Goal: Task Accomplishment & Management: Manage account settings

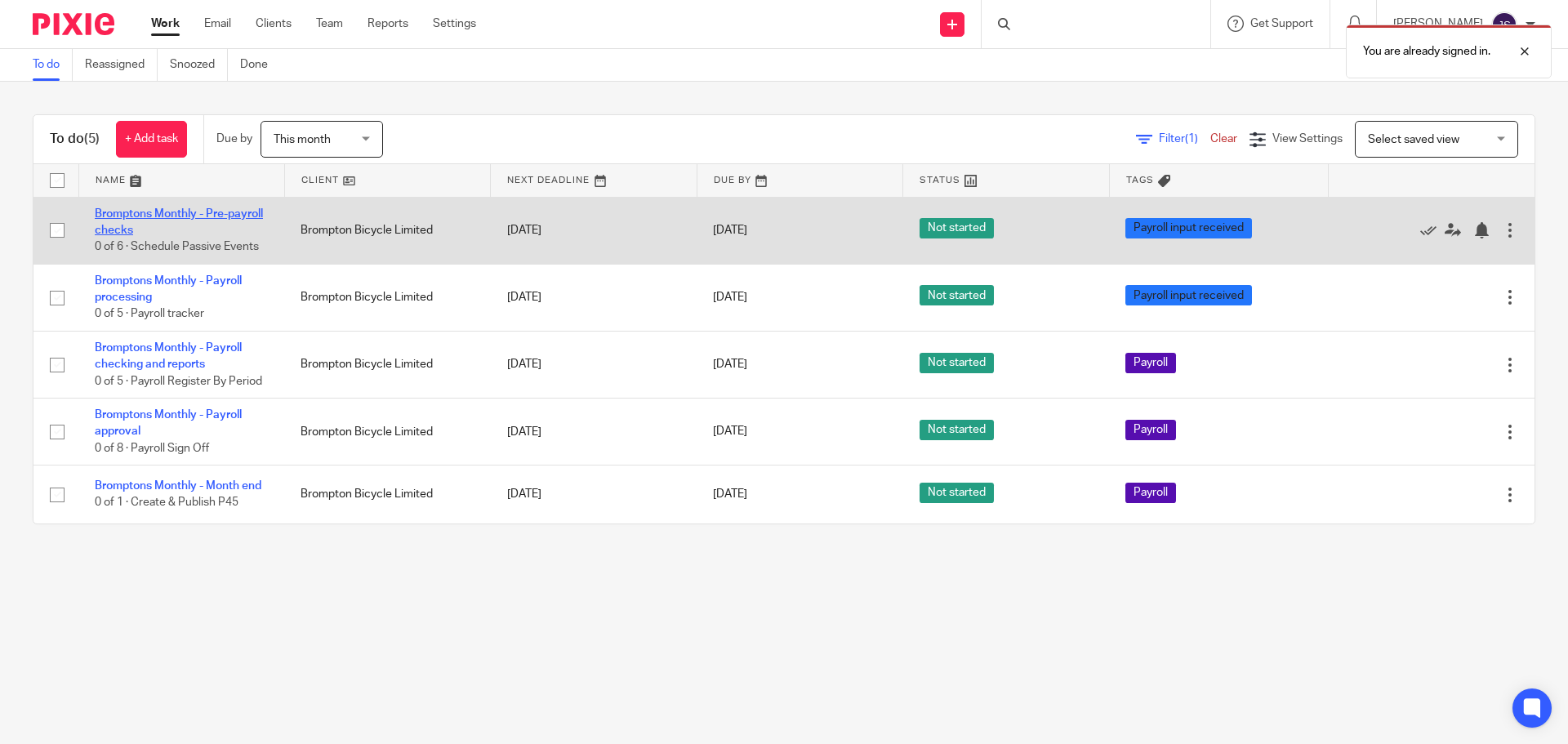
click at [149, 217] on link "Bromptons Monthly - Pre-payroll checks" at bounding box center [179, 222] width 168 height 28
click at [147, 231] on link "Bromptons Monthly - Pre-payroll checks" at bounding box center [179, 222] width 168 height 28
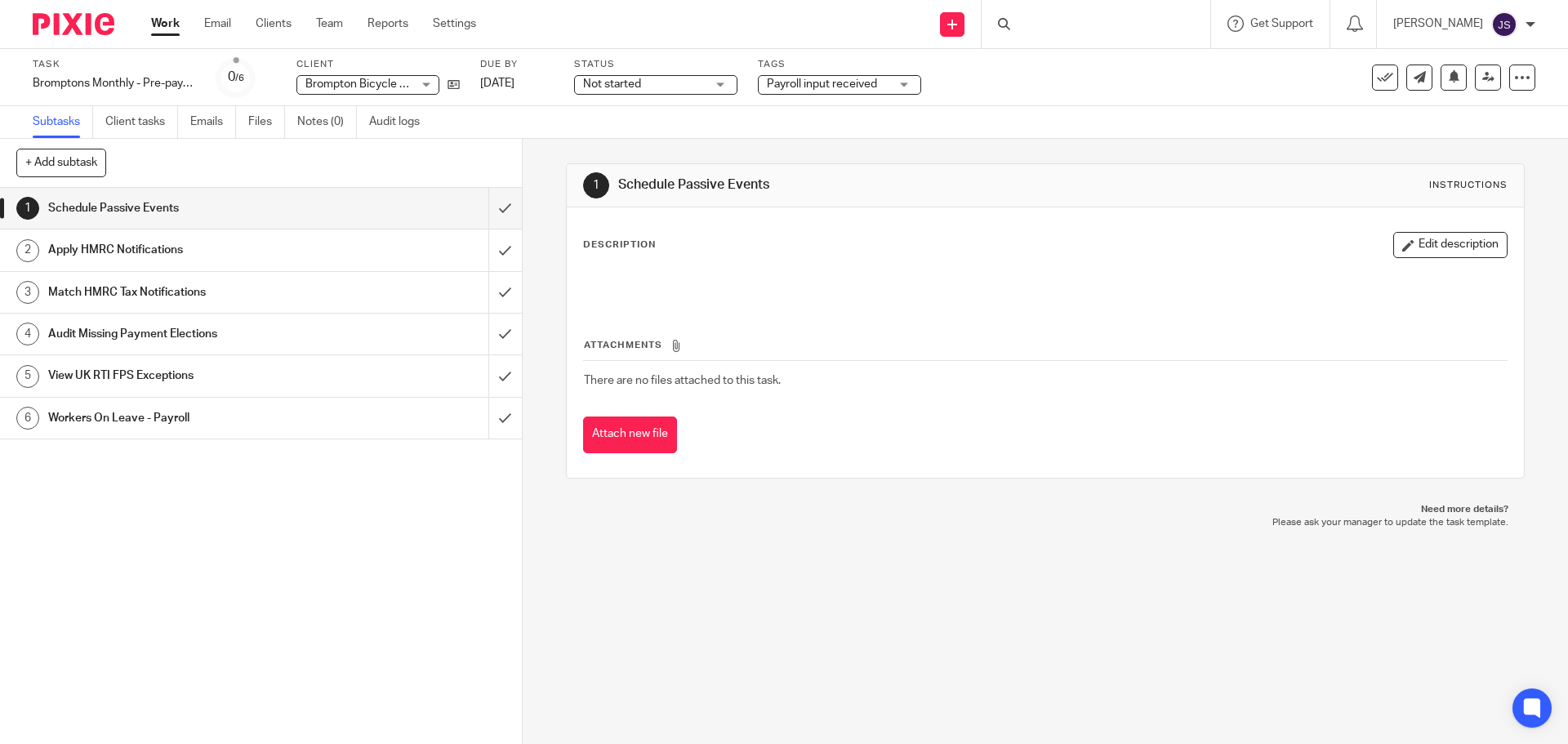
drag, startPoint x: 413, startPoint y: 524, endPoint x: 953, endPoint y: 529, distance: 540.0
click at [953, 529] on div "1 Schedule Passive Events Instructions Description Edit description Attachments…" at bounding box center [1045, 440] width 1045 height 604
drag, startPoint x: 953, startPoint y: 529, endPoint x: 922, endPoint y: 525, distance: 31.3
click at [922, 525] on p "Please ask your manager to update the task template." at bounding box center [1044, 521] width 926 height 13
drag, startPoint x: 921, startPoint y: 525, endPoint x: 828, endPoint y: 527, distance: 93.0
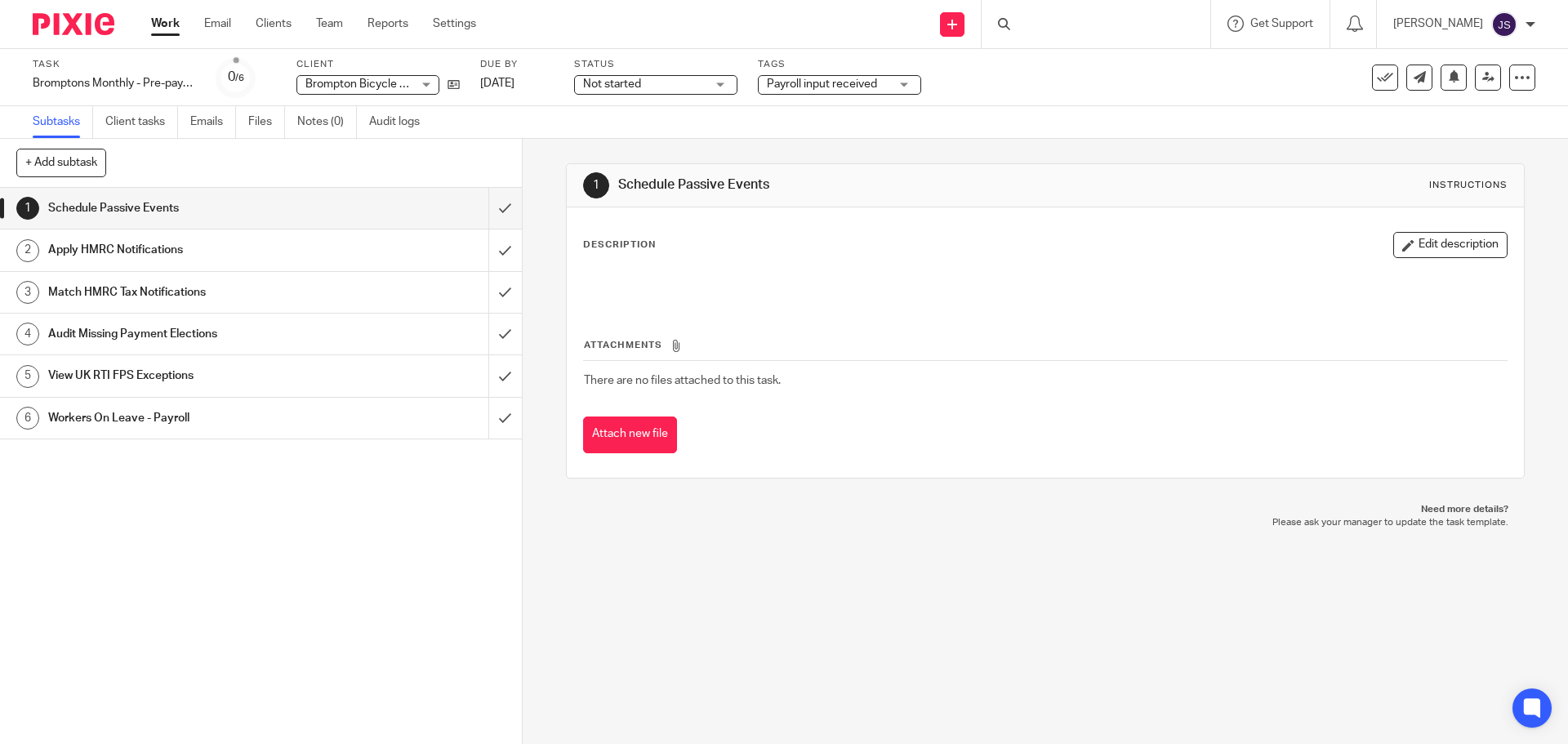
click at [832, 525] on p "Please ask your manager to update the task template." at bounding box center [1044, 521] width 926 height 13
drag, startPoint x: 814, startPoint y: 514, endPoint x: 707, endPoint y: 508, distance: 107.2
click at [707, 508] on p "Need more details?" at bounding box center [1044, 509] width 926 height 13
drag, startPoint x: 1113, startPoint y: 540, endPoint x: 1006, endPoint y: 538, distance: 107.0
click at [1006, 538] on div "1 Schedule Passive Events Instructions Description Edit description Attachments…" at bounding box center [1045, 440] width 1045 height 604
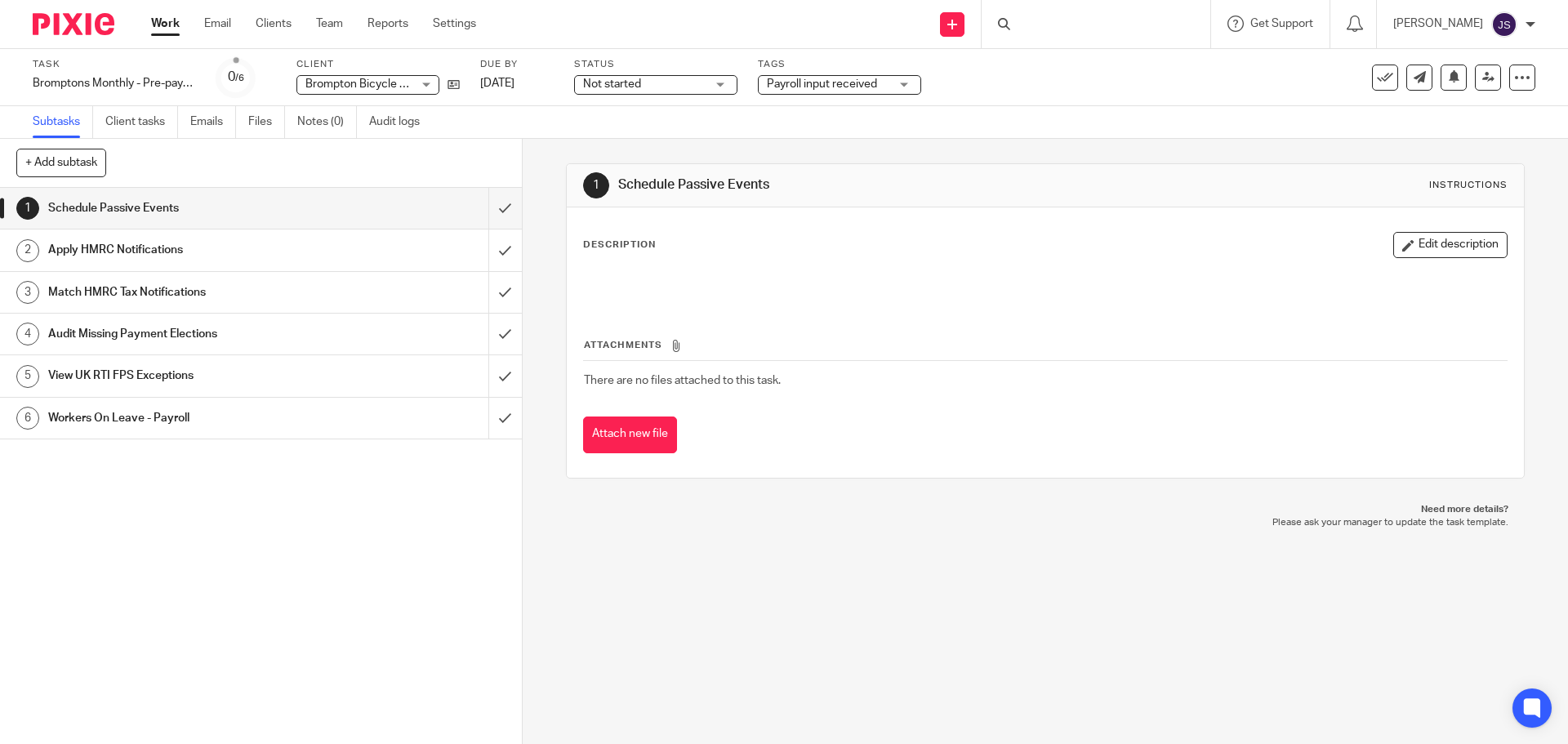
click at [795, 516] on p "Please ask your manager to update the task template." at bounding box center [1044, 521] width 926 height 13
click at [516, 123] on div "Subtasks Client tasks Emails Files Notes (0) Audit logs" at bounding box center [784, 122] width 1568 height 33
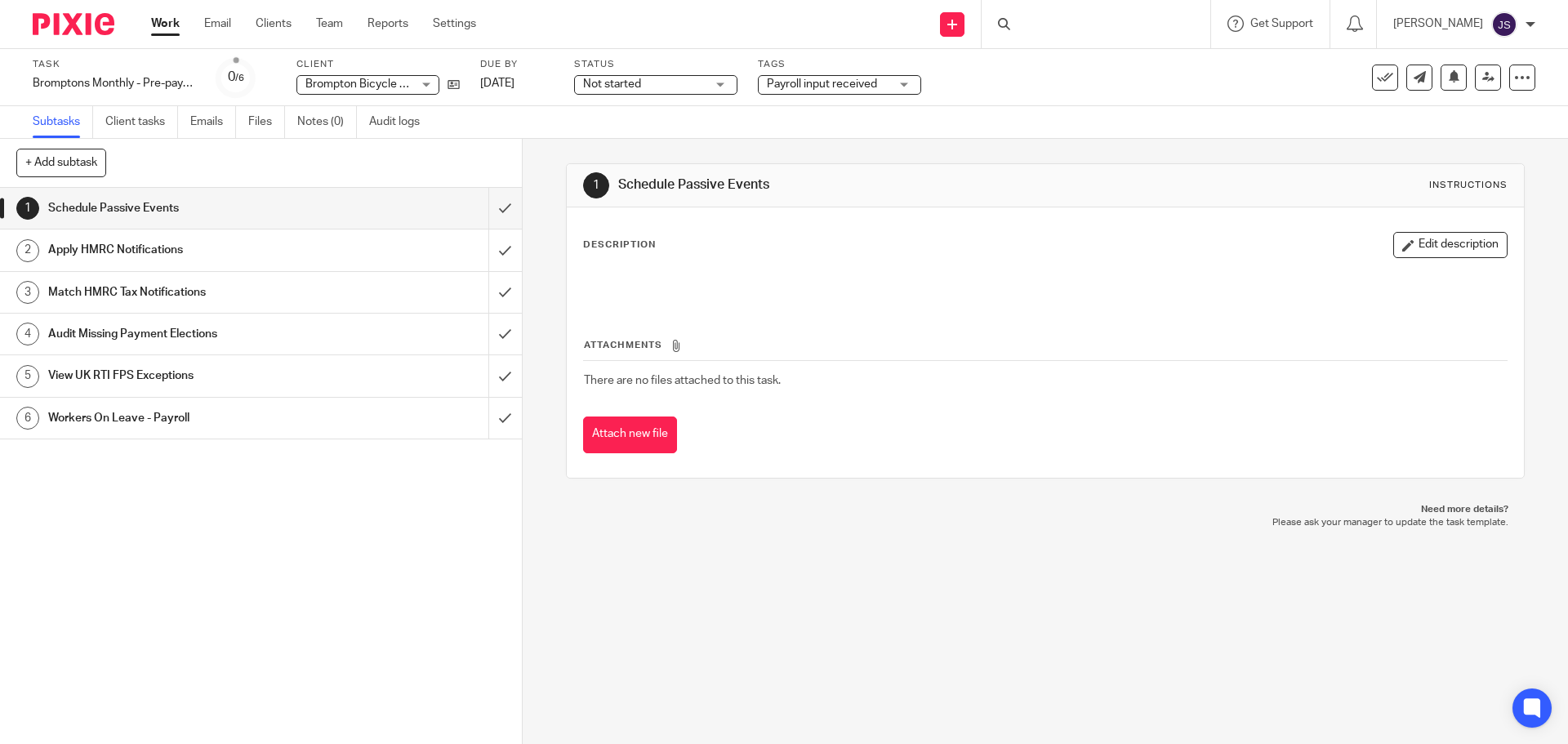
click at [522, 115] on div "Subtasks Client tasks Emails Files Notes (0) Audit logs" at bounding box center [784, 122] width 1568 height 33
drag, startPoint x: 329, startPoint y: 246, endPoint x: 308, endPoint y: 248, distance: 21.1
click at [329, 246] on div "Apply HMRC Notifications" at bounding box center [260, 249] width 424 height 25
click at [133, 198] on h1 "Schedule Passive Events" at bounding box center [189, 208] width 282 height 25
click at [781, 638] on div "1 Schedule Passive Events Instructions Description Edit description Attachments…" at bounding box center [1045, 440] width 1045 height 604
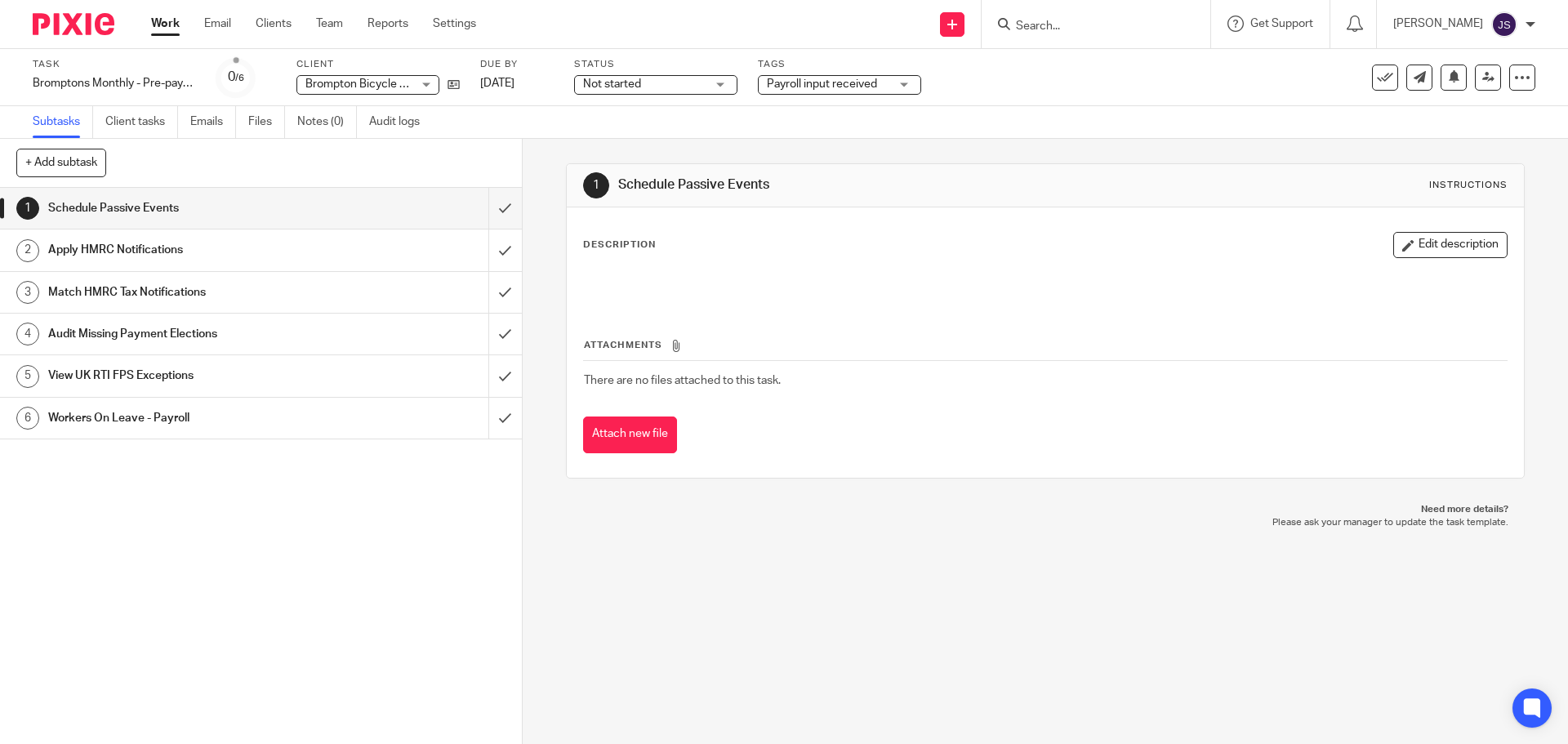
click at [761, 237] on div "Description Edit description" at bounding box center [1044, 244] width 924 height 26
click at [322, 211] on div "Schedule Passive Events" at bounding box center [260, 208] width 424 height 25
click at [1428, 250] on button "Edit description" at bounding box center [1449, 244] width 114 height 26
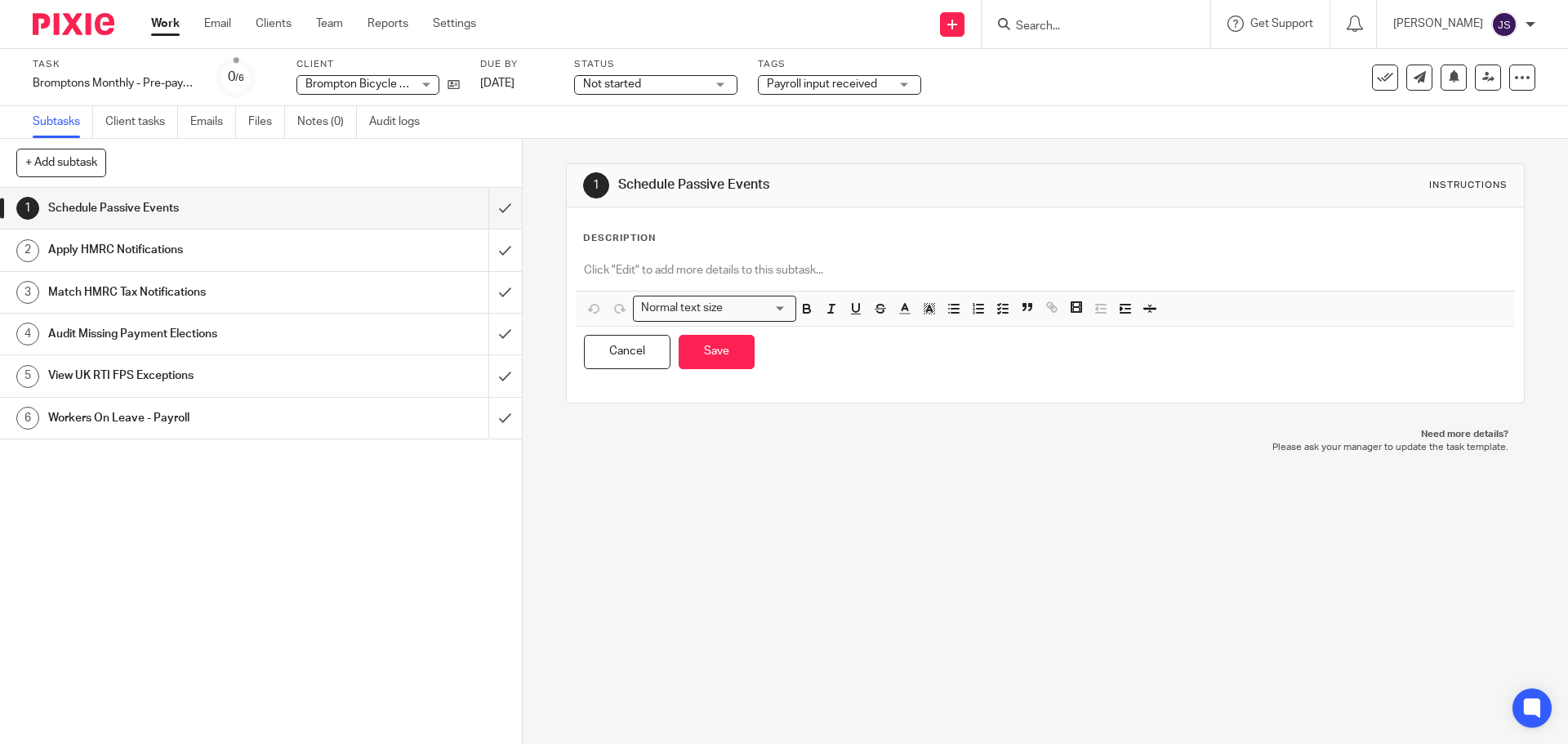
click at [620, 241] on p "Description" at bounding box center [619, 237] width 72 height 13
click at [612, 244] on p "Description" at bounding box center [619, 237] width 72 height 13
click at [615, 239] on p "Description" at bounding box center [619, 237] width 72 height 13
click at [602, 231] on div "Description Normal text size Loading... Remove Edit Insert new video Copy and p…" at bounding box center [1045, 305] width 956 height 195
click at [618, 276] on p at bounding box center [1044, 270] width 922 height 16
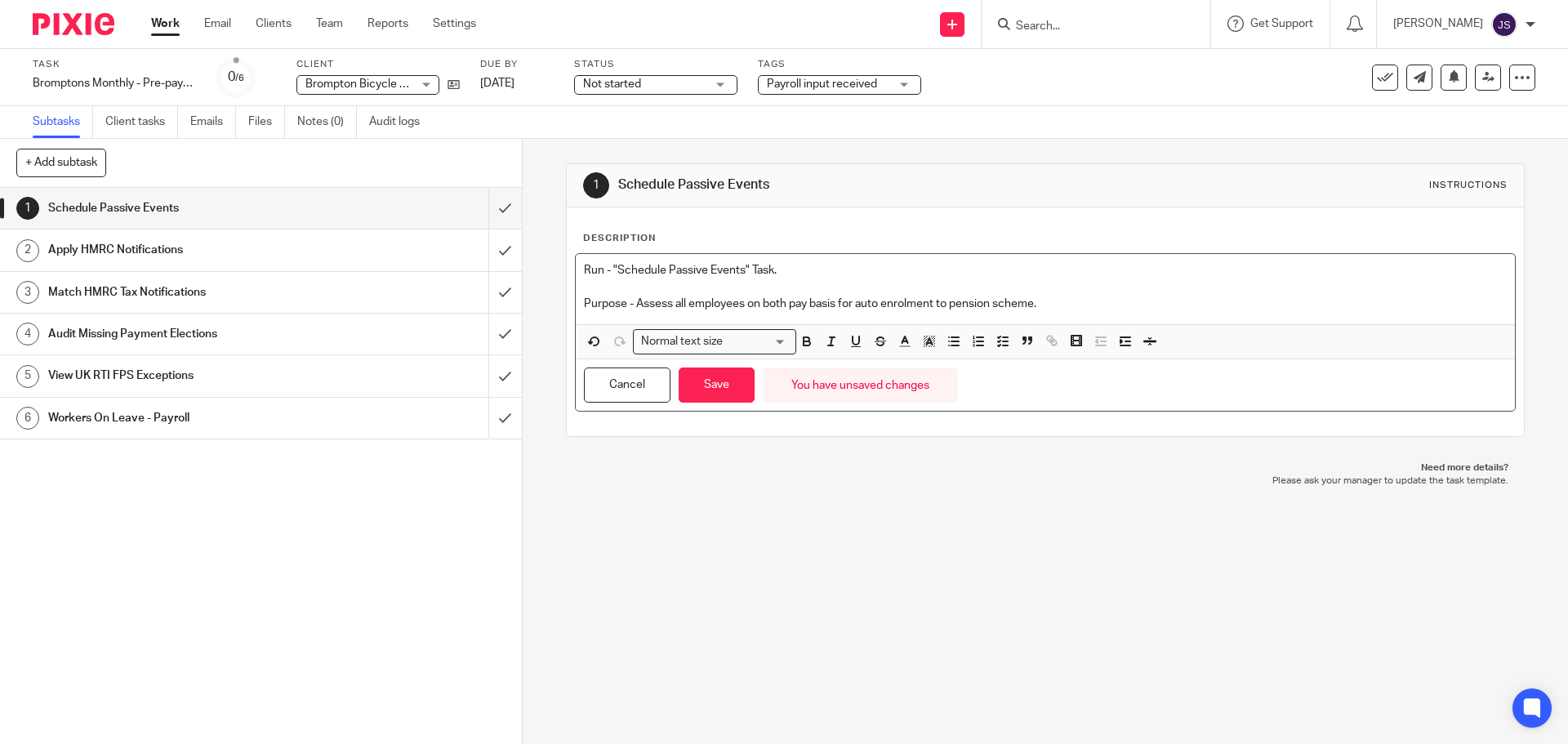
click at [634, 296] on p "Purpose - Assess all employees on both pay basis for auto enrolment to pension …" at bounding box center [1044, 304] width 922 height 16
click at [619, 245] on div "Description Run - "Schedule Passive Events" Task. Purpose - Assess all employee…" at bounding box center [1044, 321] width 924 height 179
click at [615, 239] on p "Description" at bounding box center [619, 237] width 72 height 13
click at [716, 292] on p at bounding box center [1044, 286] width 922 height 16
click at [772, 286] on p at bounding box center [1044, 286] width 922 height 16
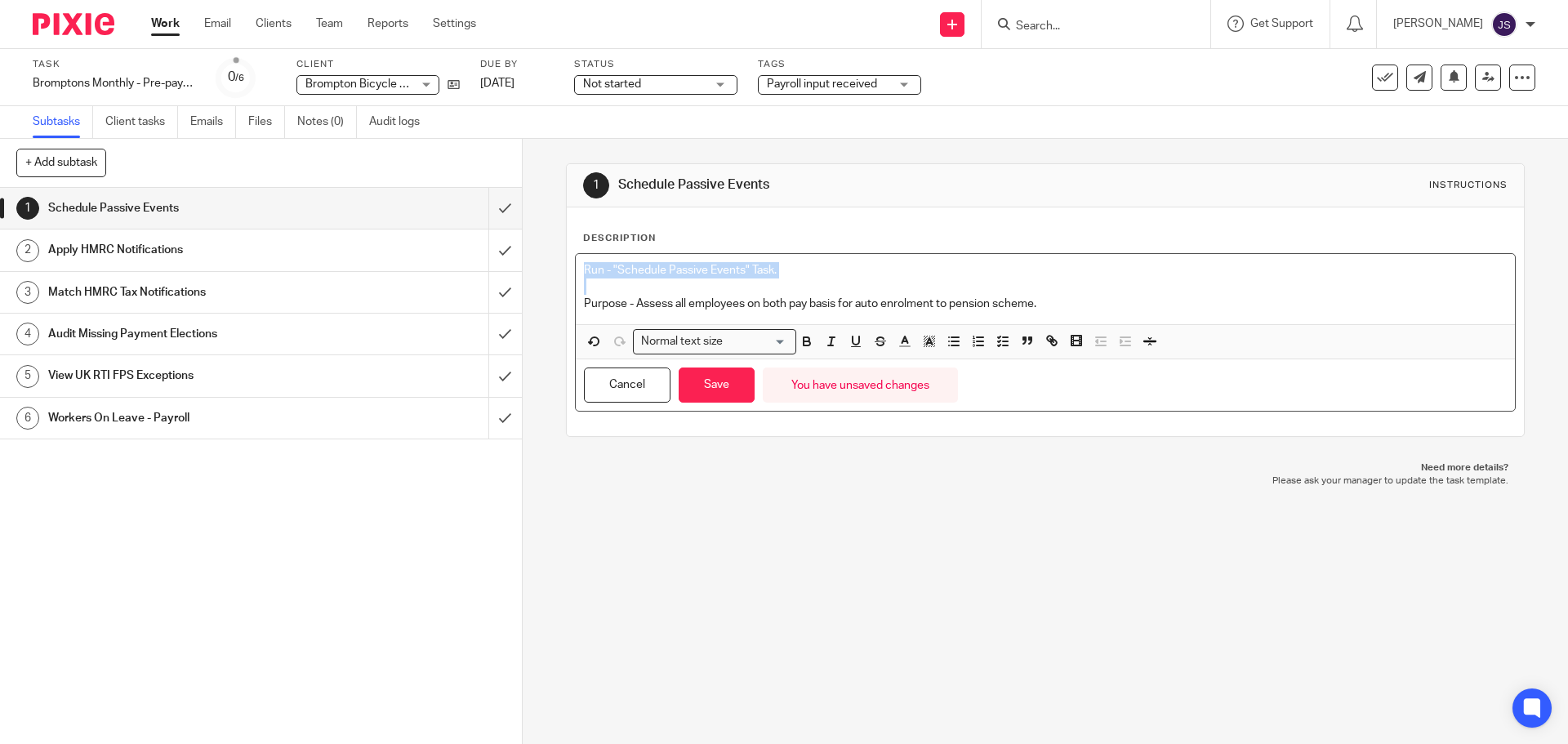
copy div "Run - "Schedule Passive Events" Task."
click at [730, 387] on button "Save" at bounding box center [717, 384] width 76 height 35
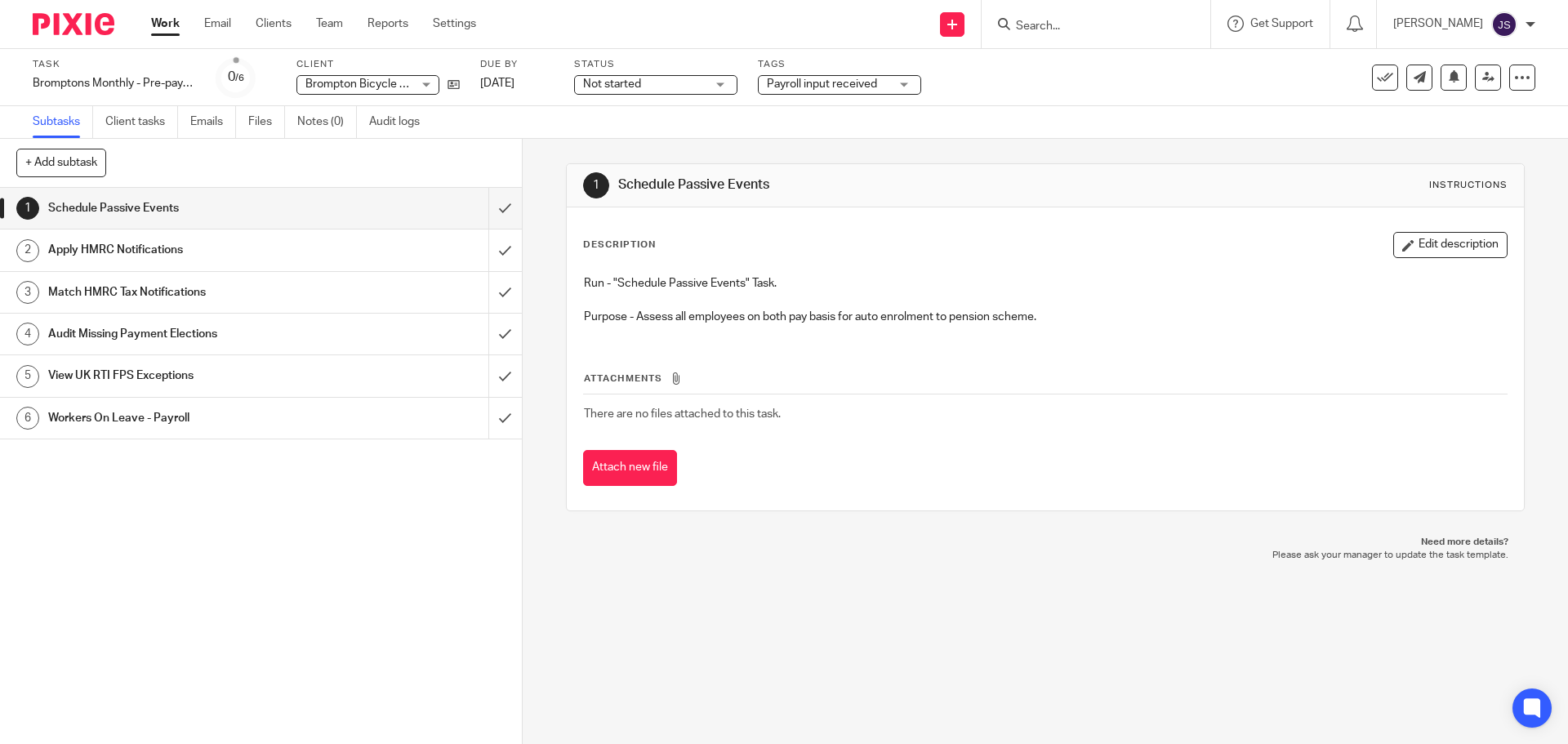
click at [665, 373] on th "Attachments" at bounding box center [1044, 383] width 924 height 24
click at [637, 463] on button "Attach new file" at bounding box center [630, 468] width 94 height 37
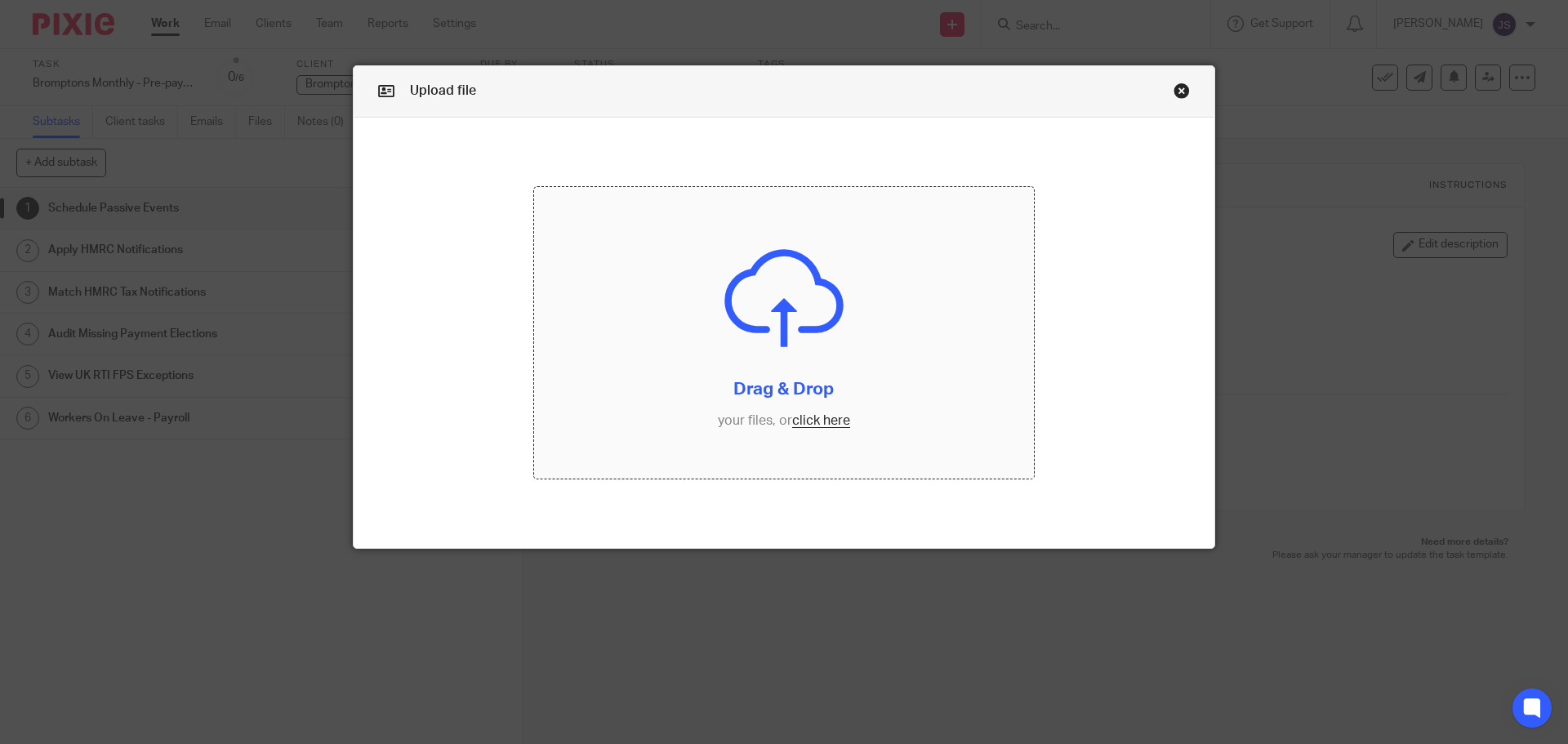
click at [800, 421] on input "file" at bounding box center [785, 332] width 501 height 292
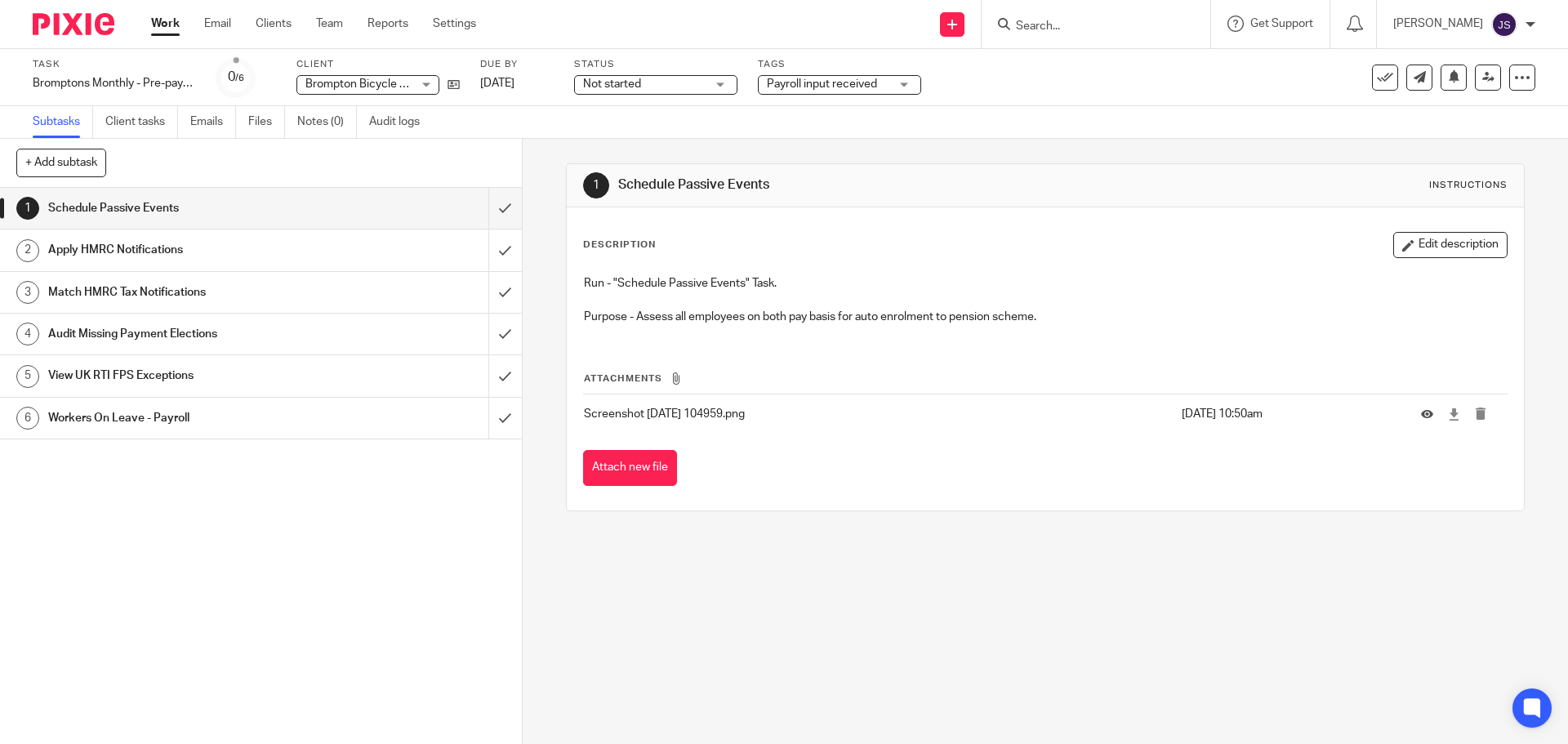
click at [672, 414] on p "Screenshot [DATE] 104959.png" at bounding box center [878, 414] width 589 height 16
click at [1421, 418] on icon at bounding box center [1426, 414] width 12 height 12
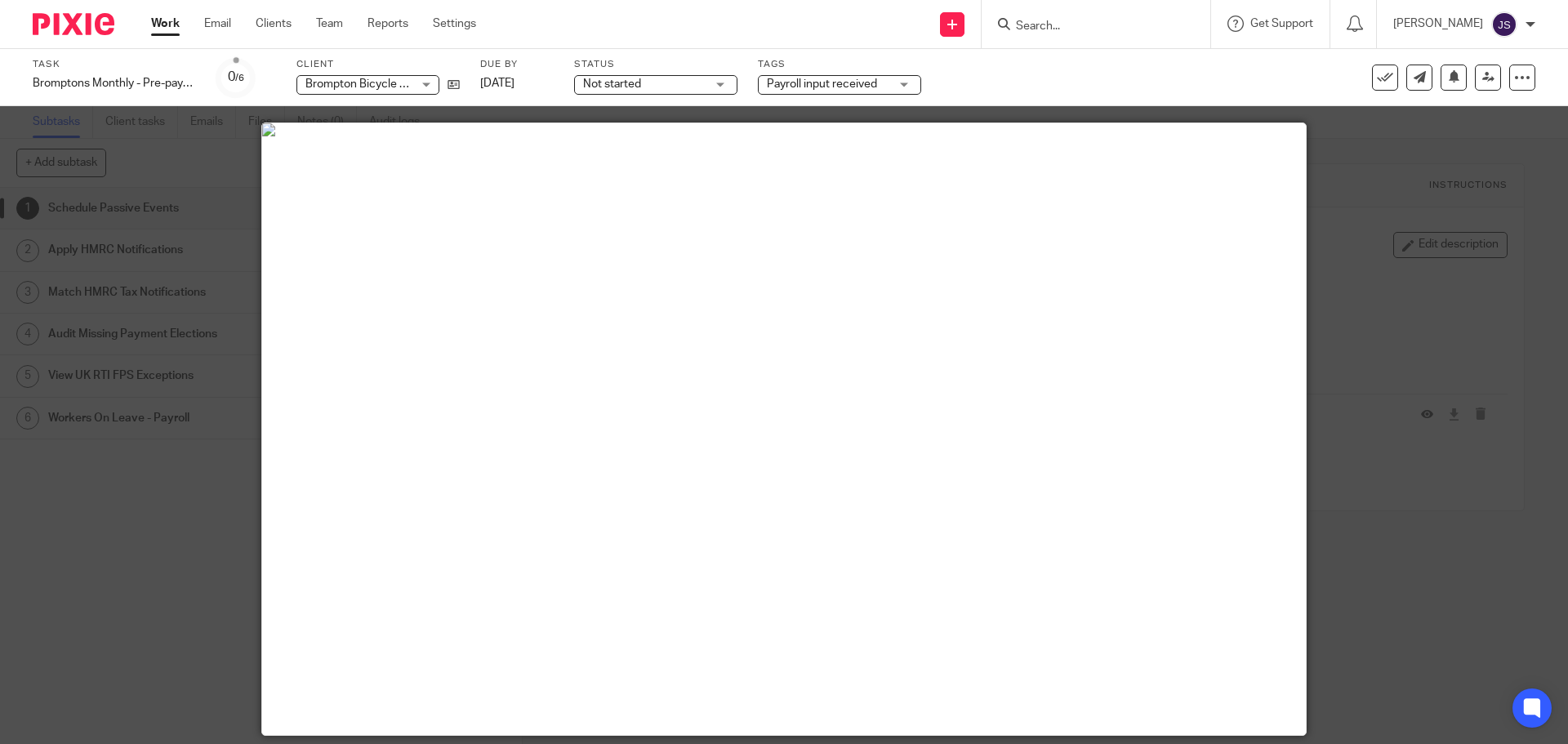
click at [376, 137] on img at bounding box center [784, 130] width 1043 height 13
click at [441, 137] on img at bounding box center [784, 130] width 1043 height 13
click at [1383, 164] on div at bounding box center [784, 372] width 1568 height 744
click at [238, 195] on div at bounding box center [784, 372] width 1568 height 744
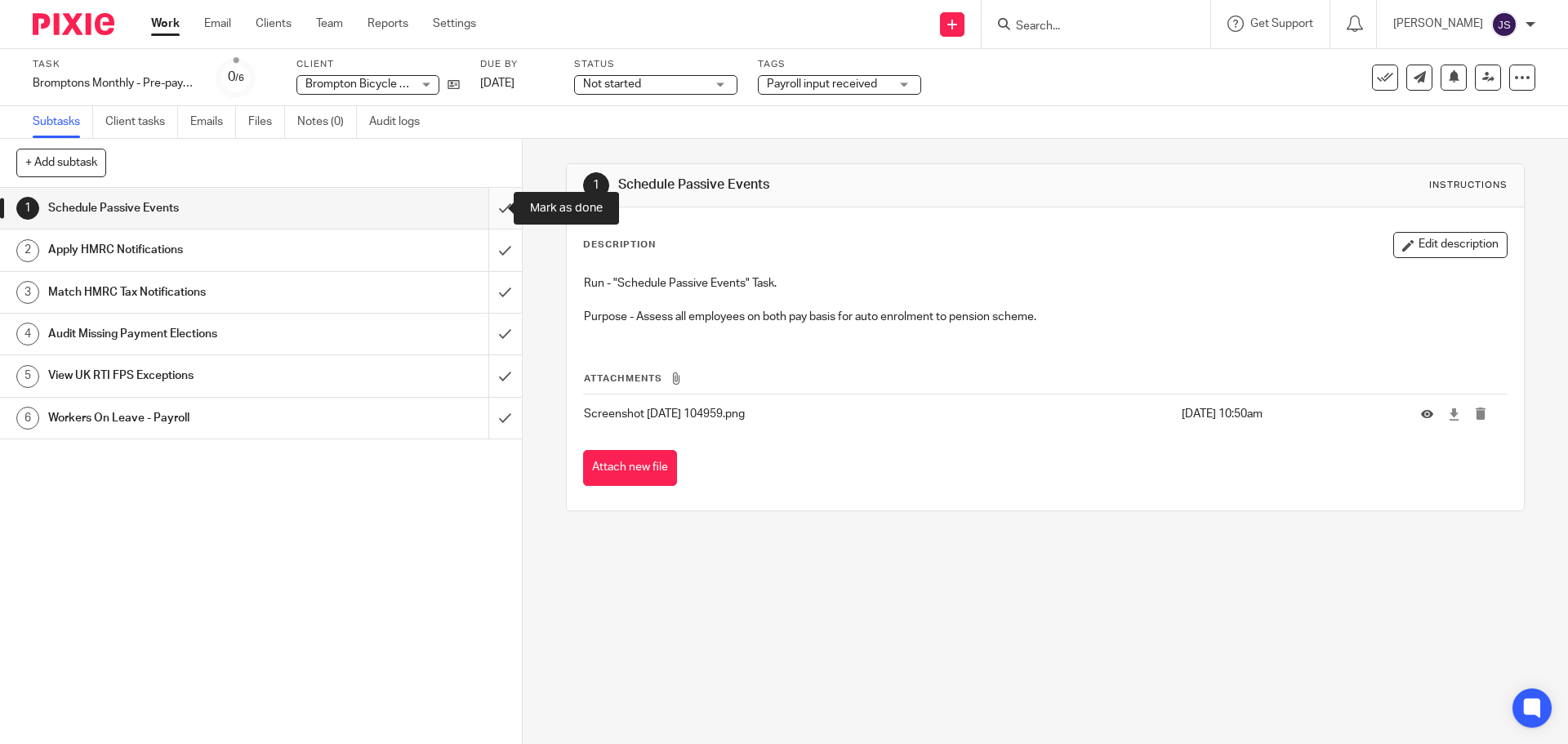
click at [491, 212] on input "submit" at bounding box center [260, 208] width 522 height 41
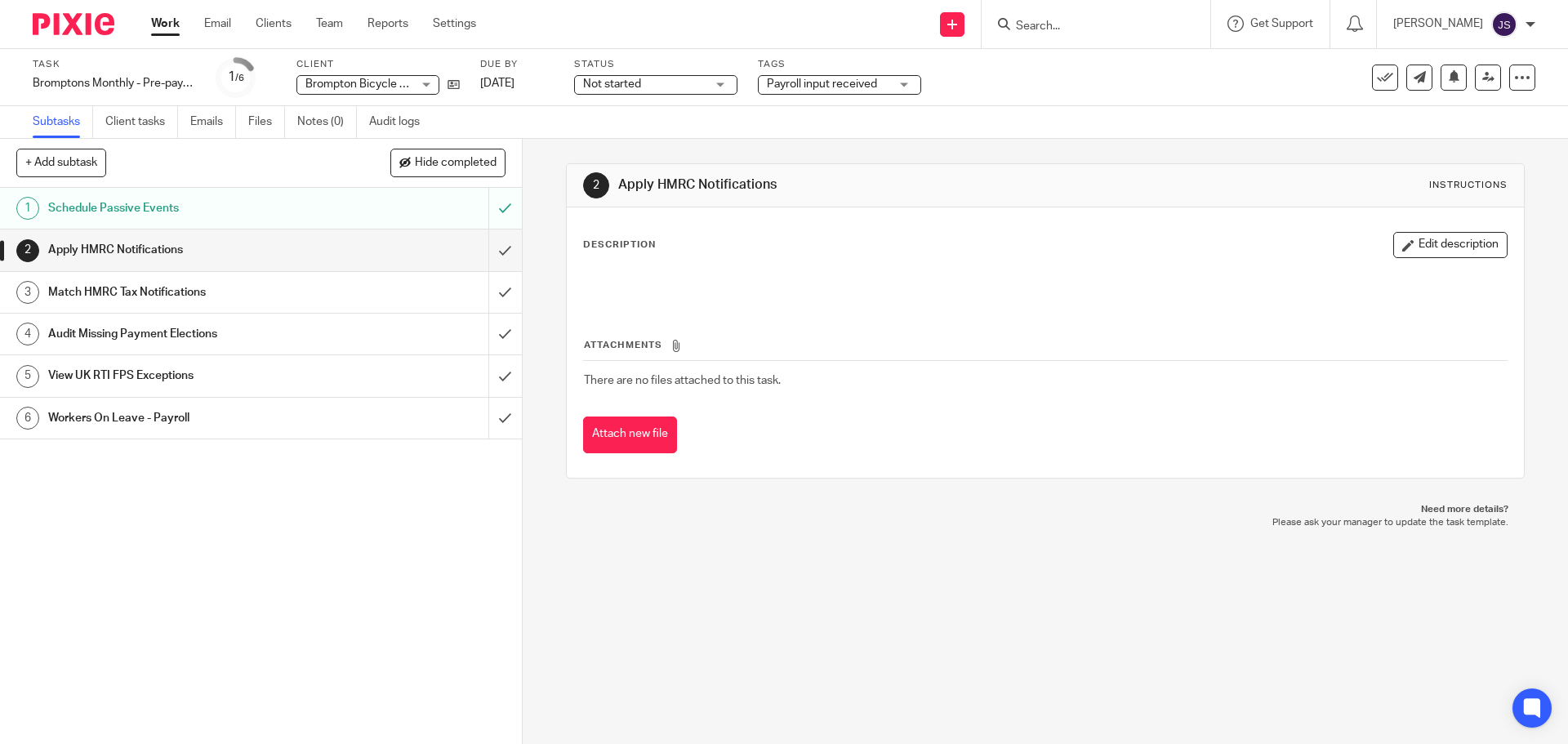
drag, startPoint x: 142, startPoint y: 257, endPoint x: 156, endPoint y: 257, distance: 14.0
click at [142, 256] on h1 "Apply HMRC Notifications" at bounding box center [189, 249] width 282 height 25
click at [636, 242] on p "Description" at bounding box center [619, 244] width 72 height 13
click at [609, 249] on p "Description" at bounding box center [619, 244] width 72 height 13
drag, startPoint x: 618, startPoint y: 238, endPoint x: 716, endPoint y: 234, distance: 98.1
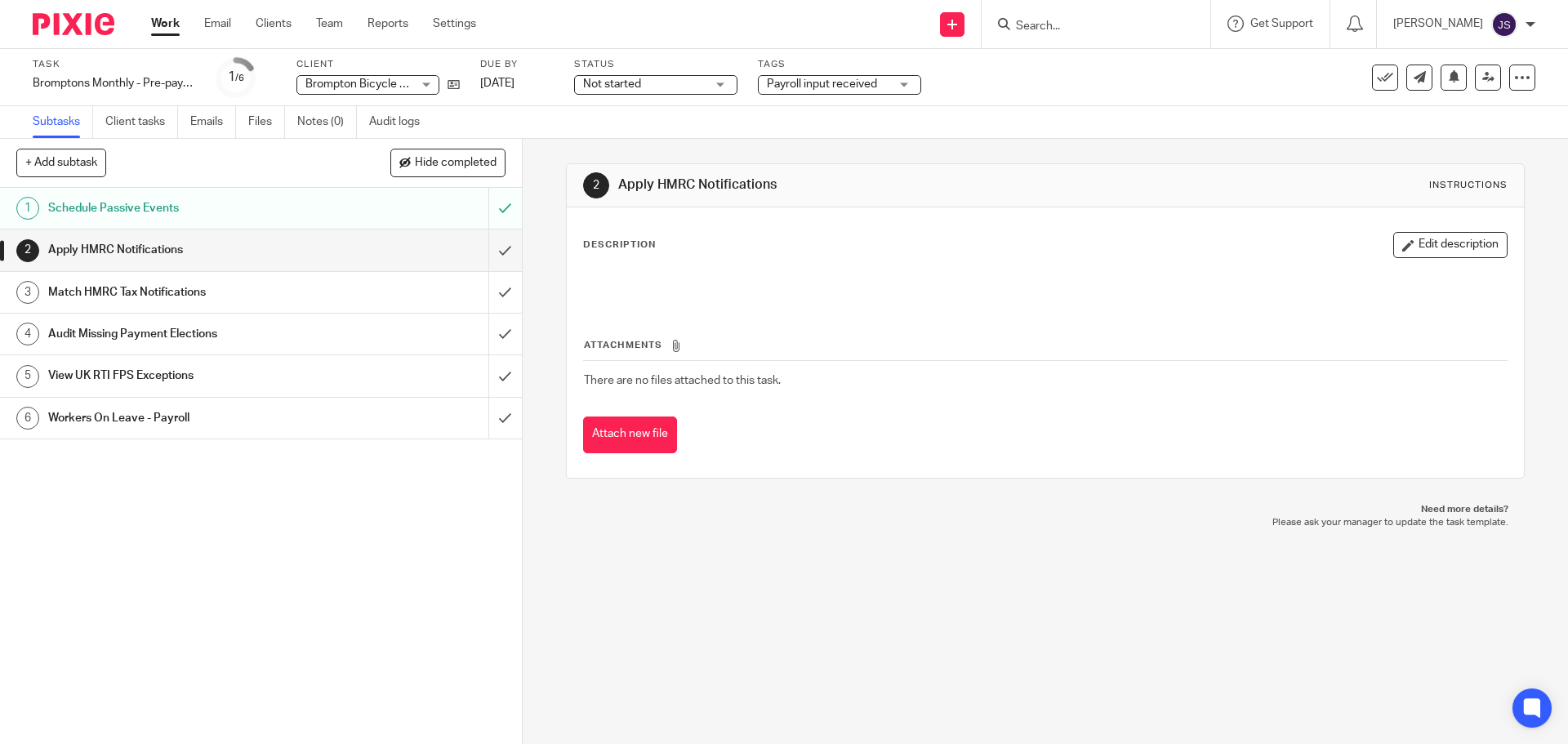
click at [619, 238] on p "Description" at bounding box center [619, 244] width 72 height 13
click at [1434, 247] on button "Edit description" at bounding box center [1449, 244] width 114 height 26
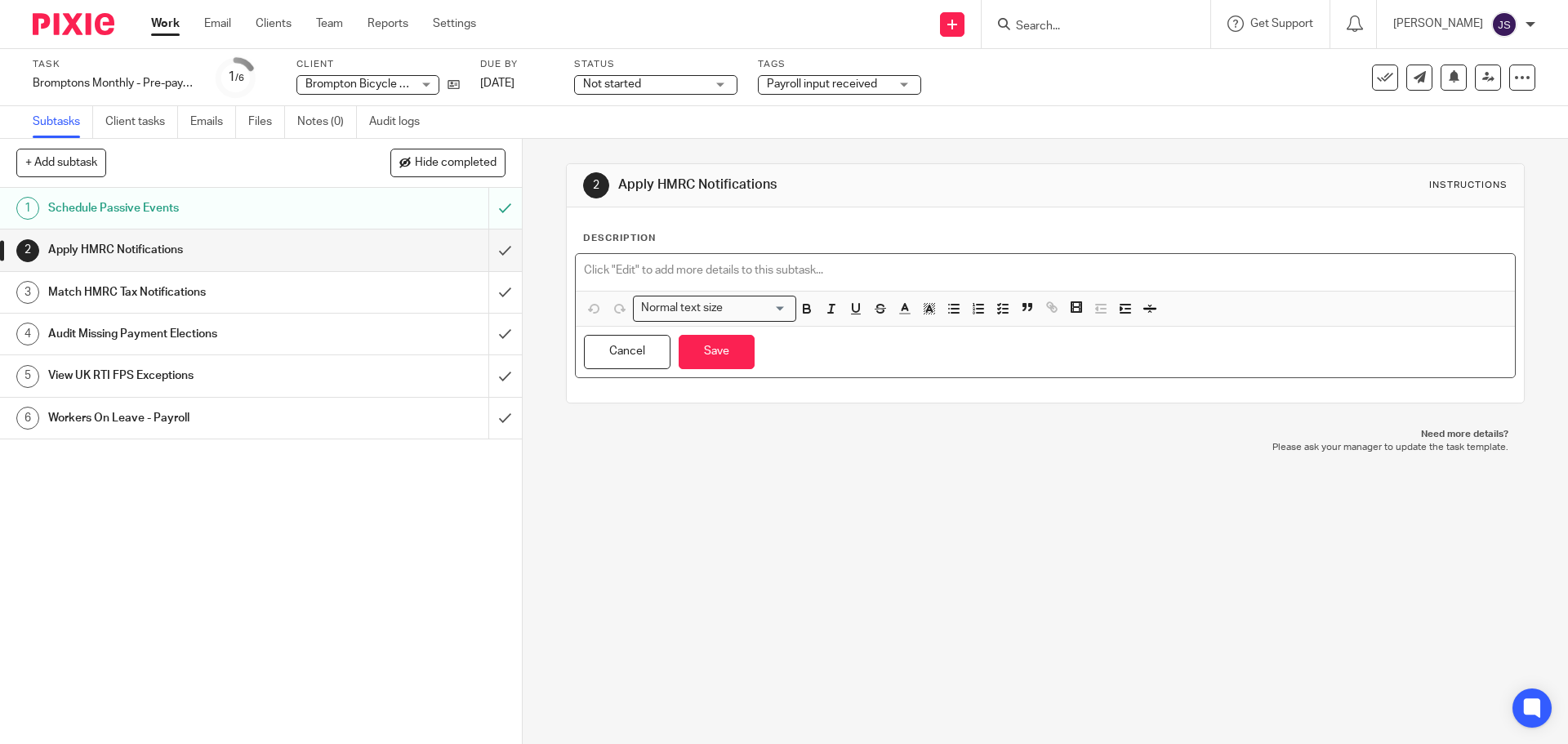
click at [609, 271] on p at bounding box center [1044, 270] width 922 height 16
click at [804, 274] on p "Choose relevant PAYE scheme." at bounding box center [1044, 270] width 922 height 16
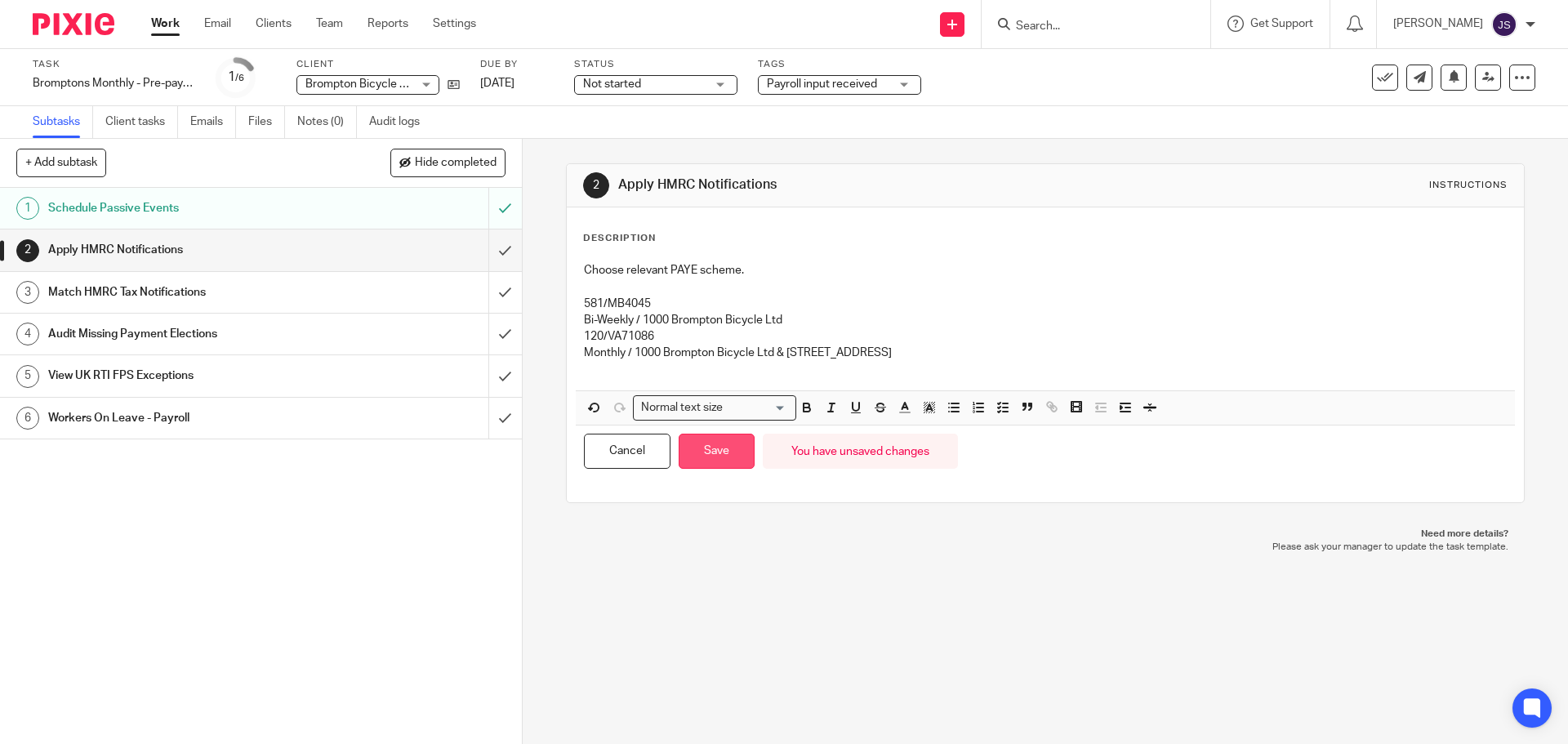
click at [696, 457] on button "Save" at bounding box center [717, 450] width 76 height 35
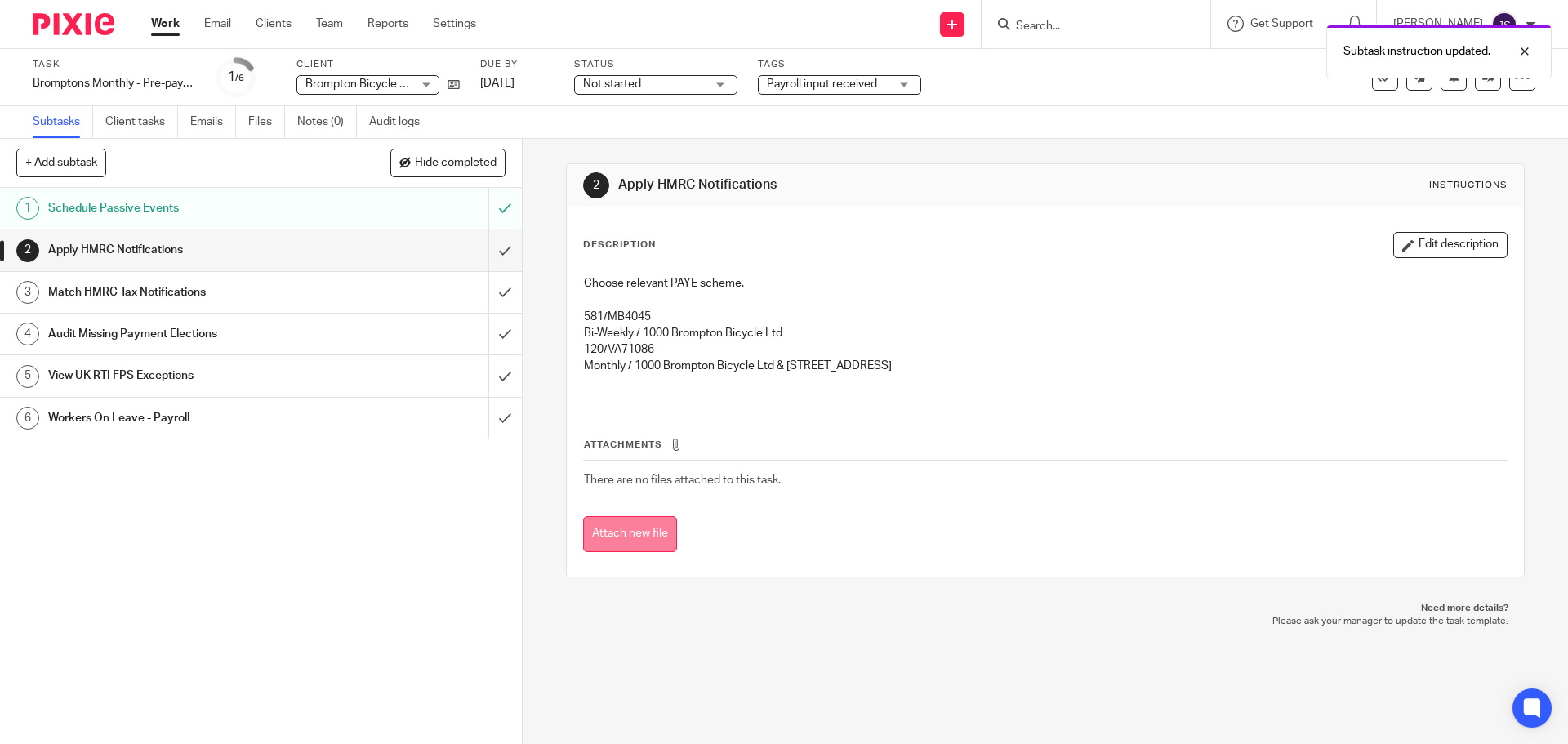
click at [631, 529] on button "Attach new file" at bounding box center [630, 533] width 94 height 37
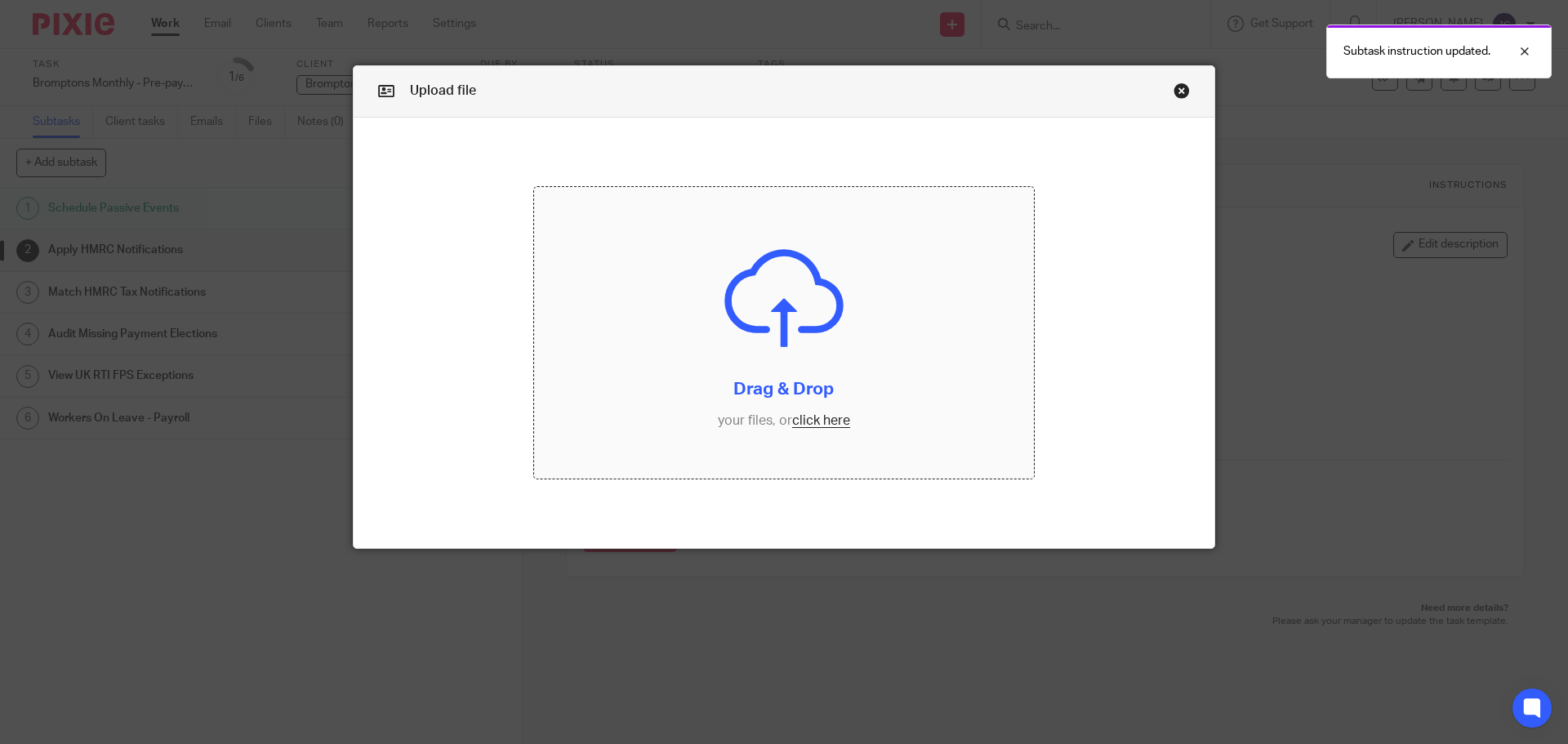
click at [747, 392] on input "file" at bounding box center [785, 332] width 501 height 292
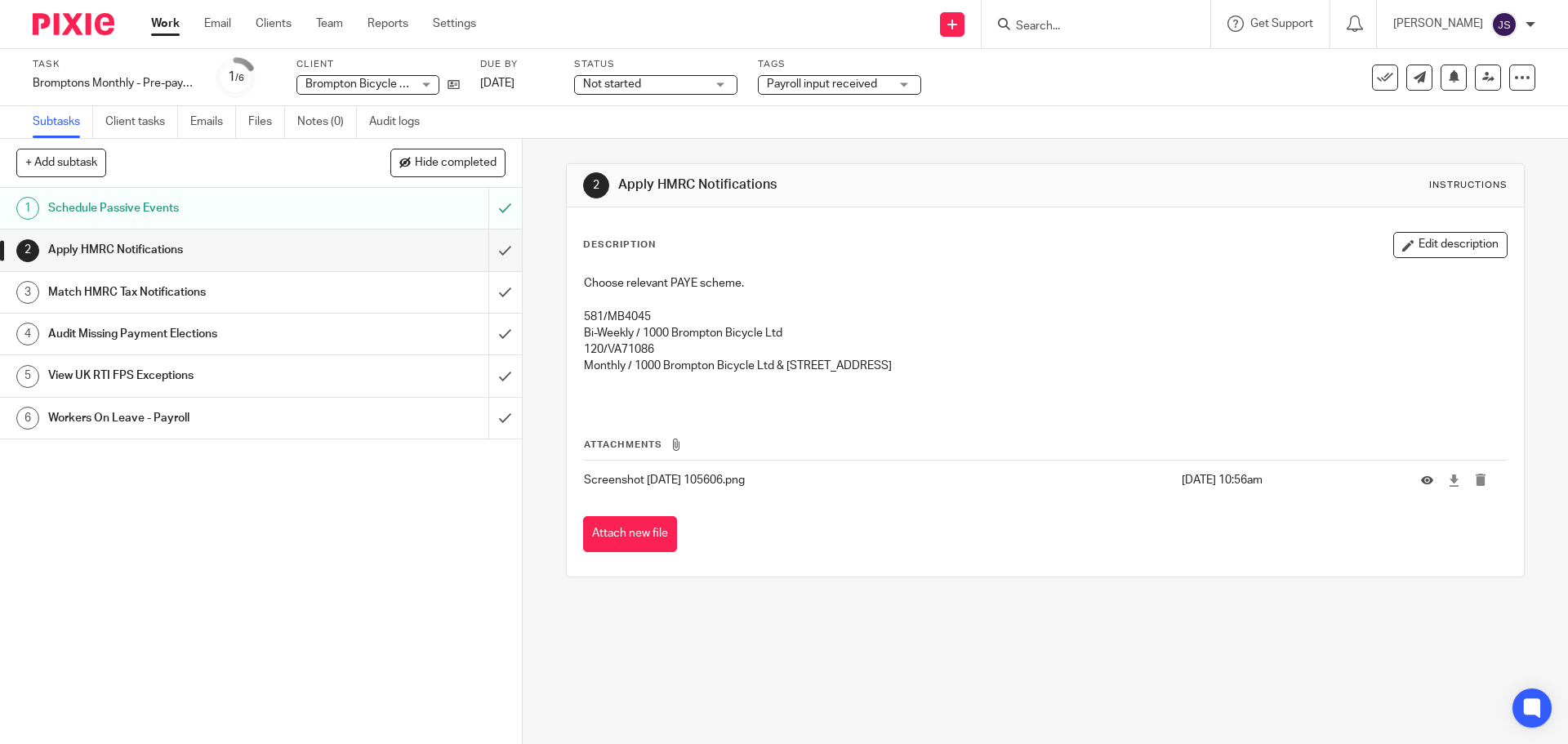
drag, startPoint x: 405, startPoint y: 621, endPoint x: 399, endPoint y: 600, distance: 21.8
click at [405, 621] on div "1 Schedule Passive Events 2 Apply HMRC Notifications 3 Match HMRC Tax Notificat…" at bounding box center [260, 466] width 522 height 556
click at [486, 254] on input "submit" at bounding box center [260, 249] width 522 height 41
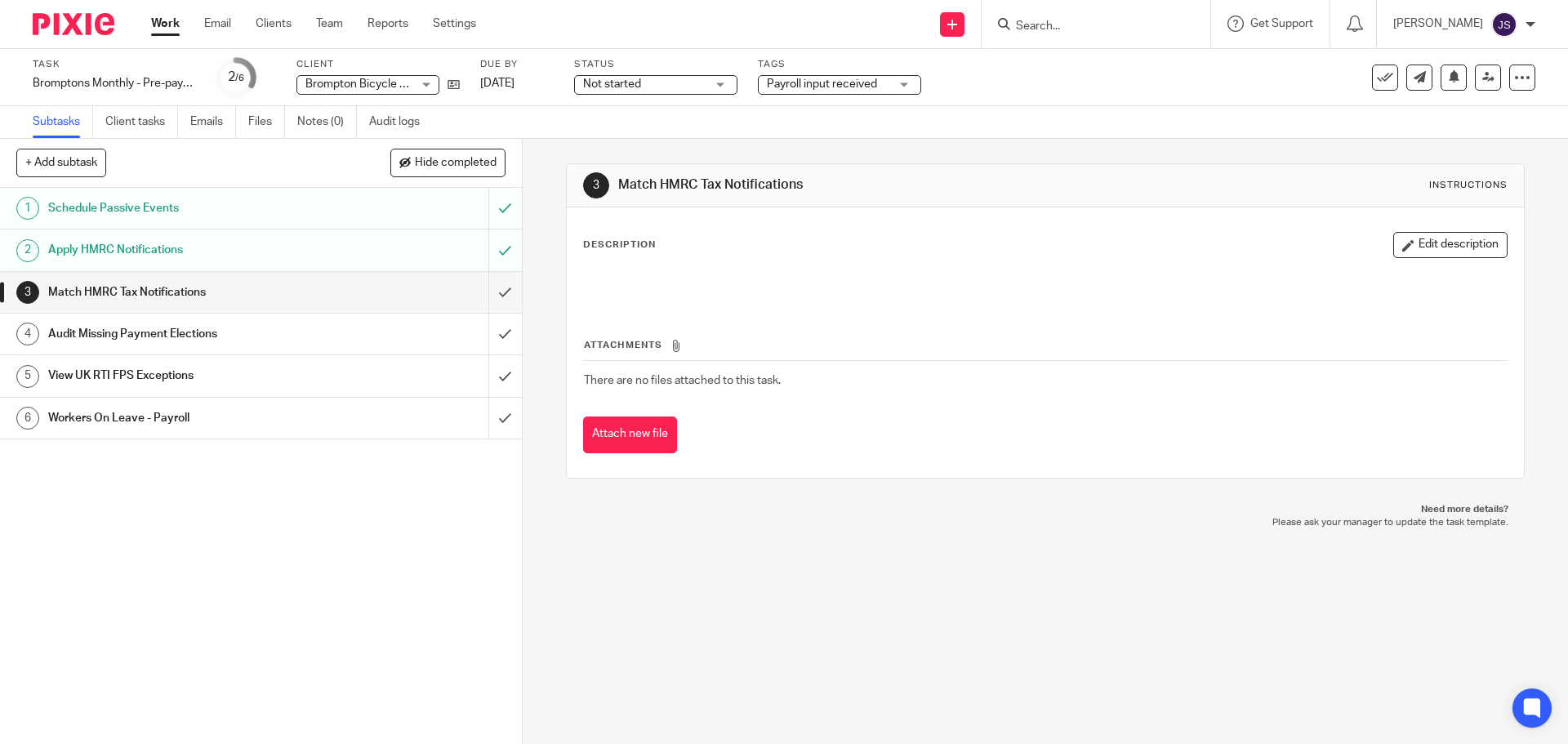
click at [687, 264] on div "Description Edit description" at bounding box center [1044, 267] width 924 height 72
drag, startPoint x: 1423, startPoint y: 242, endPoint x: 553, endPoint y: 296, distance: 871.7
click at [567, 253] on div "Description Edit description Attachments There are no files attached to this ta…" at bounding box center [1045, 342] width 956 height 270
click at [495, 295] on input "submit" at bounding box center [260, 292] width 522 height 41
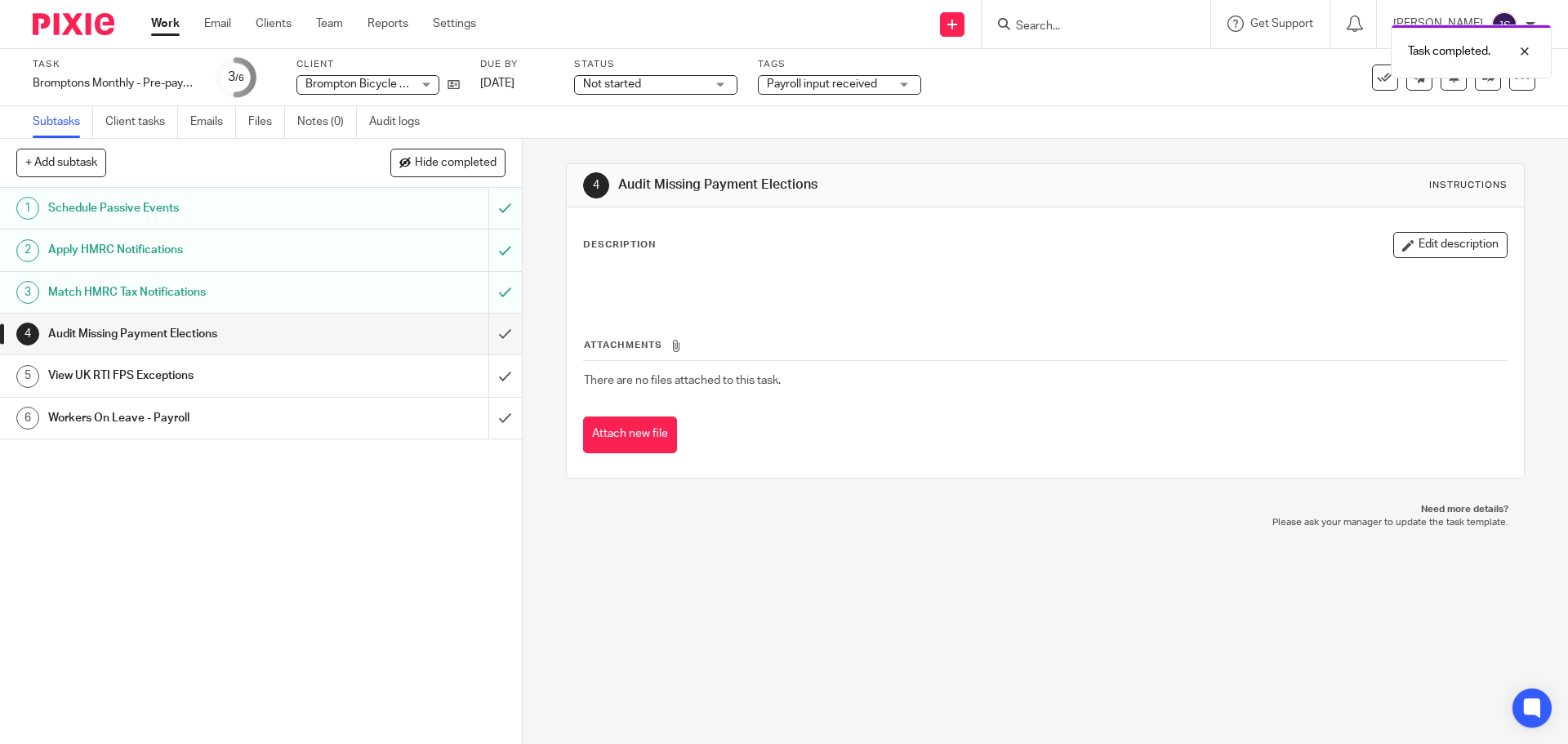
drag, startPoint x: 614, startPoint y: 177, endPoint x: 850, endPoint y: 181, distance: 236.0
click at [850, 181] on h1 "Audit Missing Payment Elections" at bounding box center [848, 184] width 462 height 17
click at [1425, 245] on button "Edit description" at bounding box center [1449, 244] width 114 height 26
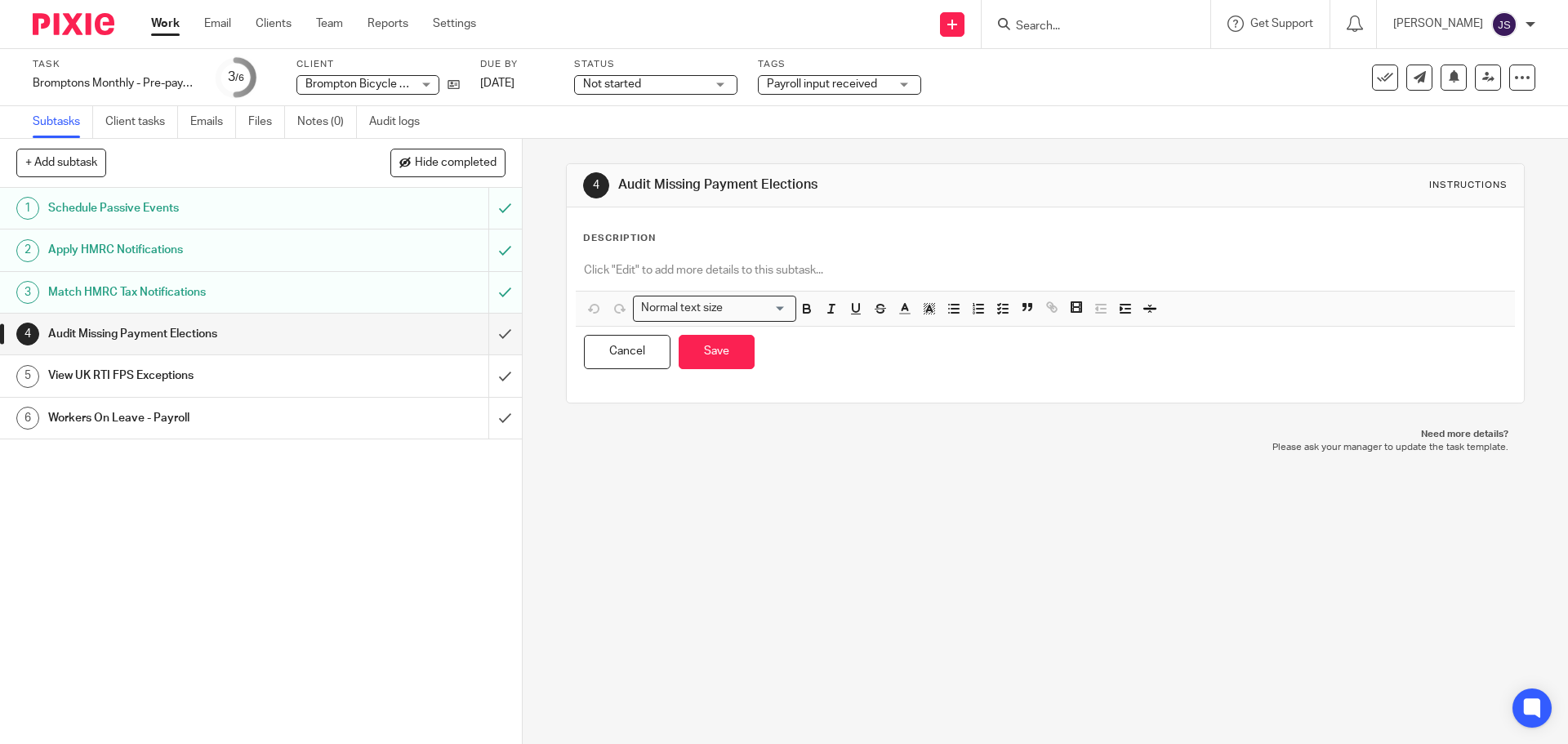
click at [658, 253] on div "Description Normal text size Loading... Remove Edit Insert new video Copy and p…" at bounding box center [1044, 305] width 924 height 146
click at [658, 259] on div at bounding box center [1045, 272] width 938 height 37
click at [704, 349] on button "Save" at bounding box center [717, 351] width 76 height 35
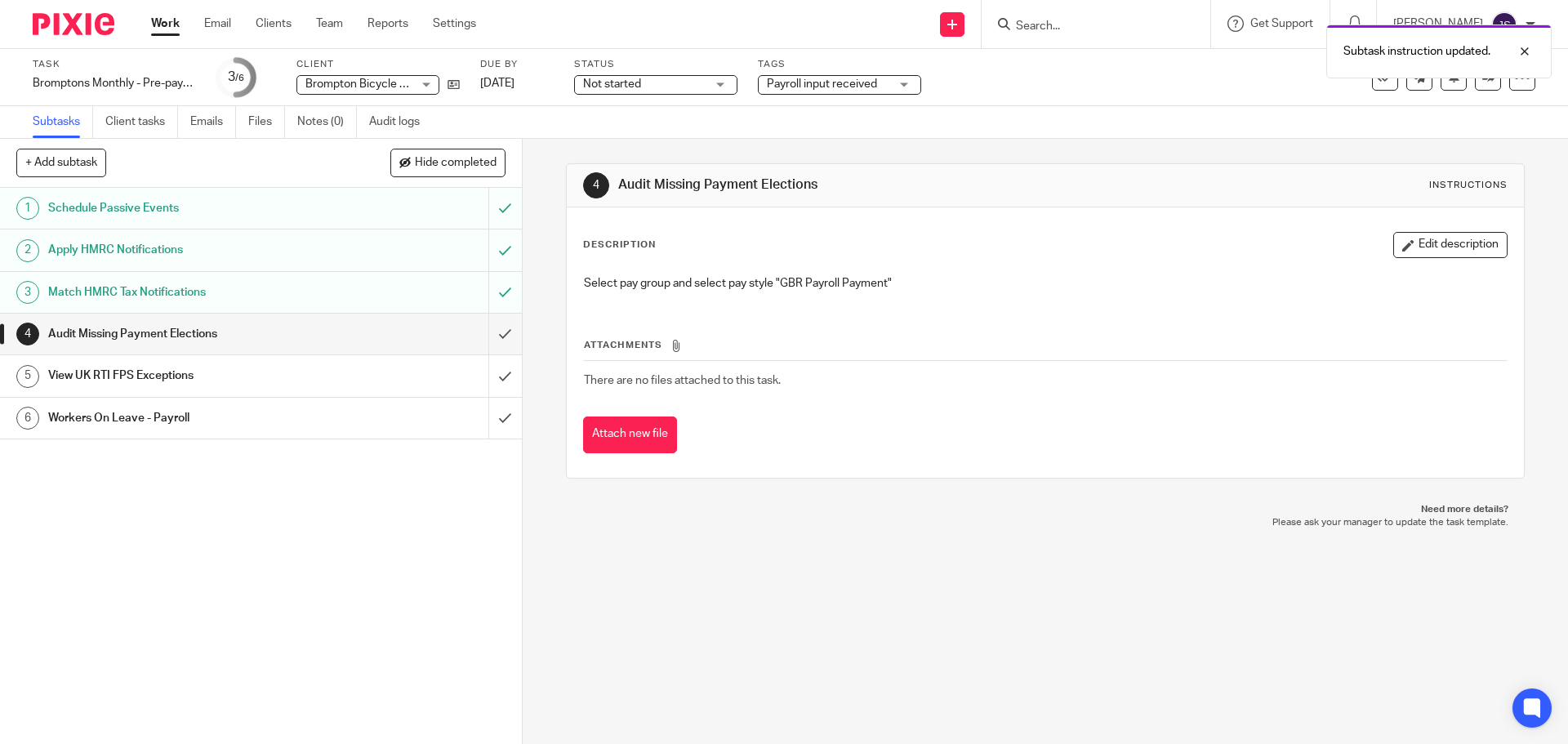
drag, startPoint x: 705, startPoint y: 184, endPoint x: 614, endPoint y: 182, distance: 91.0
click at [618, 182] on h1 "Audit Missing Payment Elections" at bounding box center [848, 184] width 462 height 17
copy h1 "Audit Missing Payment Elections"
click at [682, 298] on div "Select pay group and select pay style "GBR Payroll Payment"" at bounding box center [1045, 285] width 938 height 37
click at [615, 283] on p "Select pay group and select pay style "GBR Payroll Payment"" at bounding box center [1044, 283] width 922 height 16
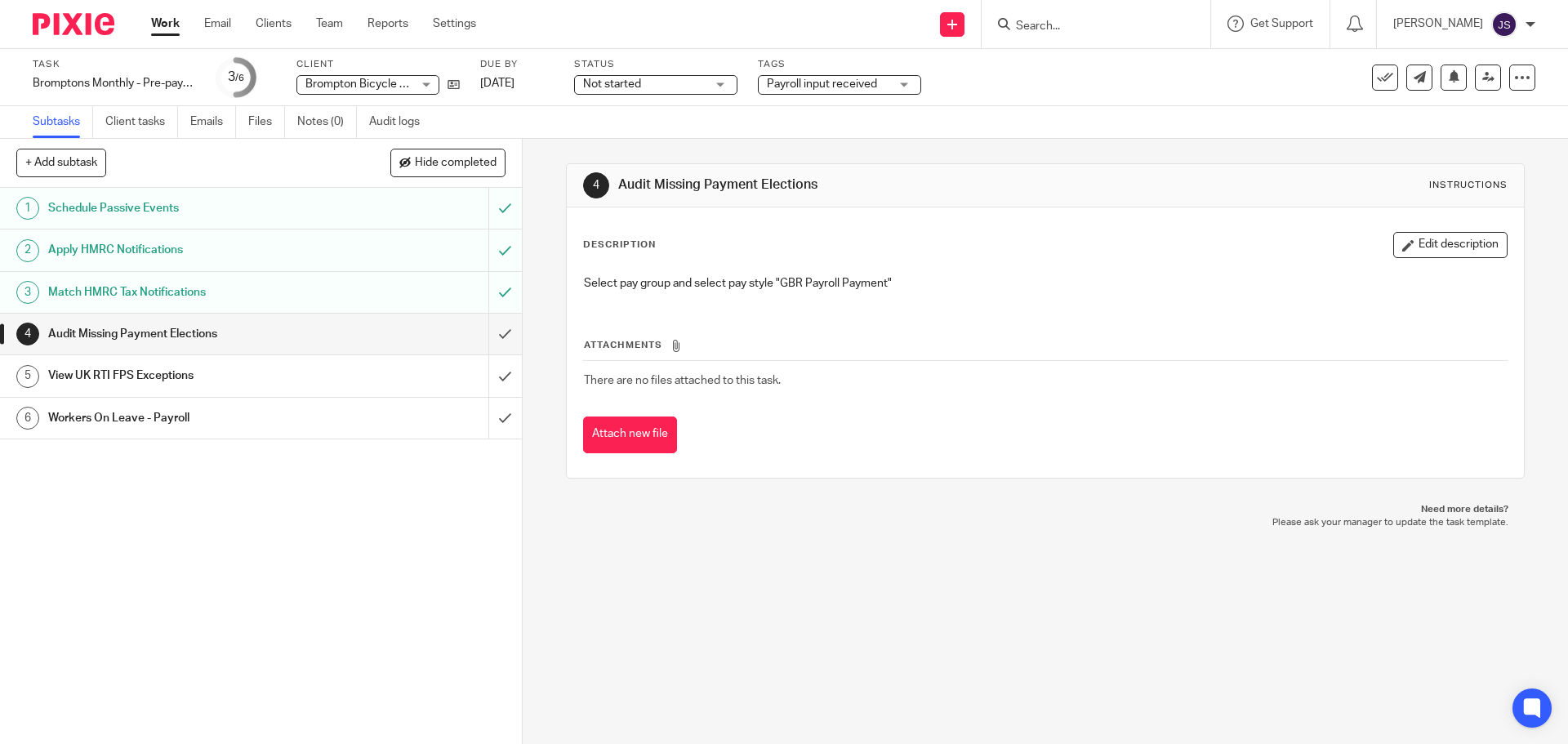
click at [641, 282] on p "Select pay group and select pay style "GBR Payroll Payment"" at bounding box center [1044, 283] width 922 height 16
click at [1411, 247] on button "Edit description" at bounding box center [1449, 244] width 114 height 26
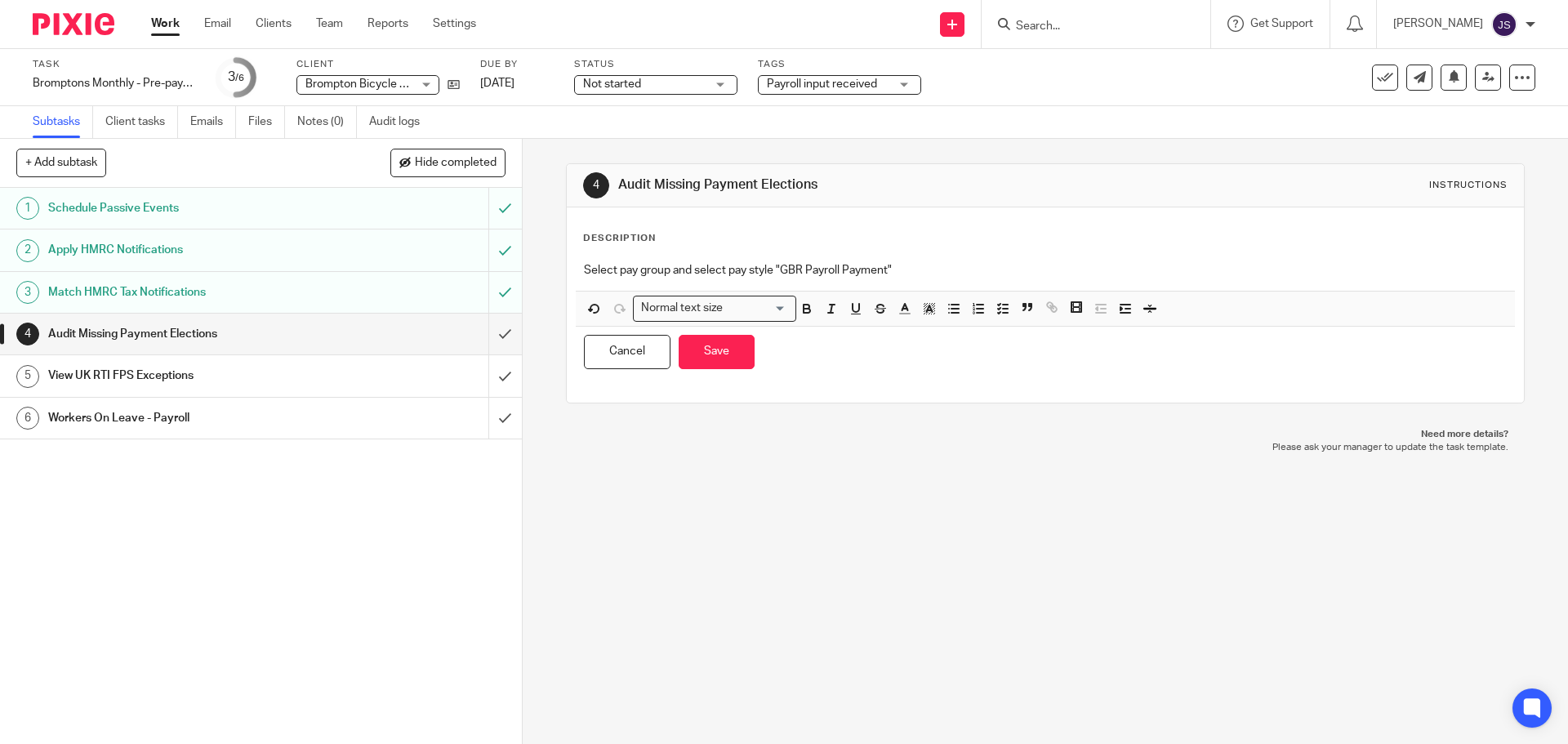
click at [611, 271] on p "Select pay group and select pay style "GBR Payroll Payment"" at bounding box center [1044, 270] width 922 height 16
click at [748, 266] on p "Select company and pay group and select pay style "GBR Payroll Payment"" at bounding box center [1044, 270] width 922 height 16
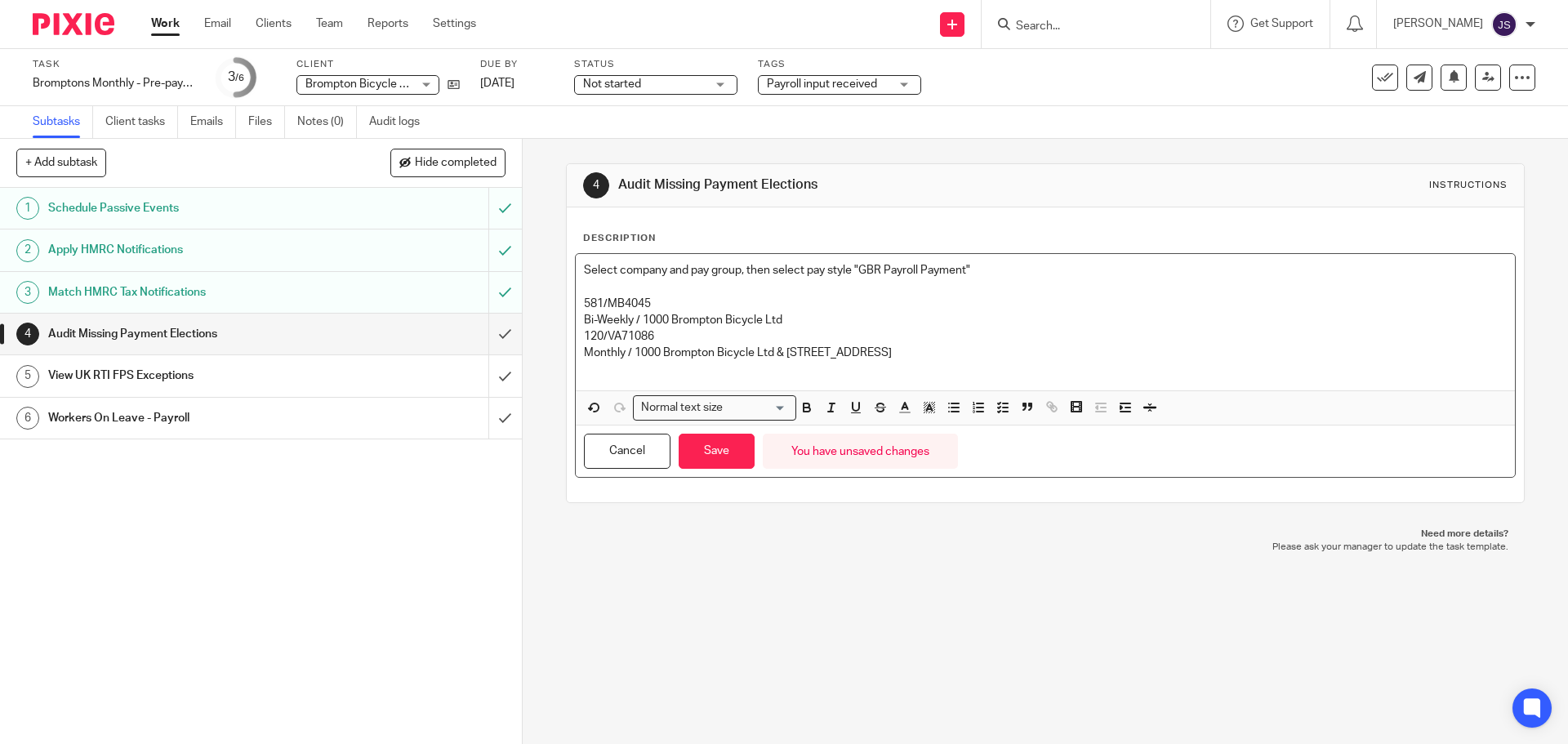
click at [810, 320] on p "Bi-Weekly / 1000 Brompton Bicycle Ltd" at bounding box center [1044, 320] width 922 height 16
click at [702, 450] on button "Save" at bounding box center [717, 450] width 76 height 35
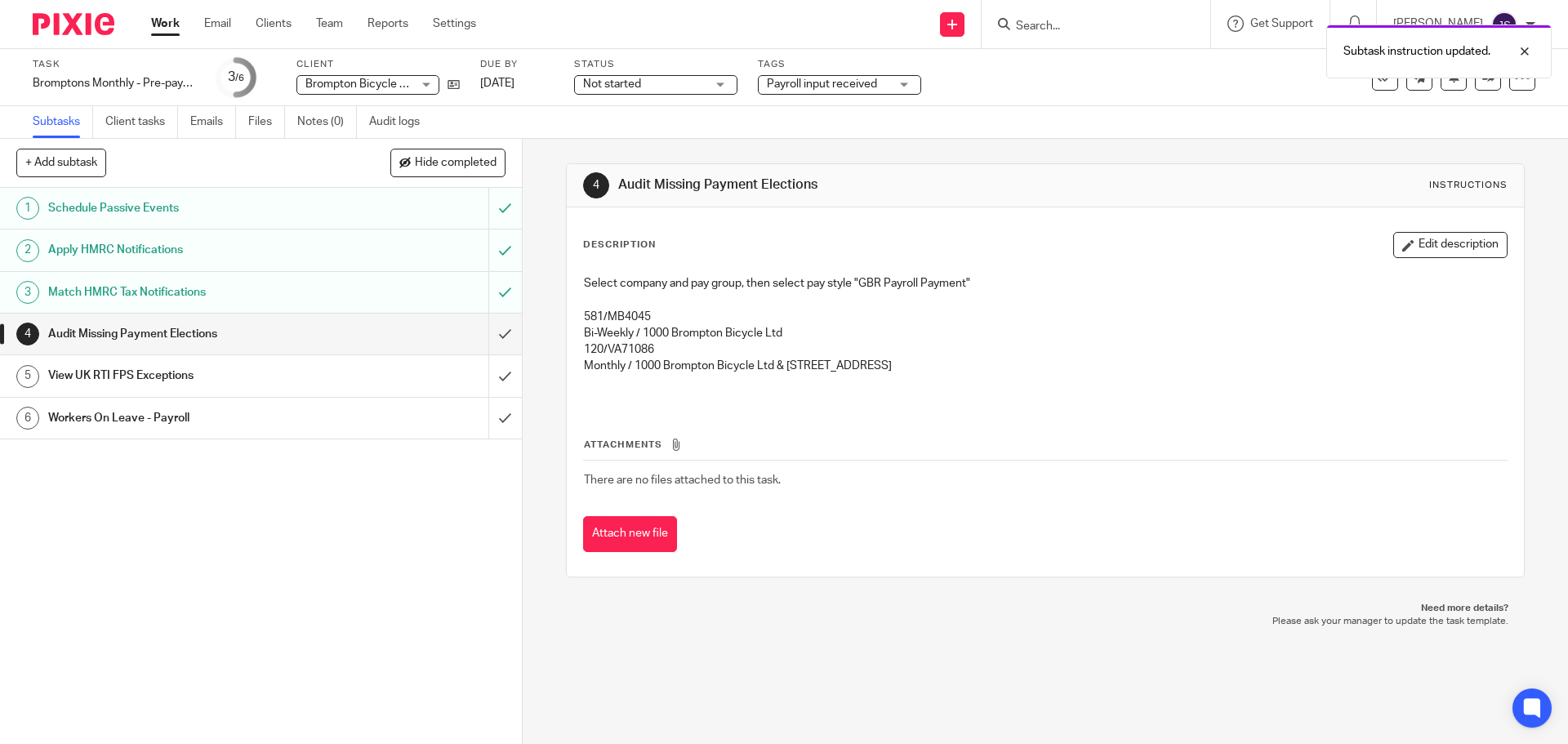
click at [679, 286] on p "Select company and pay group, then select pay style "GBR Payroll Payment"" at bounding box center [1044, 283] width 922 height 16
drag, startPoint x: 632, startPoint y: 366, endPoint x: 809, endPoint y: 371, distance: 177.1
click at [810, 371] on p "Monthly / 1000 Brompton Bicycle Ltd & [STREET_ADDRESS]" at bounding box center [1044, 365] width 922 height 16
click at [809, 371] on p "Monthly / 1000 Brompton Bicycle Ltd & [STREET_ADDRESS]" at bounding box center [1044, 365] width 922 height 16
click at [661, 361] on p "Monthly / 1000 Brompton Bicycle Ltd & [STREET_ADDRESS]" at bounding box center [1044, 365] width 922 height 16
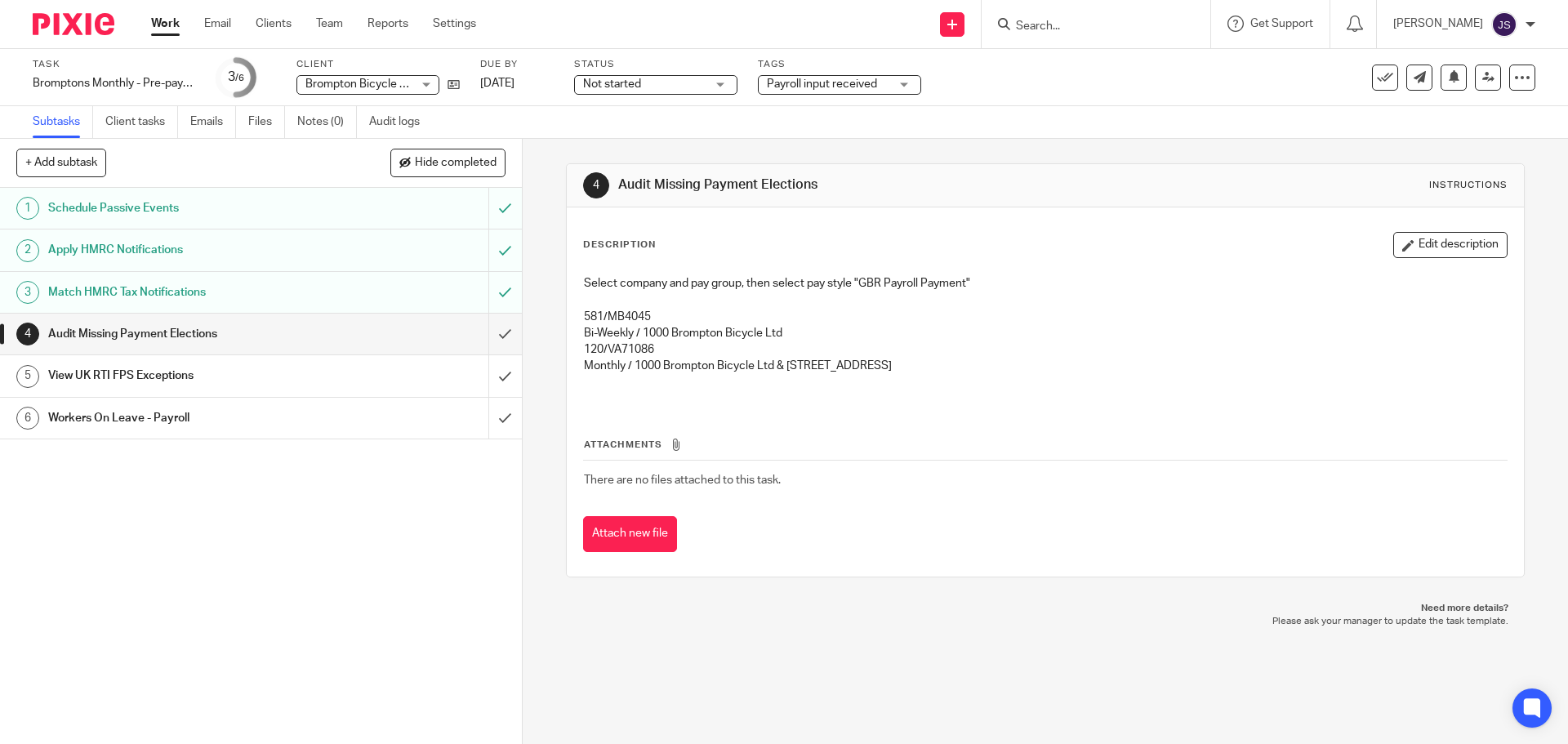
click at [674, 326] on p "Bi-Weekly / 1000 Brompton Bicycle Ltd" at bounding box center [1044, 332] width 922 height 16
drag, startPoint x: 705, startPoint y: 367, endPoint x: 703, endPoint y: 359, distance: 8.2
click at [705, 365] on p "Monthly / 1000 Brompton Bicycle Ltd & [STREET_ADDRESS]" at bounding box center [1044, 365] width 922 height 16
click at [698, 333] on p "Bi-Weekly / 1000 Brompton Bicycle Ltd" at bounding box center [1044, 332] width 922 height 16
click at [698, 359] on p "Monthly / 1000 Brompton Bicycle Ltd & [STREET_ADDRESS]" at bounding box center [1044, 365] width 922 height 16
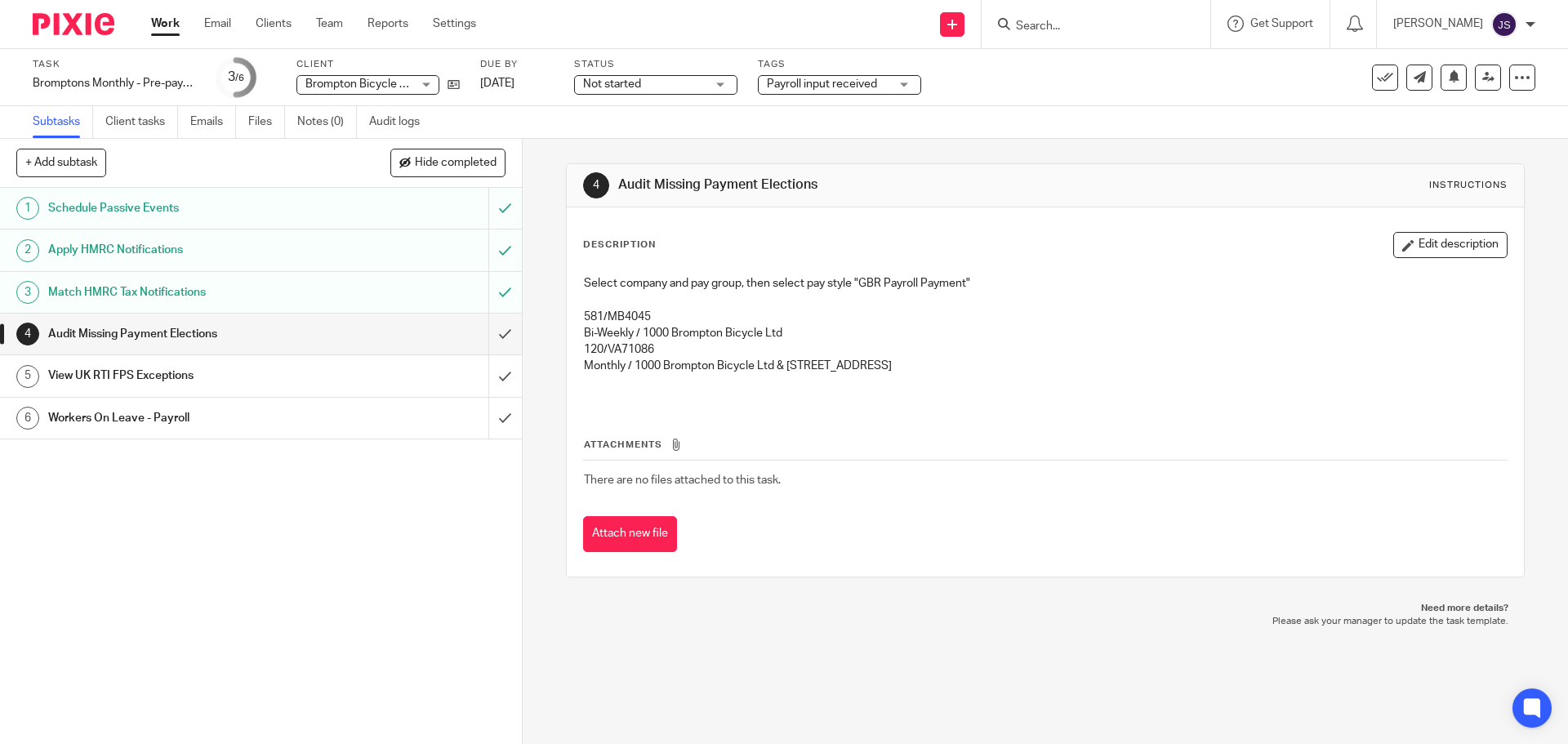
click at [696, 330] on p "Bi-Weekly / 1000 Brompton Bicycle Ltd" at bounding box center [1044, 332] width 922 height 16
drag, startPoint x: 639, startPoint y: 331, endPoint x: 774, endPoint y: 337, distance: 135.1
click at [774, 337] on p "Bi-Weekly / 1000 Brompton Bicycle Ltd" at bounding box center [1044, 332] width 922 height 16
drag, startPoint x: 766, startPoint y: 366, endPoint x: 629, endPoint y: 364, distance: 137.0
click at [629, 364] on p "Monthly / 1000 Brompton Bicycle Ltd & [STREET_ADDRESS]" at bounding box center [1044, 365] width 922 height 16
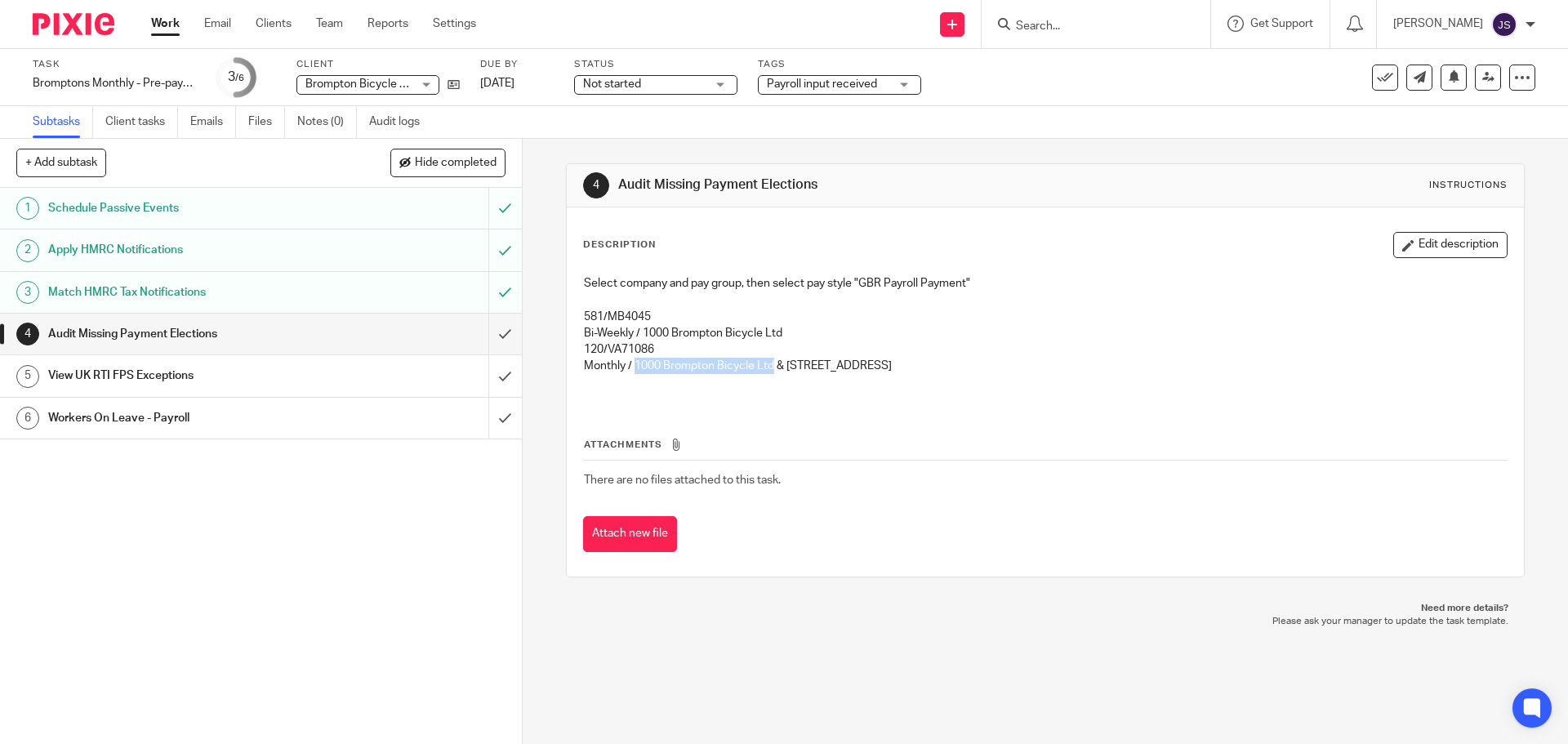
click at [629, 364] on p "Monthly / 1000 Brompton Bicycle Ltd & [STREET_ADDRESS]" at bounding box center [1044, 365] width 922 height 16
drag, startPoint x: 579, startPoint y: 349, endPoint x: 658, endPoint y: 348, distance: 79.0
click at [658, 348] on p "120/VA71086" at bounding box center [1044, 349] width 922 height 16
click at [643, 351] on p "120/VA71086" at bounding box center [1044, 349] width 922 height 16
click at [646, 529] on button "Attach new file" at bounding box center [630, 533] width 94 height 37
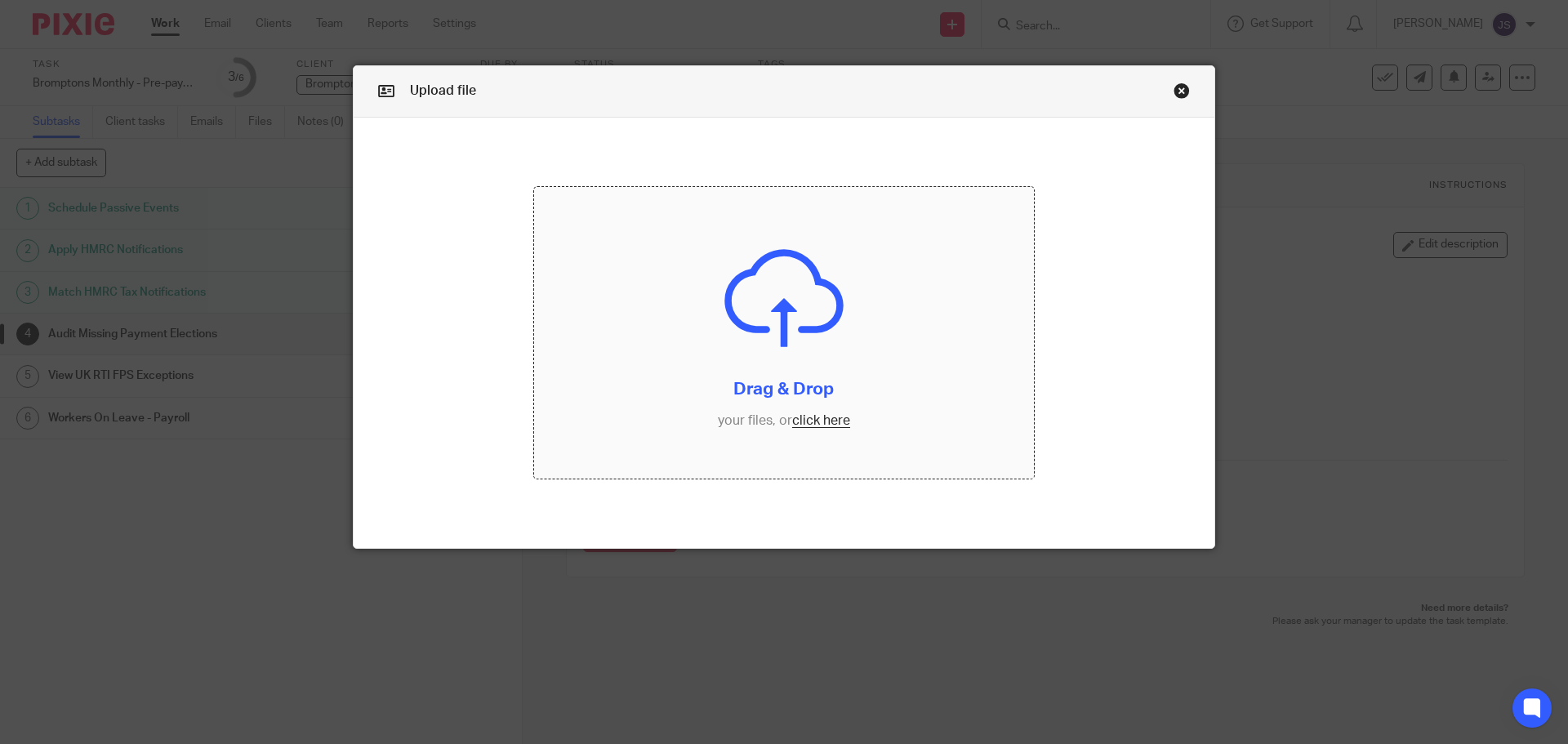
click at [799, 420] on input "file" at bounding box center [785, 332] width 501 height 292
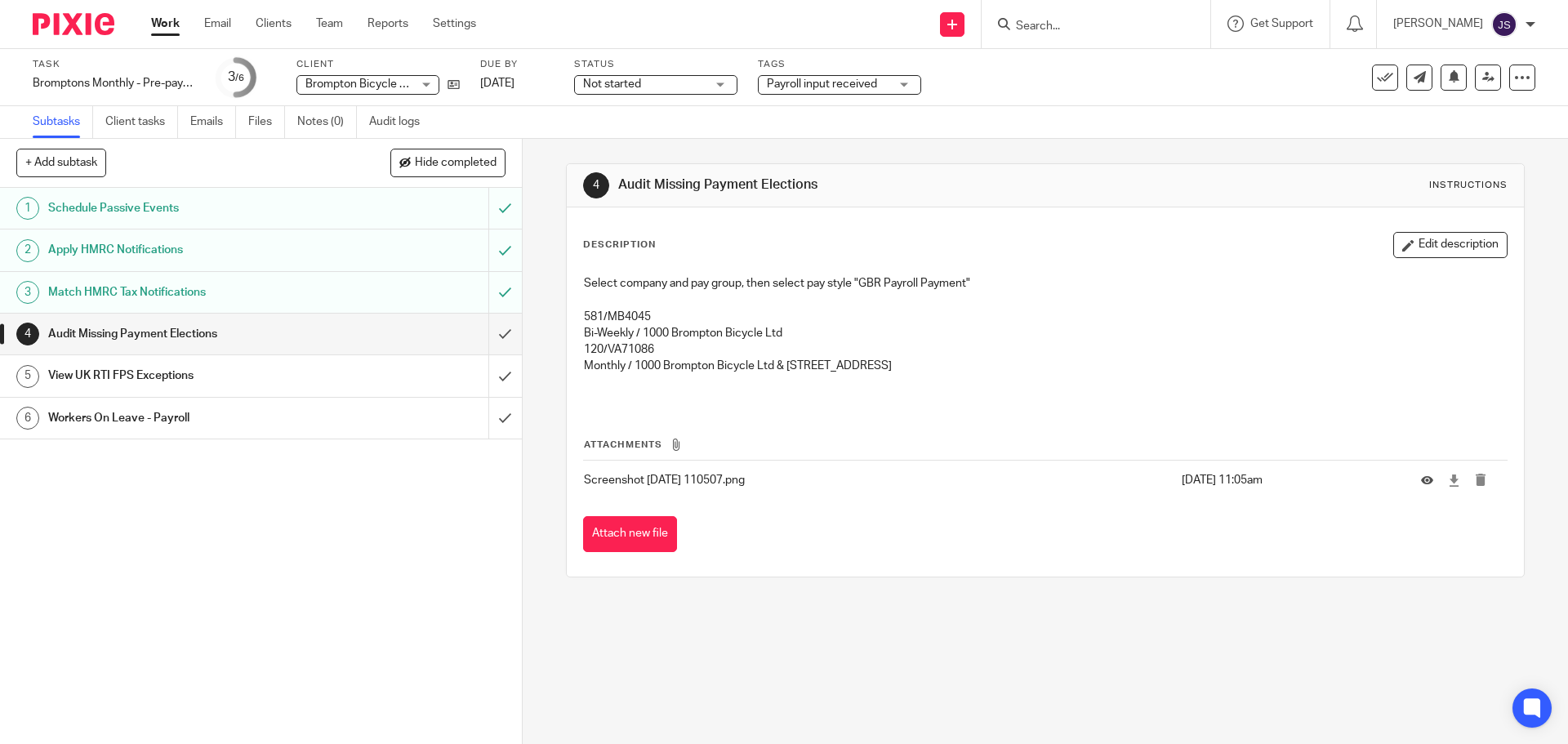
click at [1393, 256] on button "Edit description" at bounding box center [1449, 244] width 114 height 26
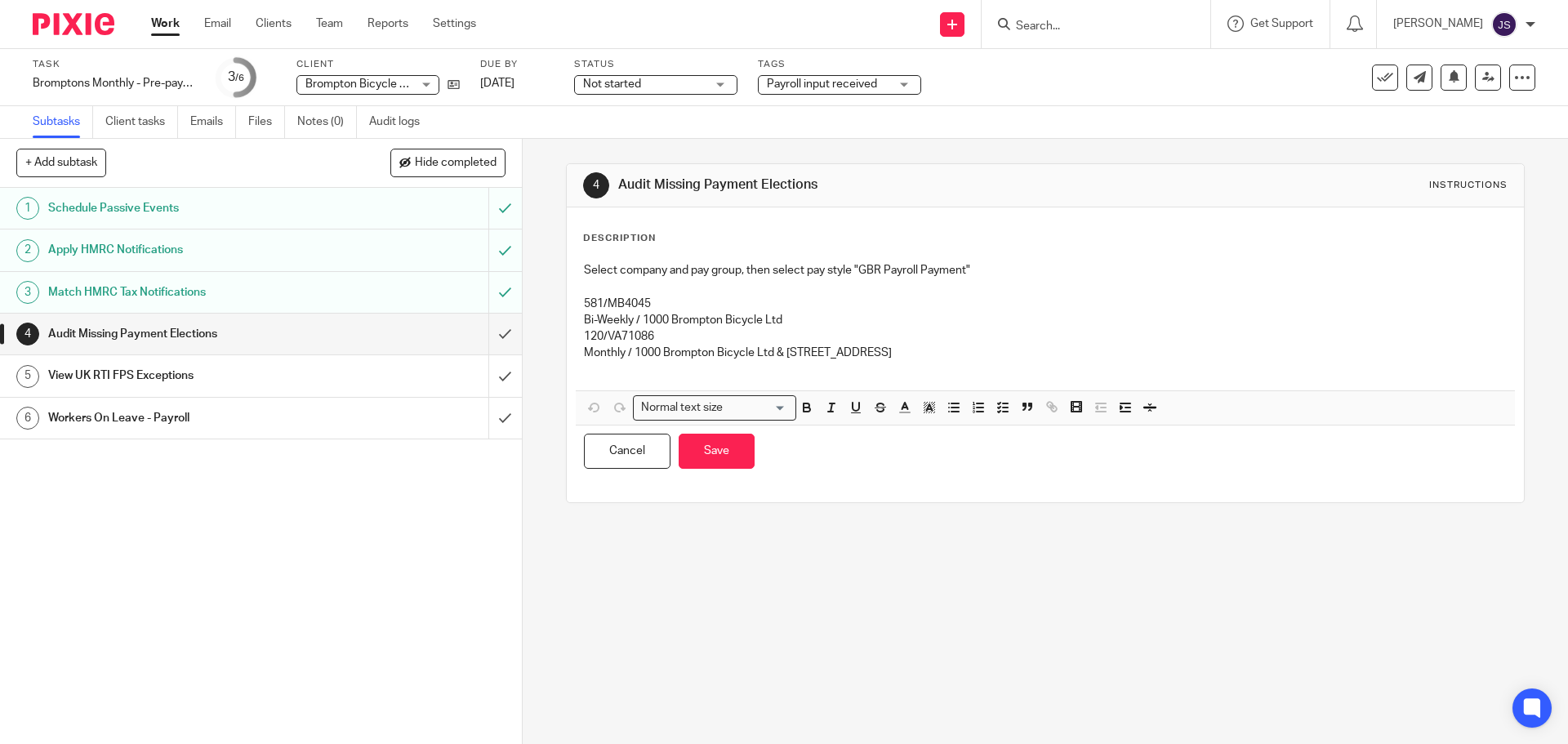
click at [926, 357] on p "Monthly / 1000 Brompton Bicycle Ltd & [STREET_ADDRESS]" at bounding box center [1044, 352] width 922 height 16
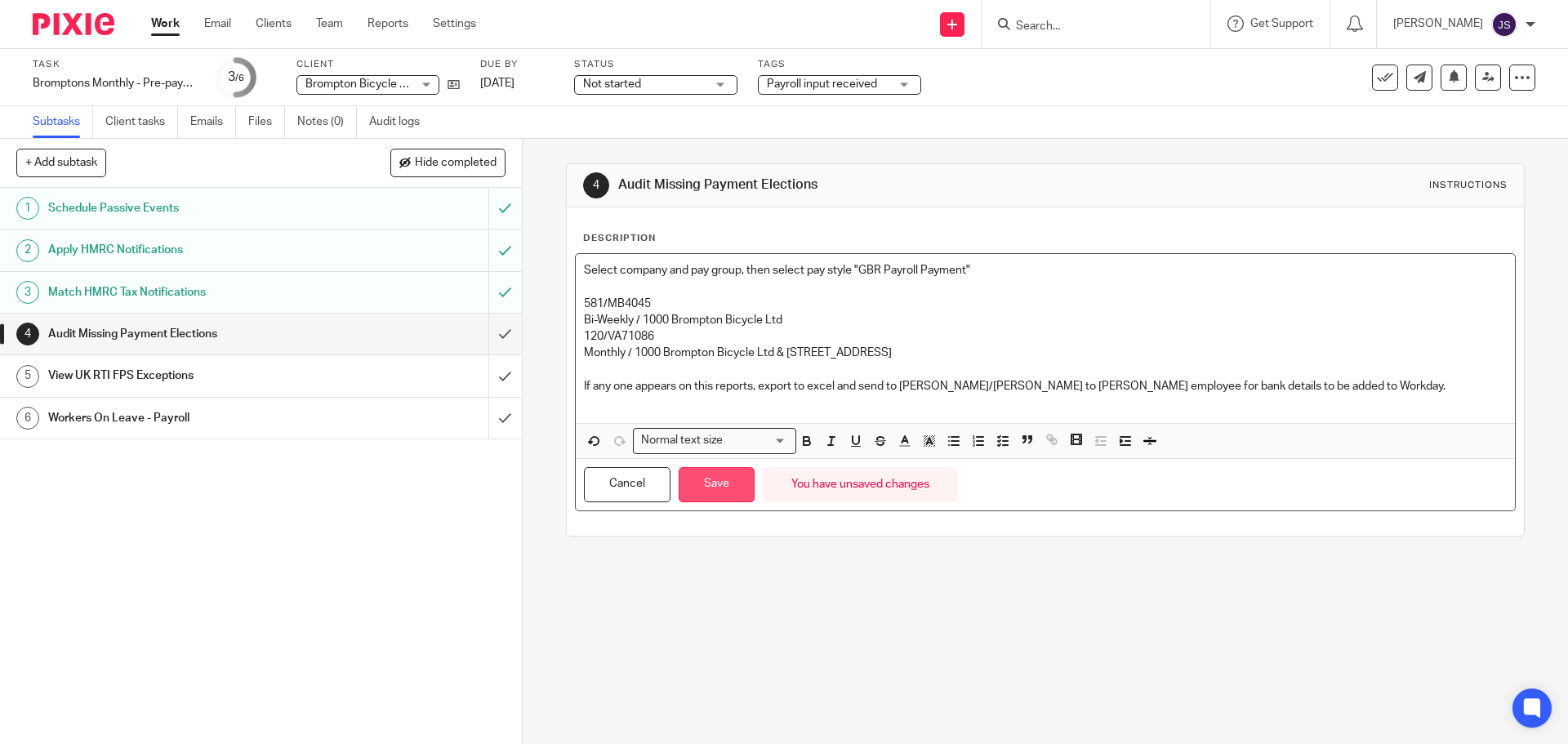
click at [717, 490] on button "Save" at bounding box center [717, 484] width 76 height 35
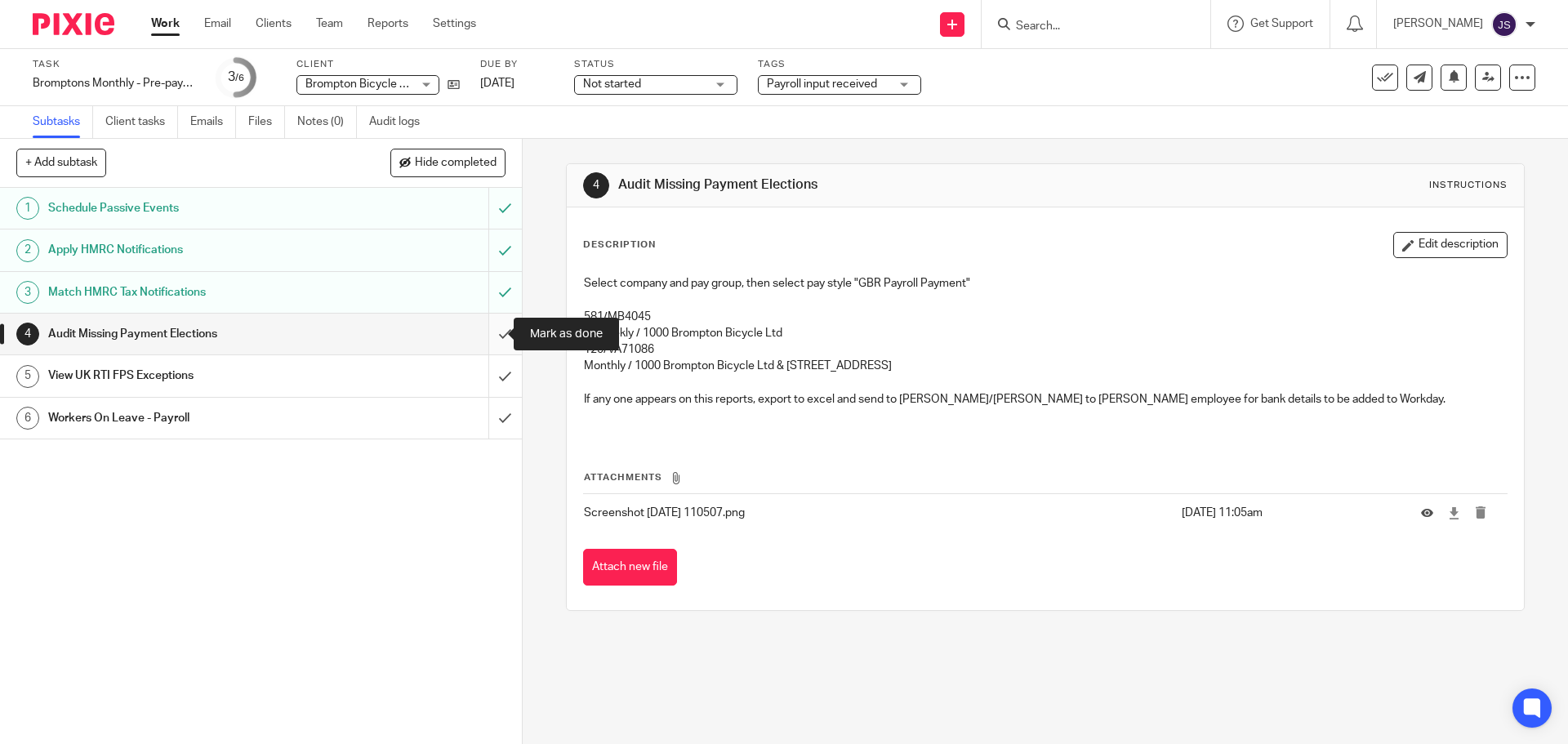
click at [483, 336] on input "submit" at bounding box center [260, 333] width 522 height 41
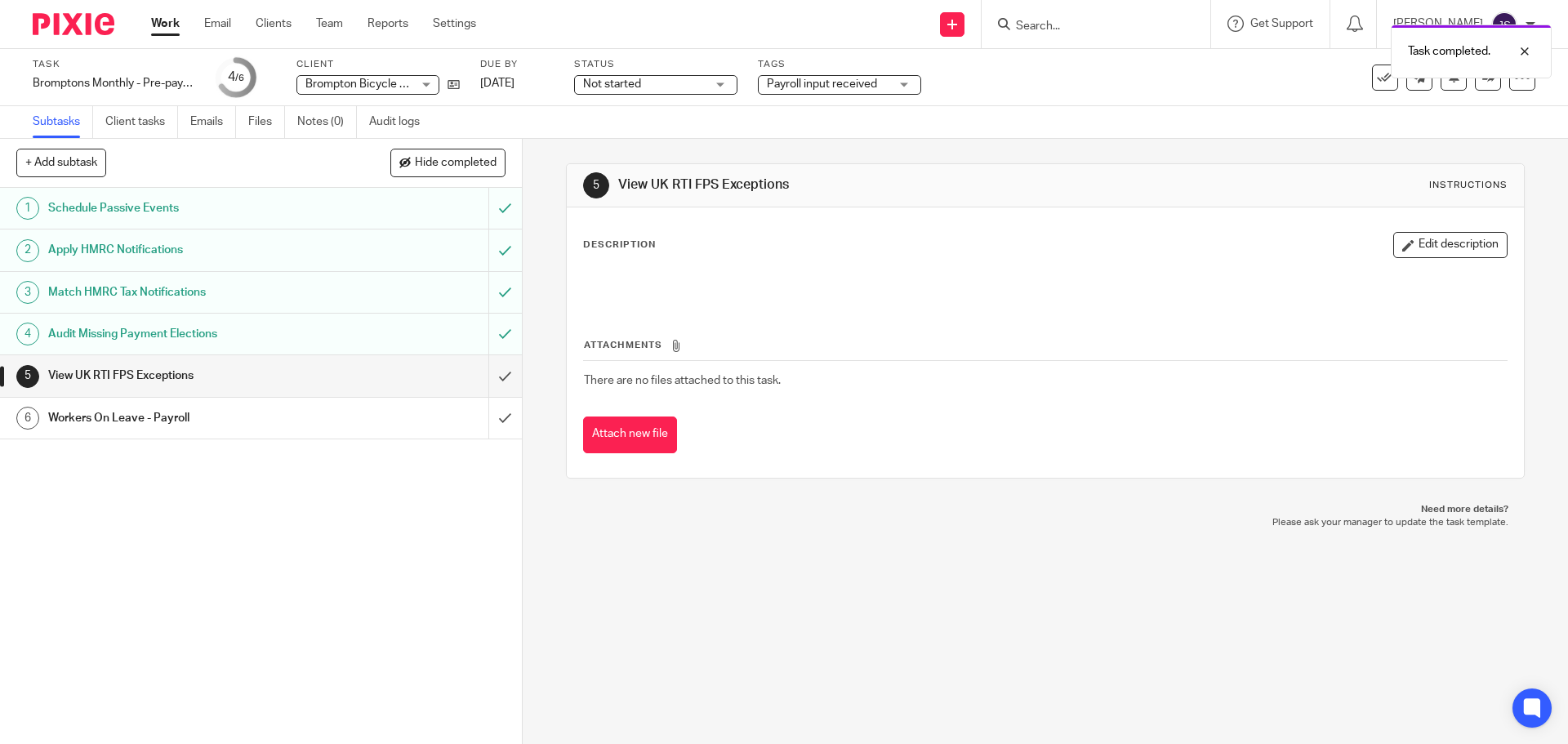
drag, startPoint x: 803, startPoint y: 188, endPoint x: 605, endPoint y: 175, distance: 198.4
click at [605, 175] on div "5 View UK RTI FPS Exceptions Instructions" at bounding box center [1044, 185] width 924 height 26
copy div "View UK RTI FPS Exceptions"
click at [632, 429] on button "Attach new file" at bounding box center [630, 434] width 94 height 37
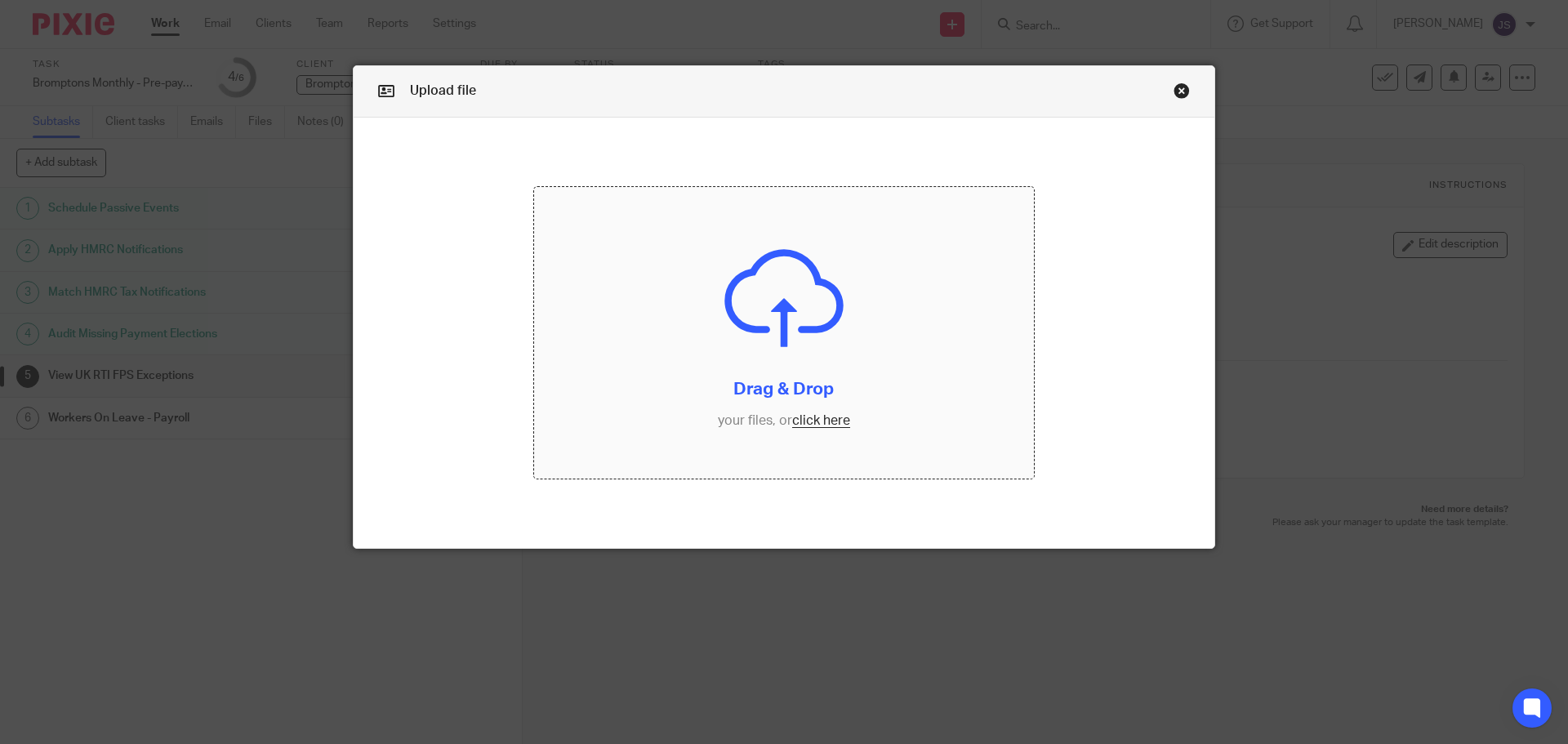
click at [785, 414] on input "file" at bounding box center [785, 332] width 501 height 292
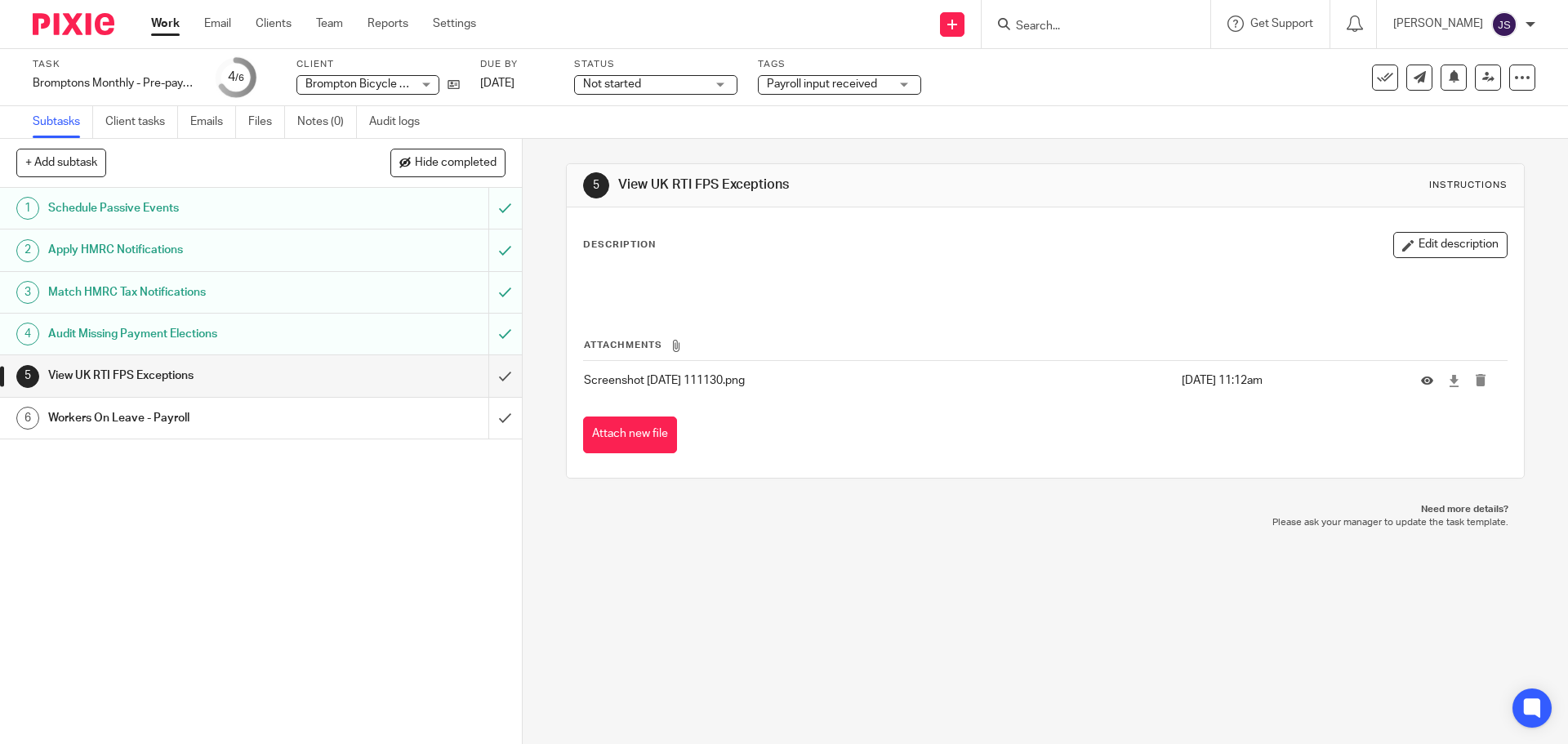
click at [1085, 670] on div "5 View UK RTI FPS Exceptions Instructions Description Edit description Attachme…" at bounding box center [1045, 440] width 1045 height 604
click at [623, 249] on p "Description" at bounding box center [619, 244] width 72 height 13
click at [610, 244] on p "Description" at bounding box center [619, 244] width 72 height 13
click at [1416, 240] on button "Edit description" at bounding box center [1449, 244] width 114 height 26
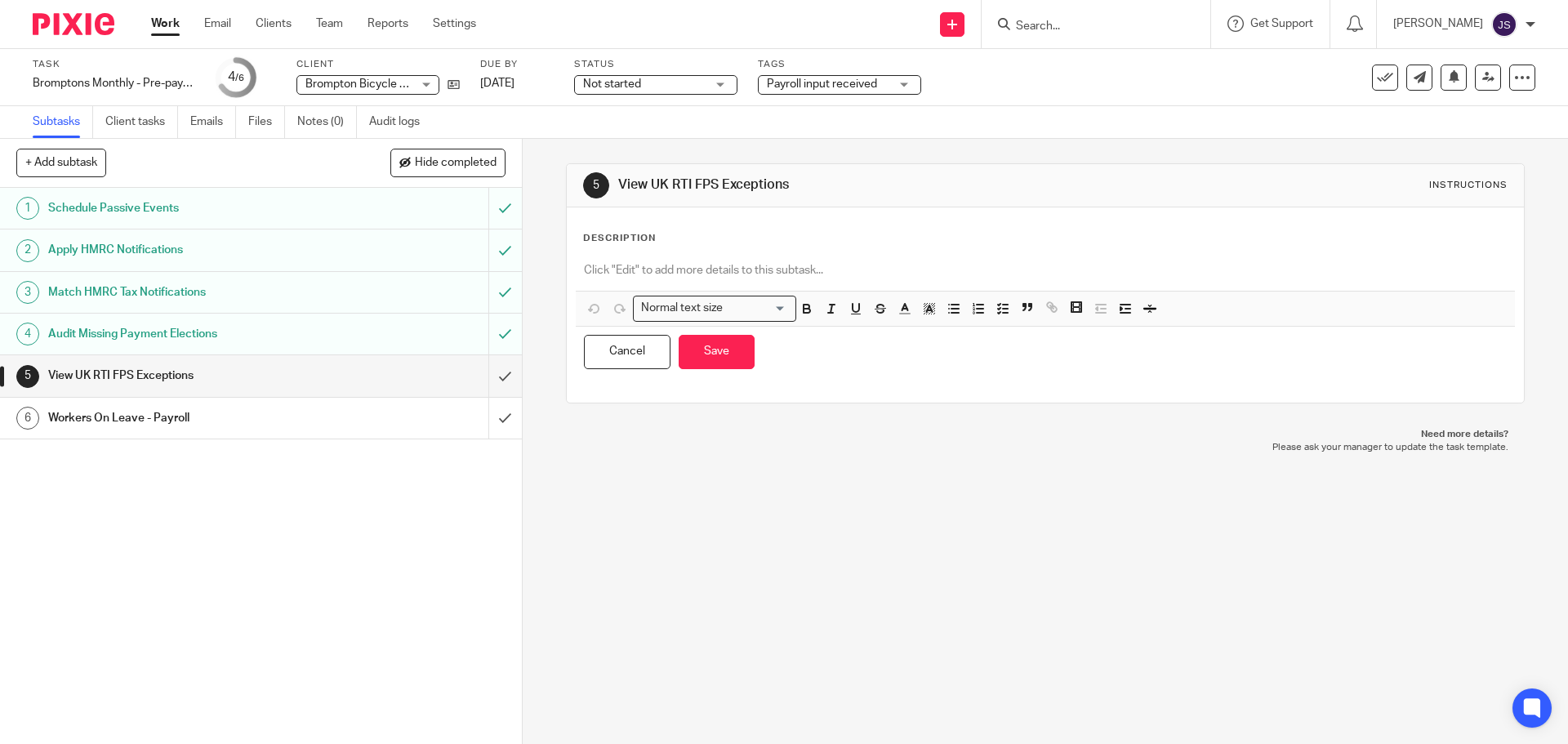
click at [641, 237] on p "Description" at bounding box center [619, 237] width 72 height 13
click at [621, 263] on p at bounding box center [1044, 270] width 922 height 16
click at [620, 263] on p at bounding box center [1044, 270] width 922 height 16
click at [637, 266] on p "Run" at bounding box center [1044, 270] width 922 height 16
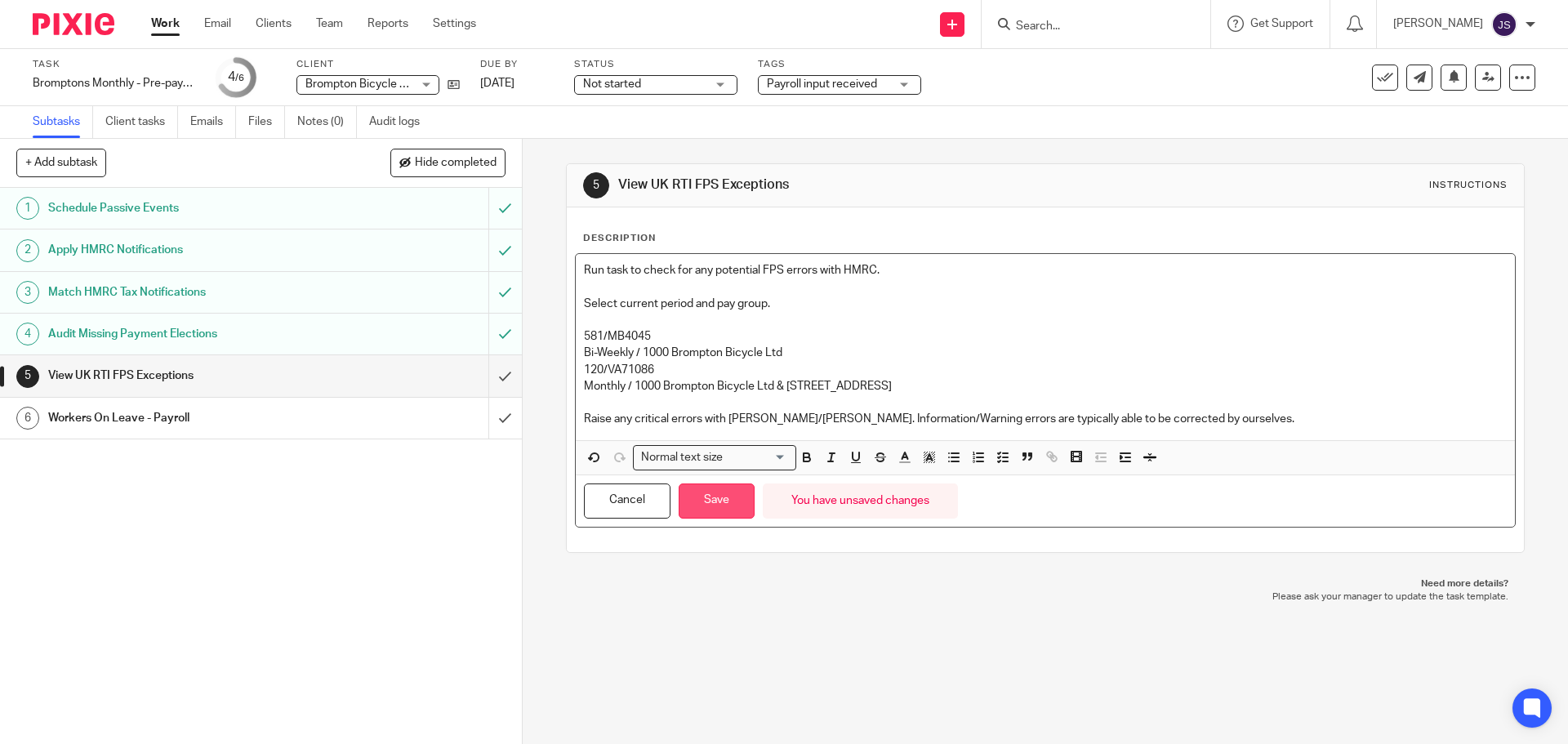
click at [724, 506] on button "Save" at bounding box center [717, 500] width 76 height 35
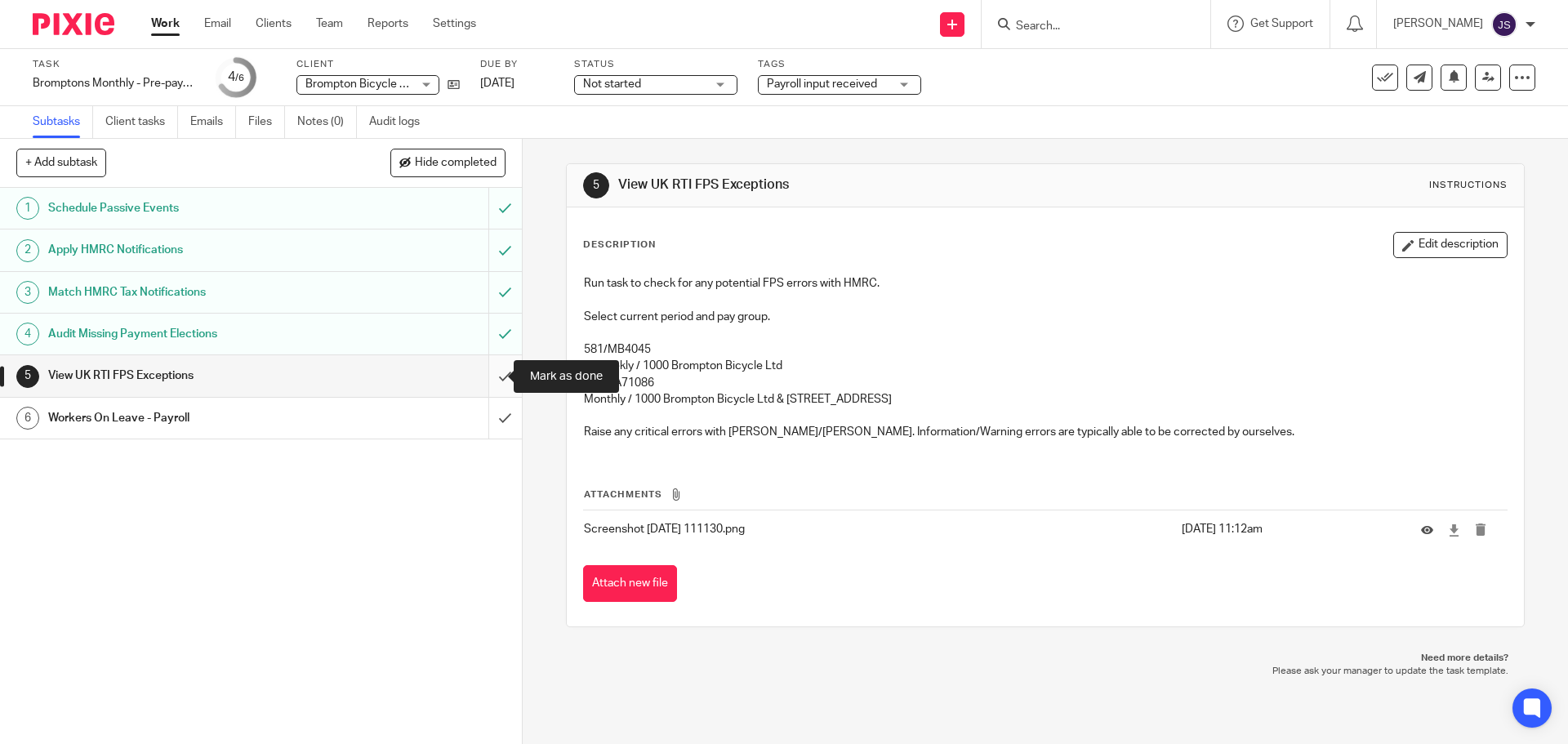
click at [488, 380] on input "submit" at bounding box center [260, 375] width 522 height 41
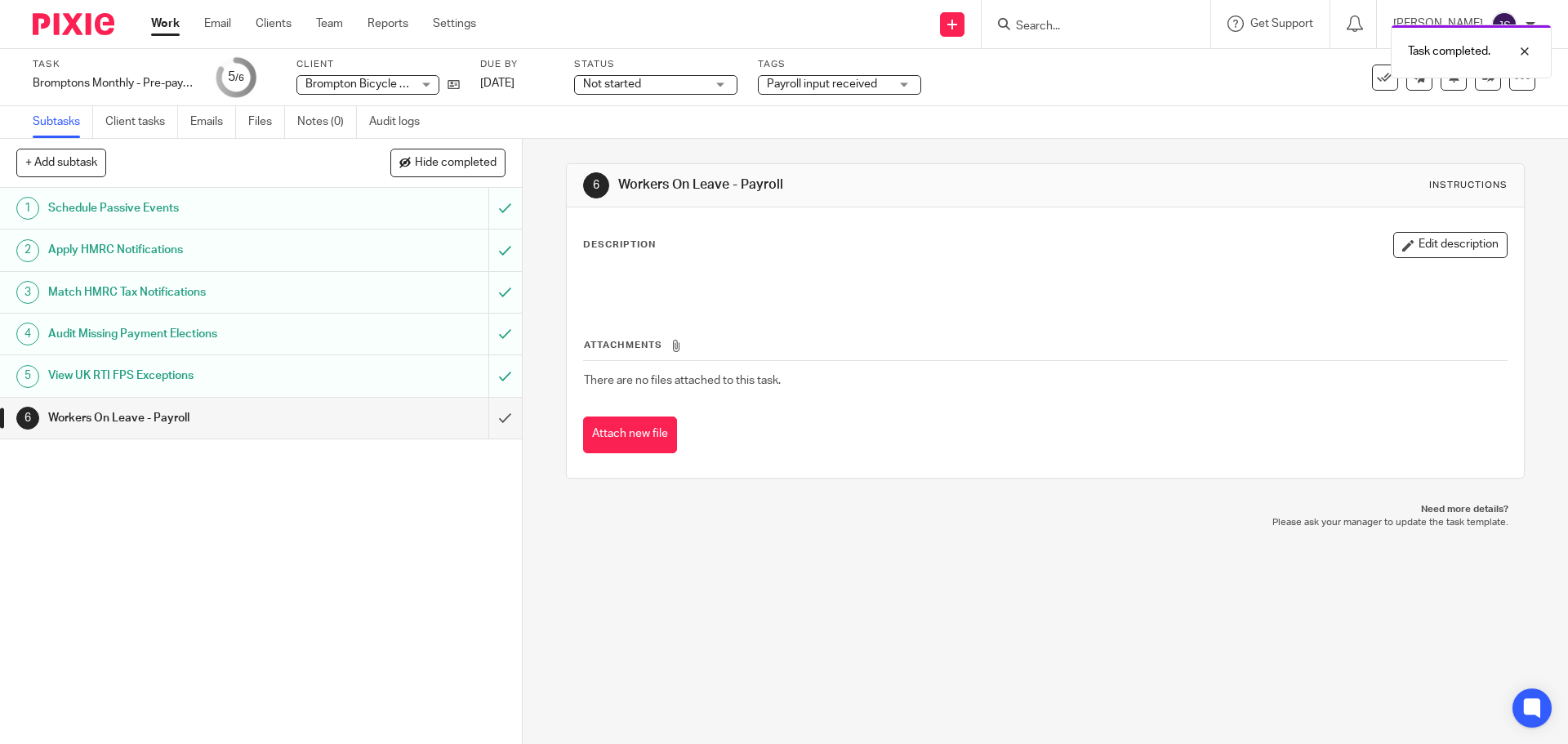
click at [166, 26] on link "Work" at bounding box center [165, 24] width 29 height 16
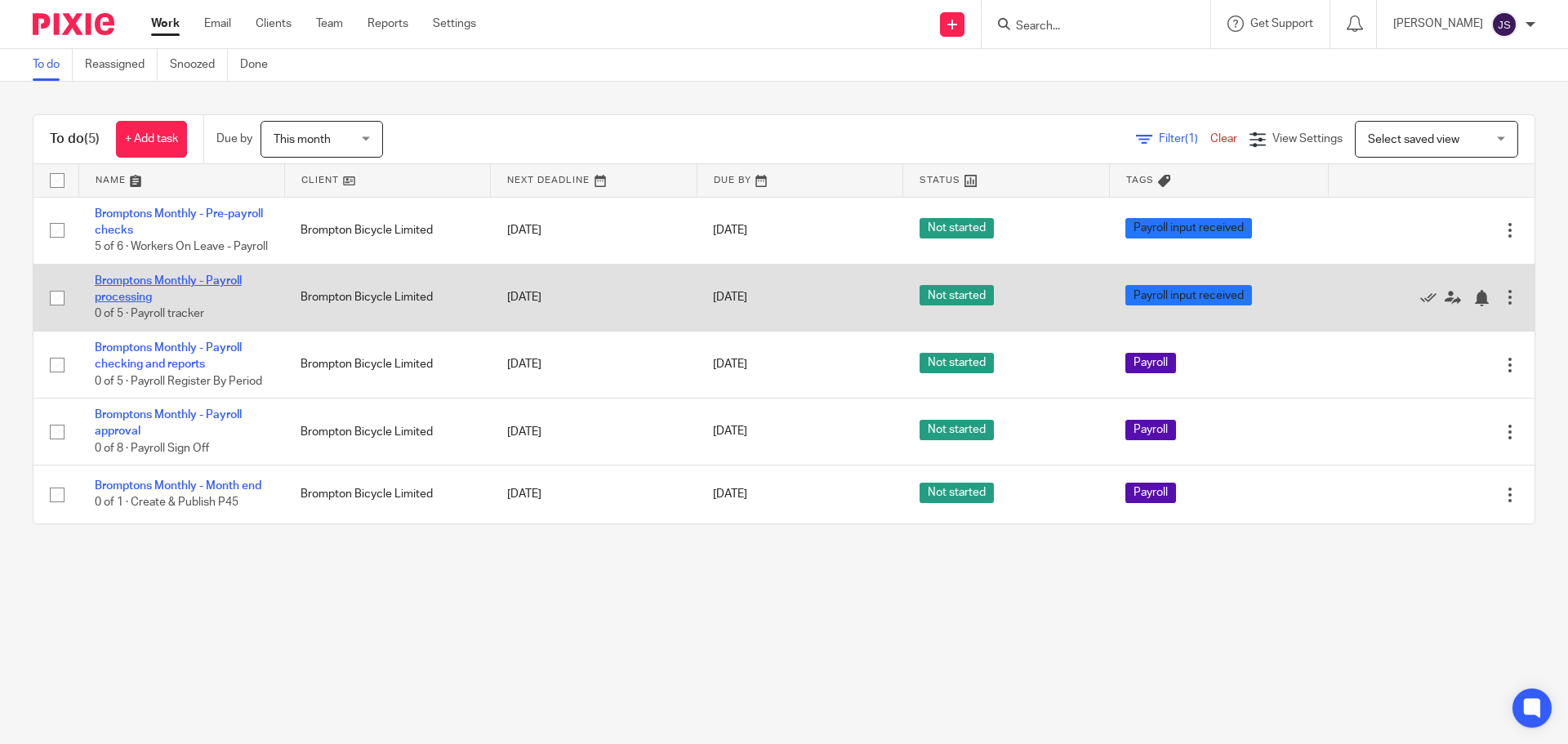
click at [170, 292] on link "Bromptons Monthly - Payroll processing" at bounding box center [168, 289] width 147 height 28
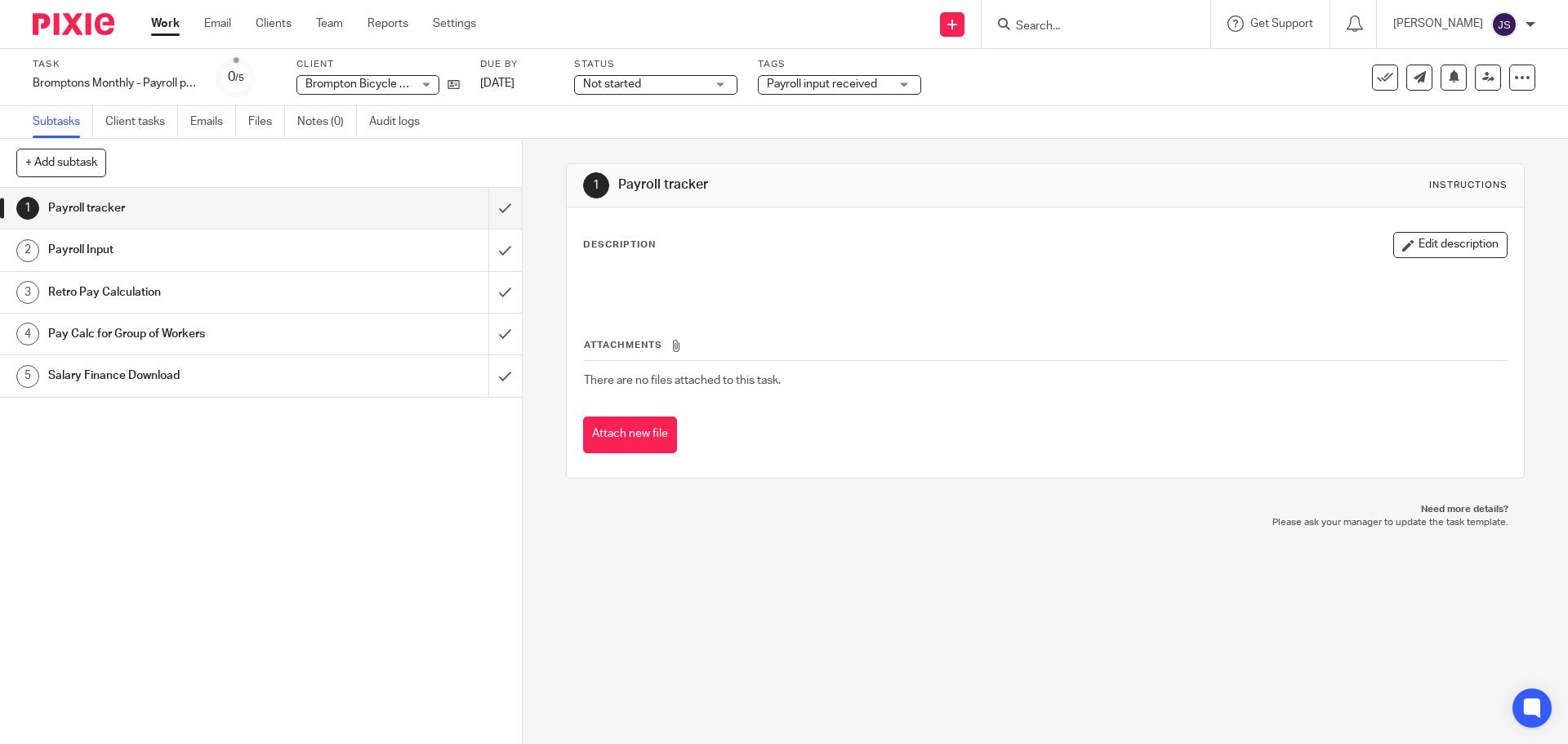
click at [232, 253] on h1 "Payroll Input" at bounding box center [189, 249] width 282 height 25
click at [239, 300] on h1 "Retro Pay Calculation" at bounding box center [189, 292] width 282 height 25
click at [170, 20] on link "Work" at bounding box center [165, 24] width 29 height 16
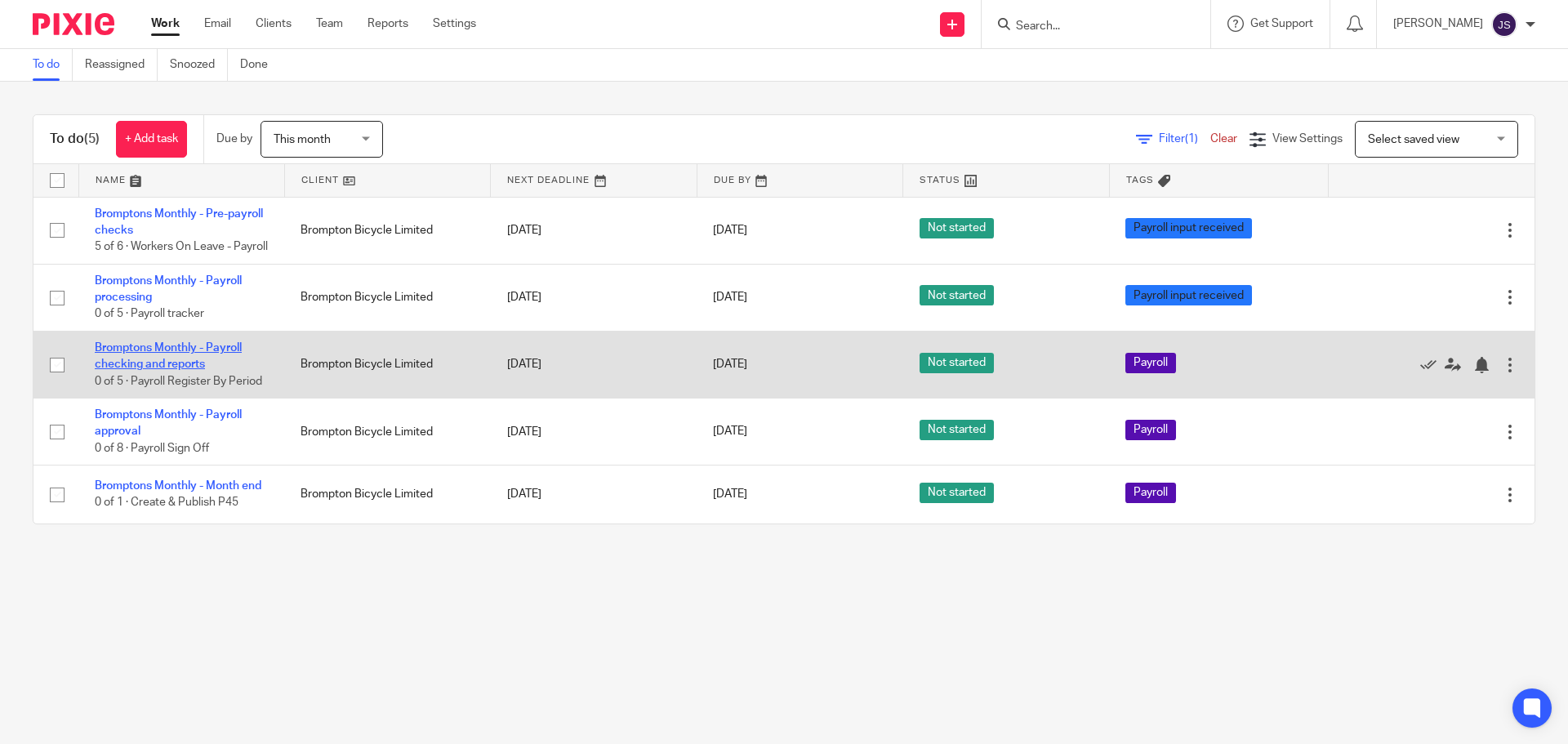
click at [179, 369] on link "Bromptons Monthly - Payroll checking and reports" at bounding box center [168, 356] width 147 height 28
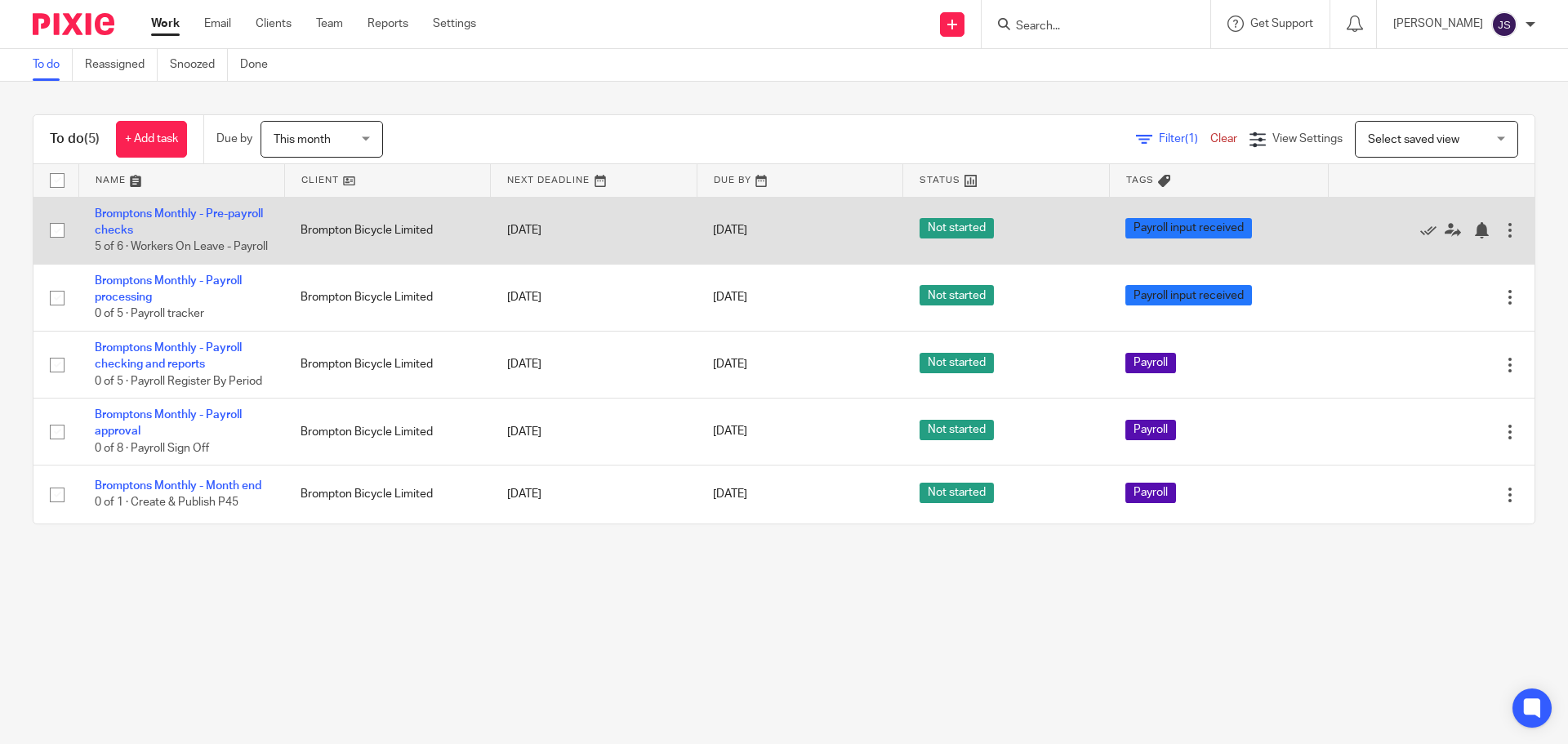
click at [175, 228] on td "Bromptons Monthly - Pre-payroll checks 5 of 6 · Workers On Leave - Payroll" at bounding box center [181, 231] width 206 height 67
click at [166, 223] on td "Bromptons Monthly - Pre-payroll checks 5 of 6 · Workers On Leave - Payroll" at bounding box center [181, 231] width 206 height 67
click at [162, 222] on td "Bromptons Monthly - Pre-payroll checks 5 of 6 · Workers On Leave - Payroll" at bounding box center [181, 231] width 206 height 67
click at [152, 226] on link "Bromptons Monthly - Pre-payroll checks" at bounding box center [179, 222] width 168 height 28
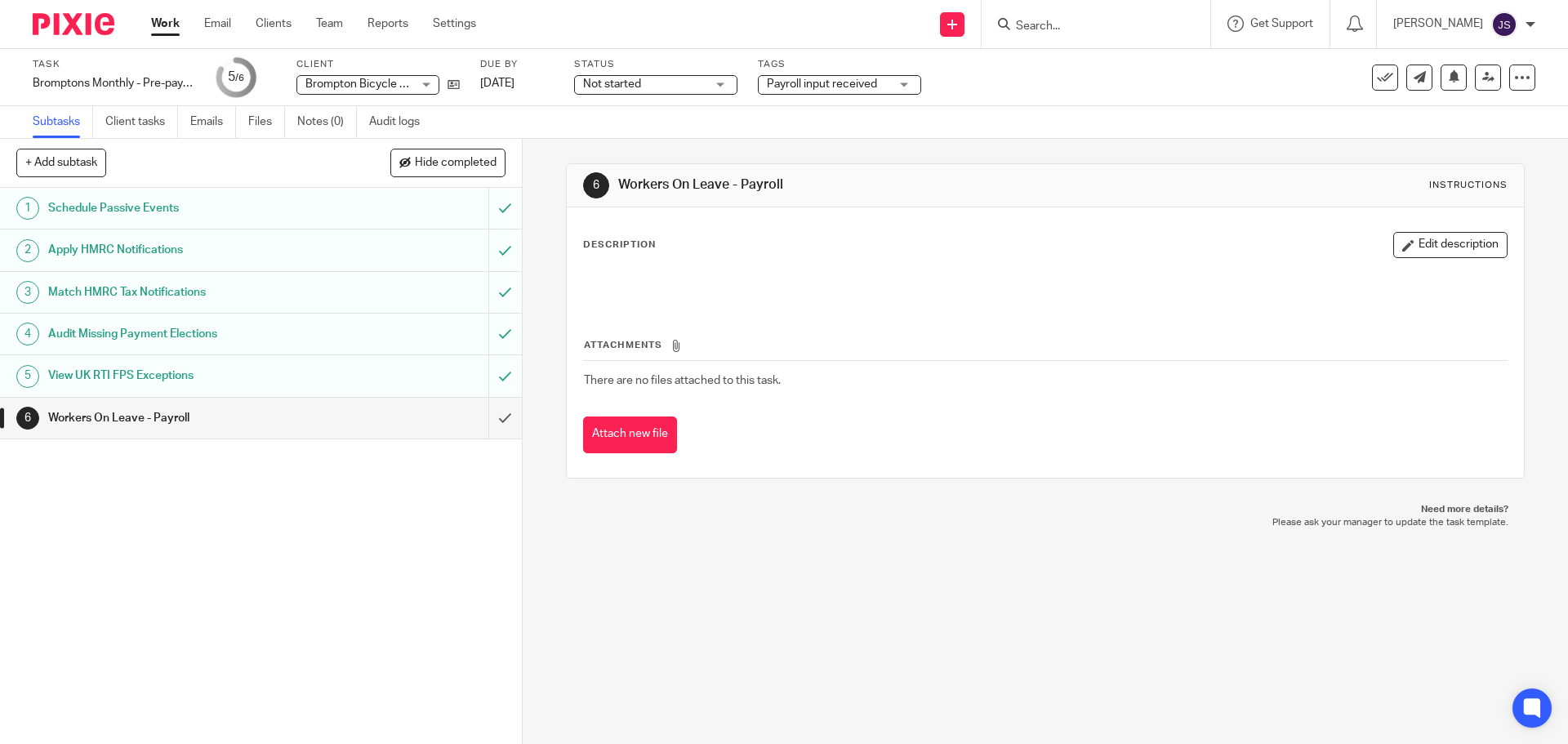
click at [309, 456] on div "1 Schedule Passive Events 2 Apply HMRC Notifications 3 Match HMRC Tax Notificat…" at bounding box center [260, 466] width 522 height 556
click at [214, 456] on div "1 Schedule Passive Events 2 Apply HMRC Notifications 3 Match HMRC Tax Notificat…" at bounding box center [260, 466] width 522 height 556
click at [186, 495] on div "1 Schedule Passive Events 2 Apply HMRC Notifications 3 Match HMRC Tax Notificat…" at bounding box center [260, 466] width 522 height 556
drag, startPoint x: 172, startPoint y: 417, endPoint x: 246, endPoint y: 383, distance: 81.4
click at [172, 417] on h1 "Workers On Leave - Payroll" at bounding box center [189, 418] width 282 height 25
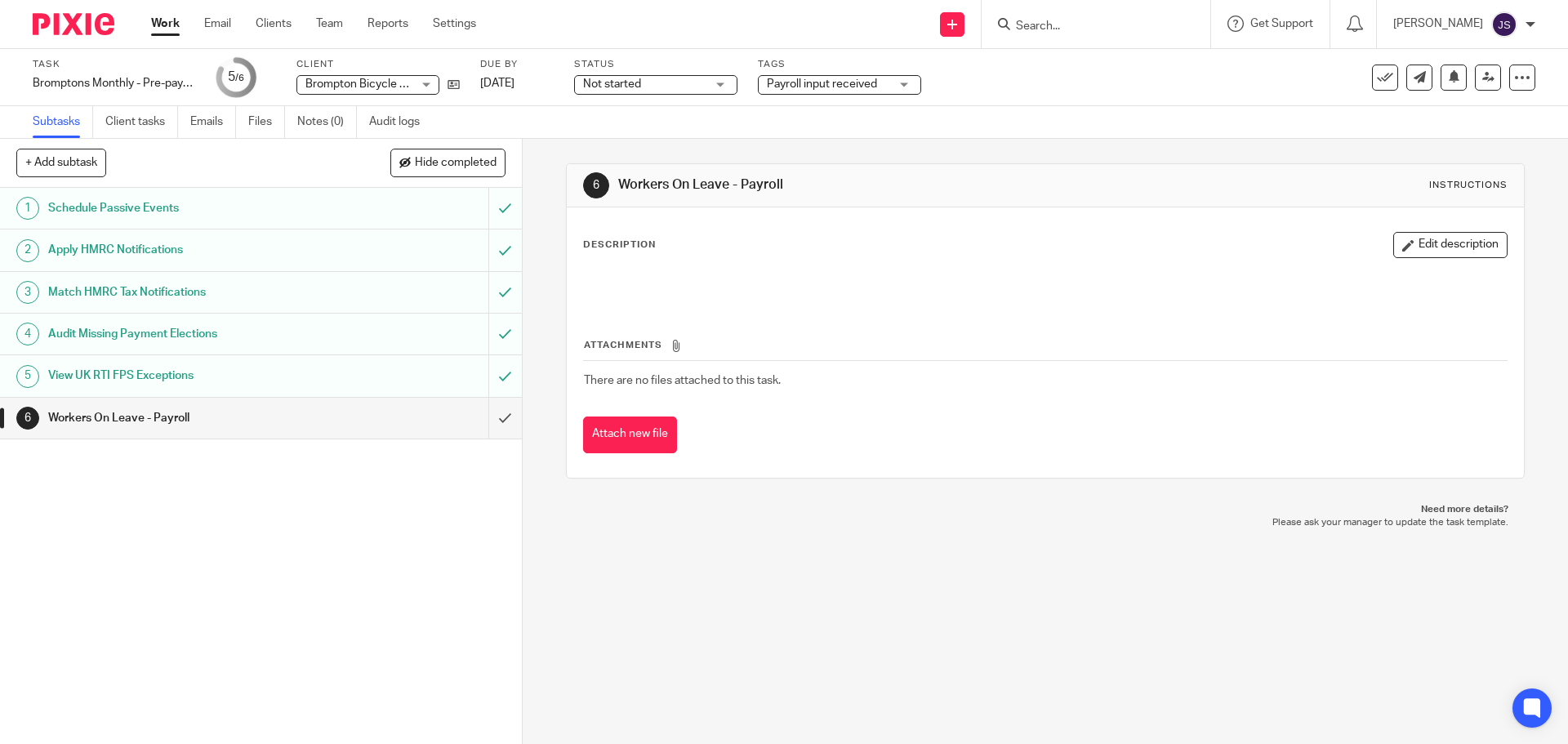
click at [706, 259] on div "Description Edit description" at bounding box center [1044, 267] width 924 height 72
click at [635, 428] on button "Attach new file" at bounding box center [630, 434] width 94 height 37
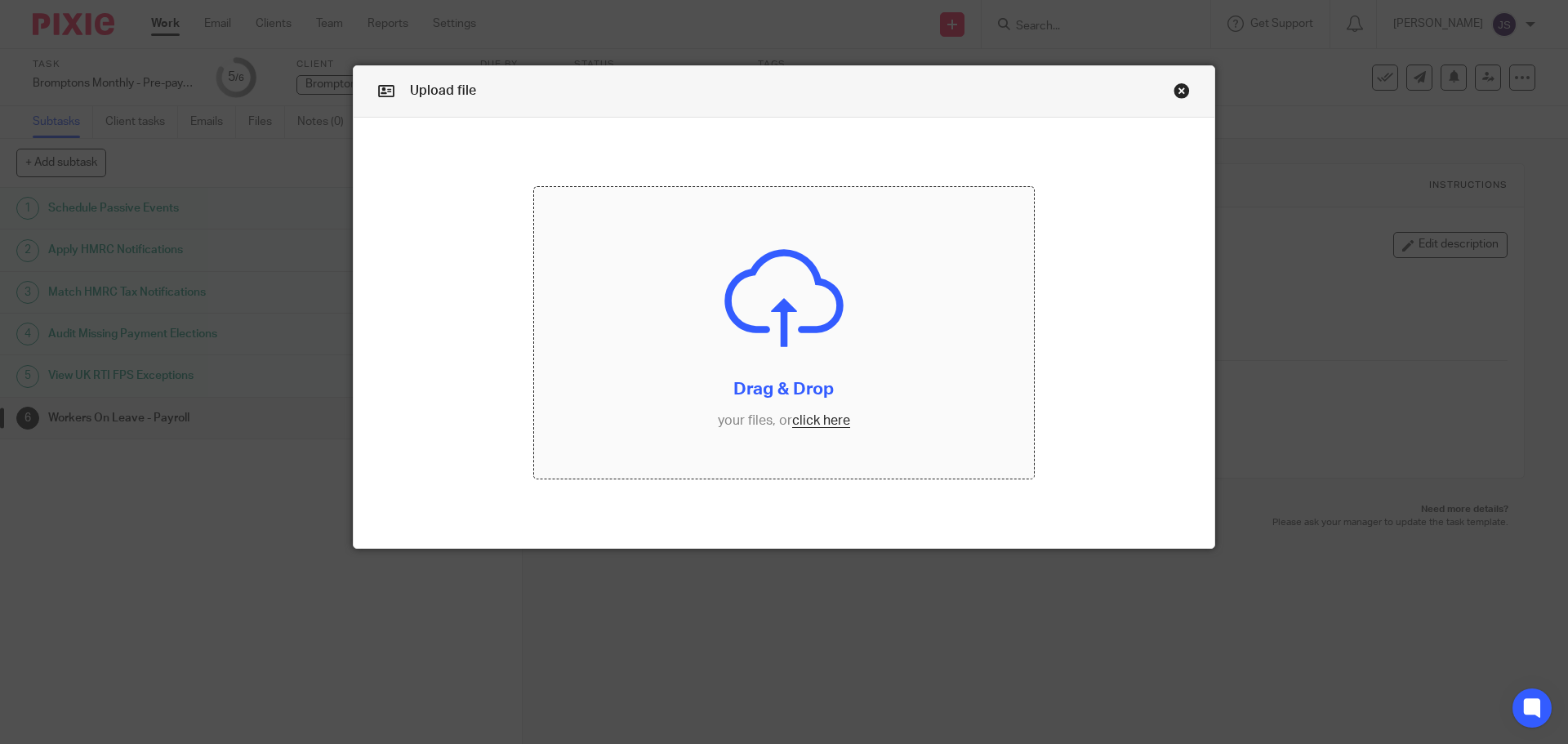
click at [800, 418] on input "file" at bounding box center [785, 332] width 501 height 292
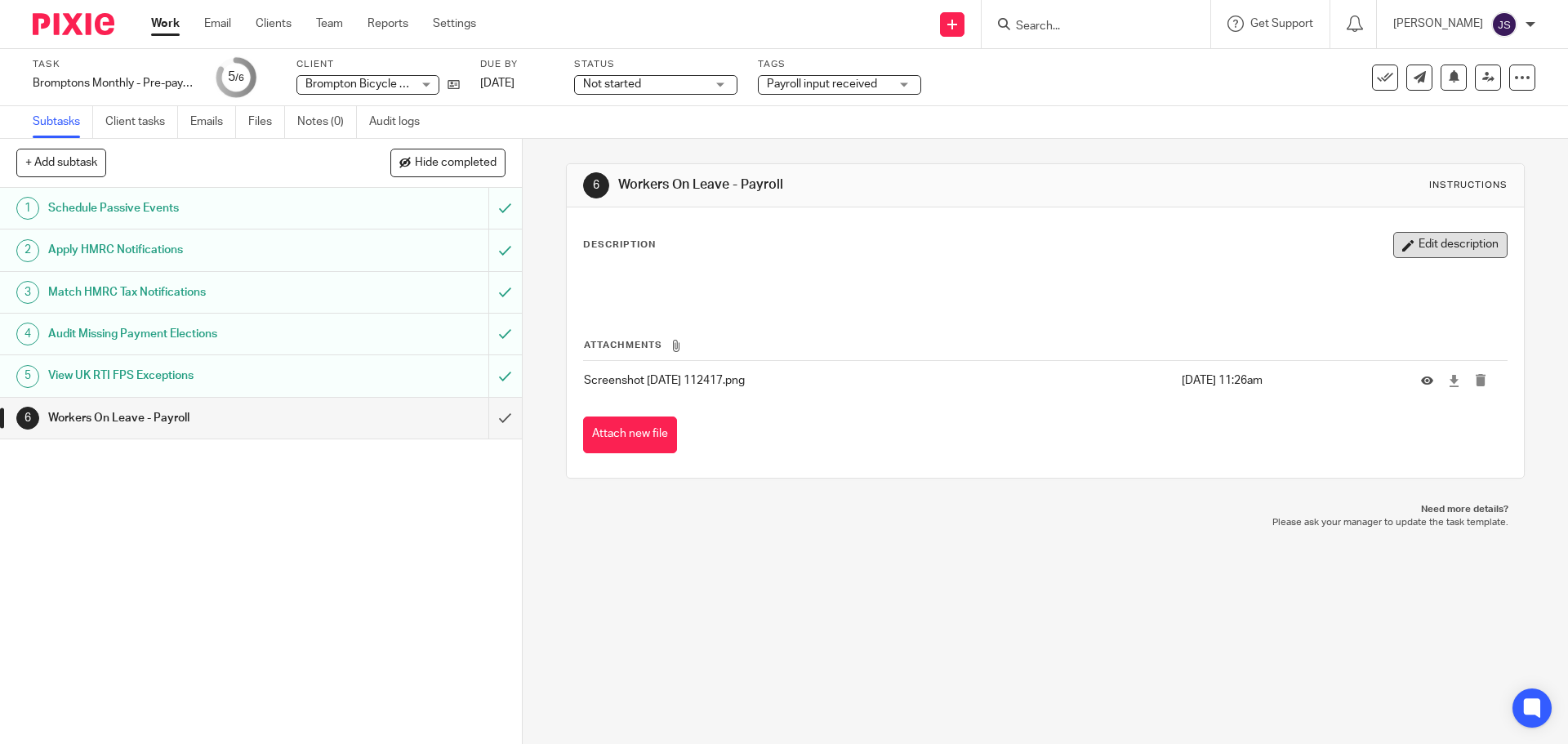
click at [1459, 243] on button "Edit description" at bounding box center [1449, 244] width 114 height 26
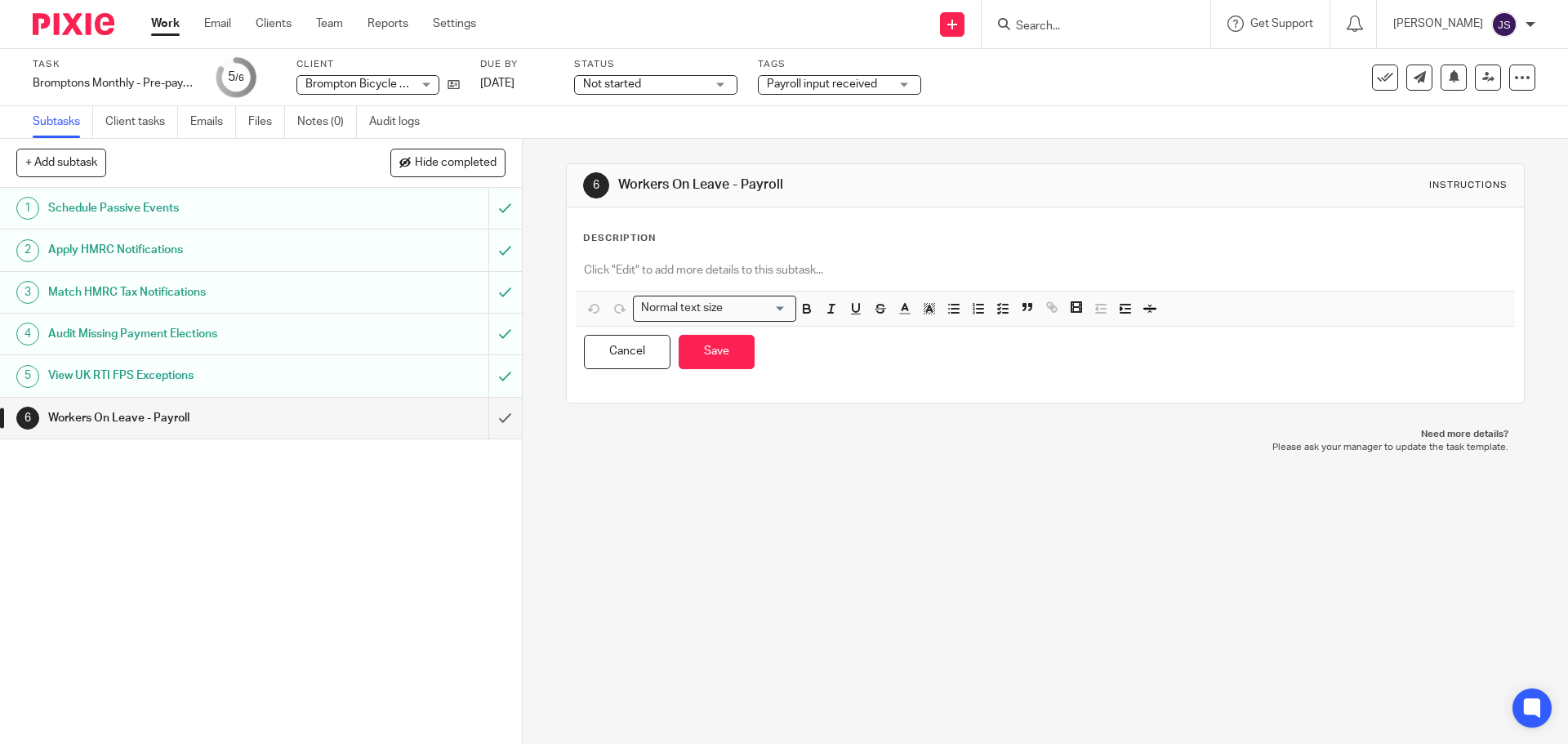
click at [627, 274] on p at bounding box center [1044, 270] width 922 height 16
paste div
click at [577, 263] on div "Check for new Maternity/Paternity leave etc. New process for Shared Parental Le…" at bounding box center [1045, 272] width 938 height 37
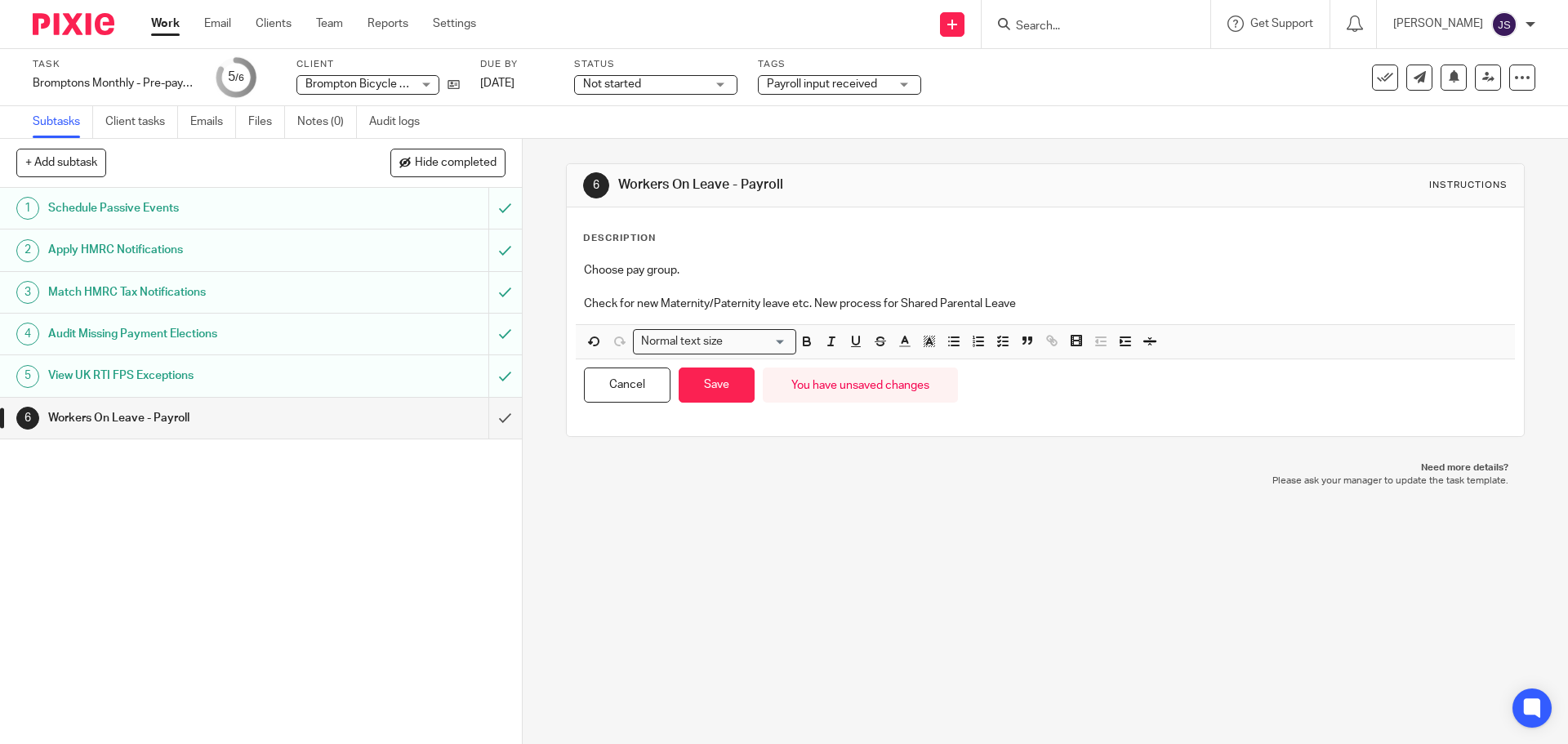
drag, startPoint x: 702, startPoint y: 273, endPoint x: 743, endPoint y: 279, distance: 41.4
click at [702, 273] on p "Choose pay group." at bounding box center [1044, 270] width 922 height 16
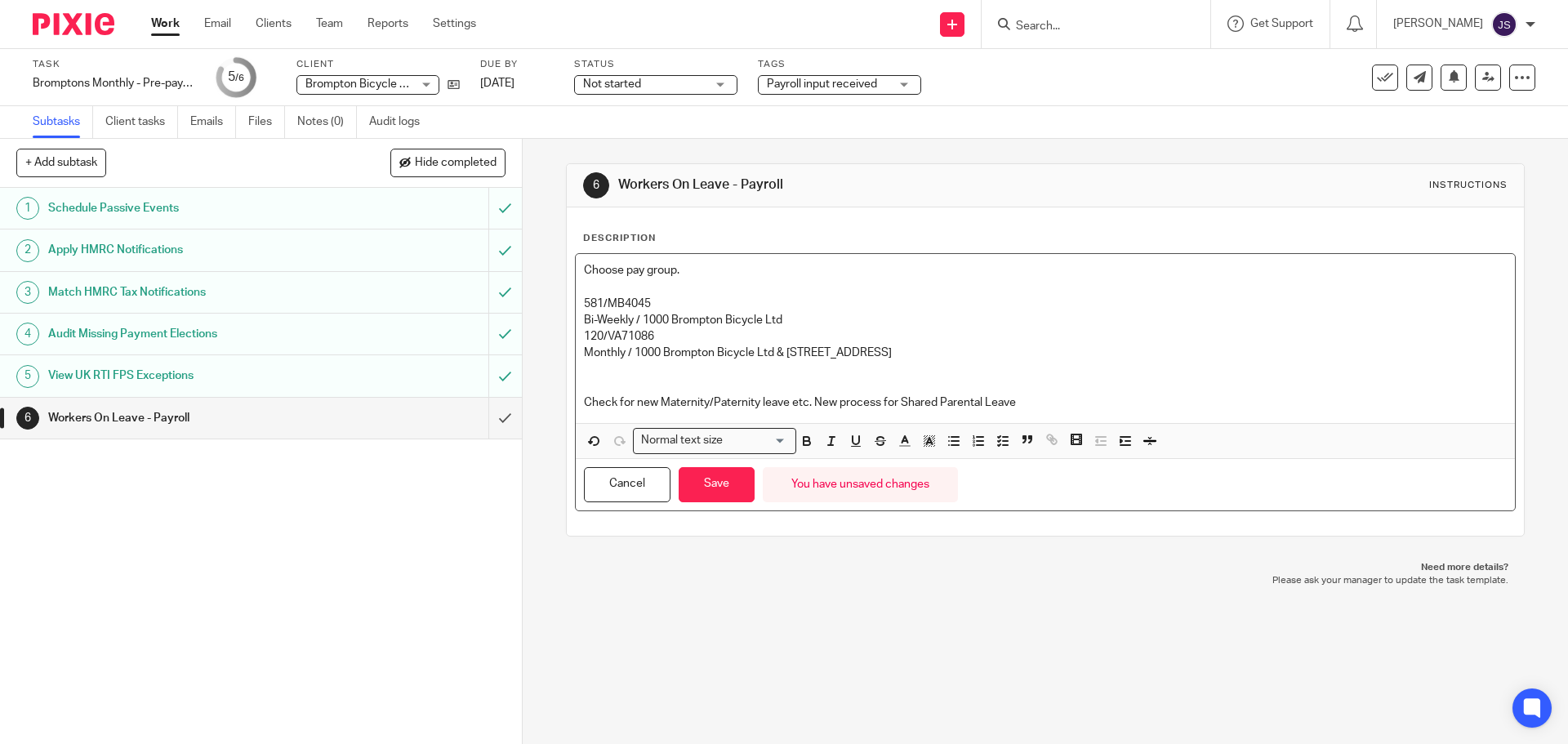
click at [752, 401] on p "Check for new Maternity/Paternity leave etc. New process for Shared Parental Le…" at bounding box center [1044, 402] width 922 height 16
click at [891, 404] on p "Check for new Maternity/Paternity/Shared Parental Leave etc. New process for Sh…" at bounding box center [1044, 402] width 922 height 16
drag, startPoint x: 969, startPoint y: 388, endPoint x: 979, endPoint y: 401, distance: 16.4
click at [980, 401] on p "Check for new Maternity/Paternity/Shared Parental Leave etc to ensure WD is. Ne…" at bounding box center [1044, 402] width 922 height 16
click at [973, 399] on p "Check for new Maternity/Paternity/Shared Parental Leave etc to ensure WD is. Ne…" at bounding box center [1044, 402] width 922 height 16
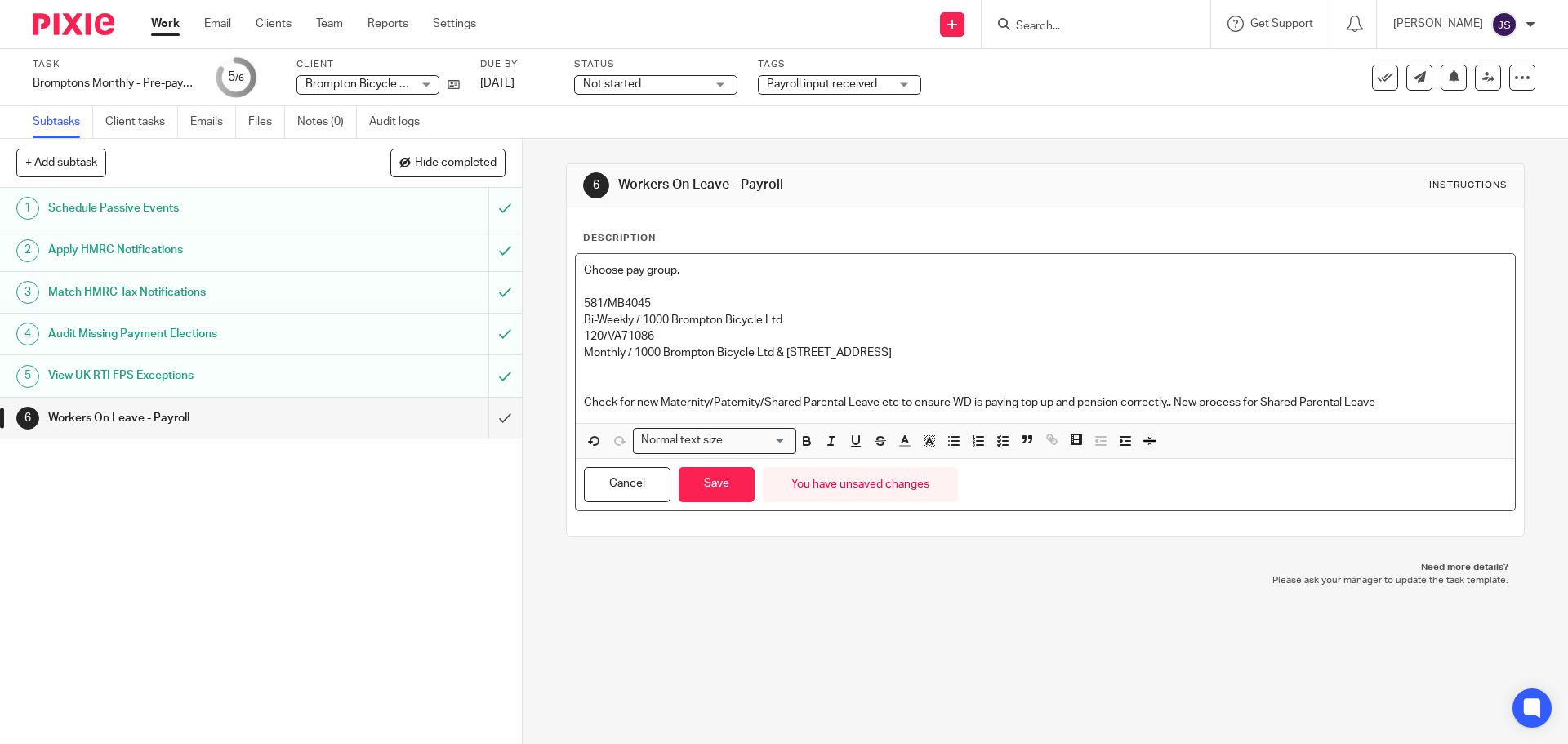
click at [1379, 402] on p "Check for new Maternity/Paternity/Shared Parental Leave etc to ensure WD is pay…" at bounding box center [1044, 402] width 922 height 16
click at [702, 489] on button "Save" at bounding box center [717, 484] width 76 height 35
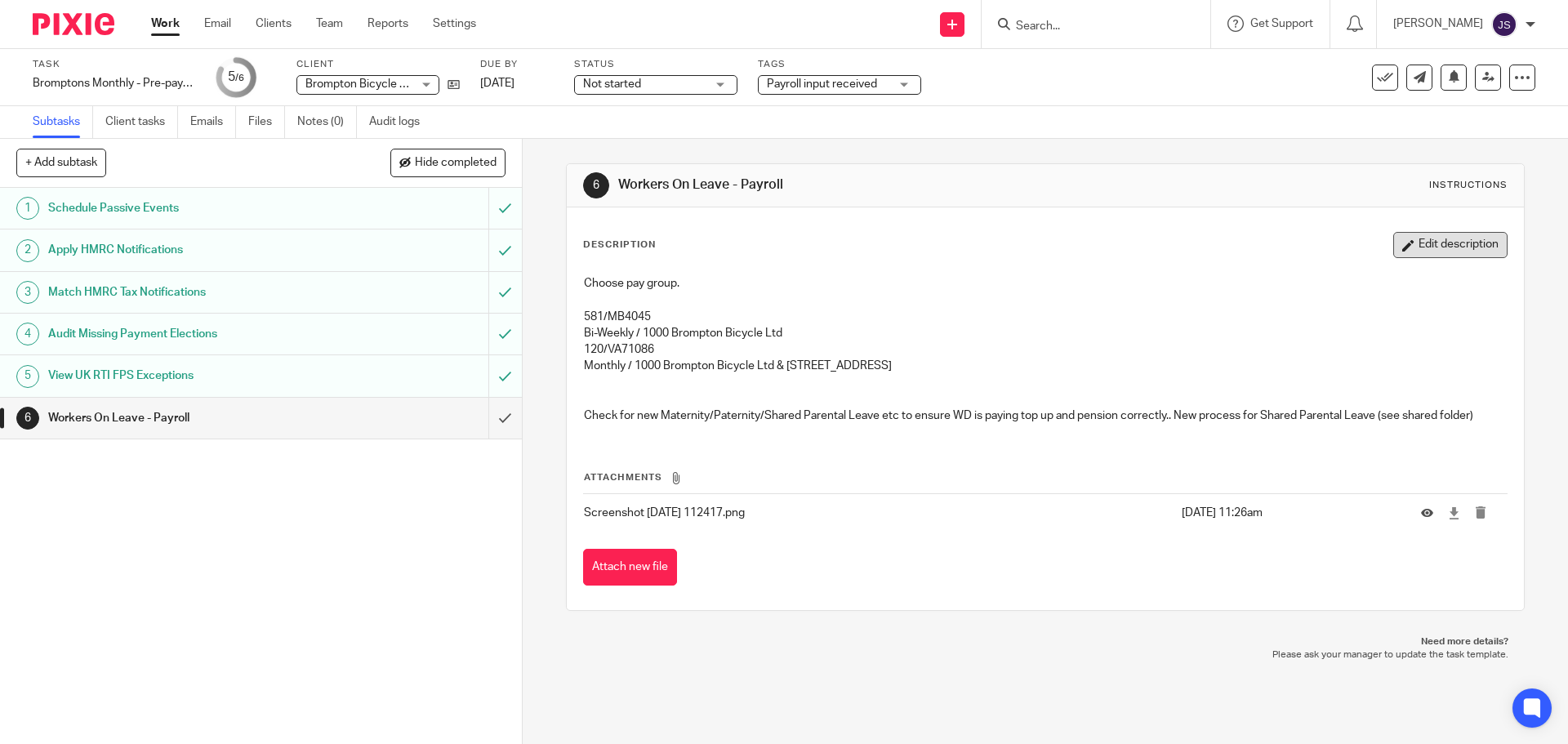
click at [1416, 243] on button "Edit description" at bounding box center [1449, 244] width 114 height 26
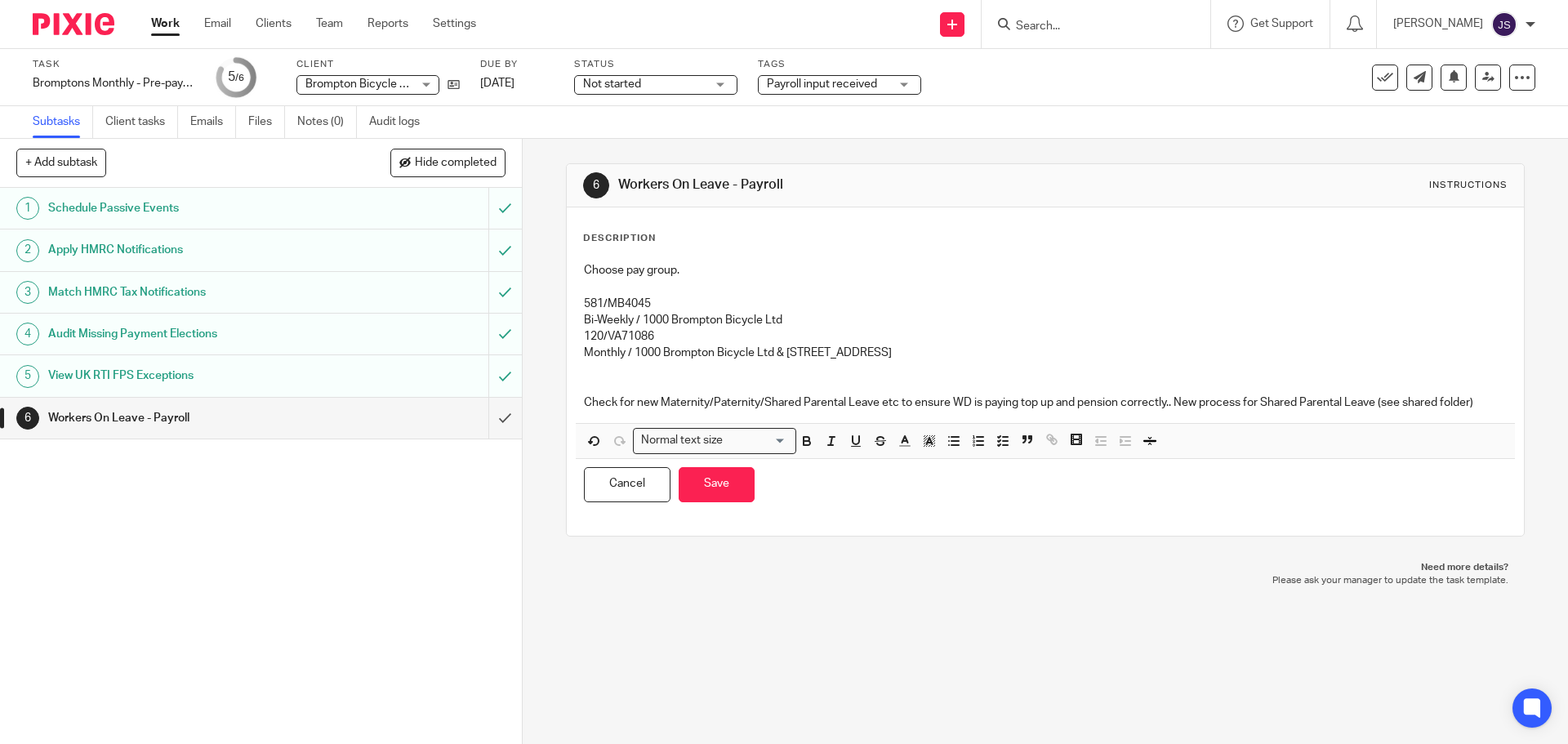
click at [1481, 402] on p "Check for new Maternity/Paternity/Shared Parental Leave etc to ensure WD is pay…" at bounding box center [1044, 402] width 922 height 16
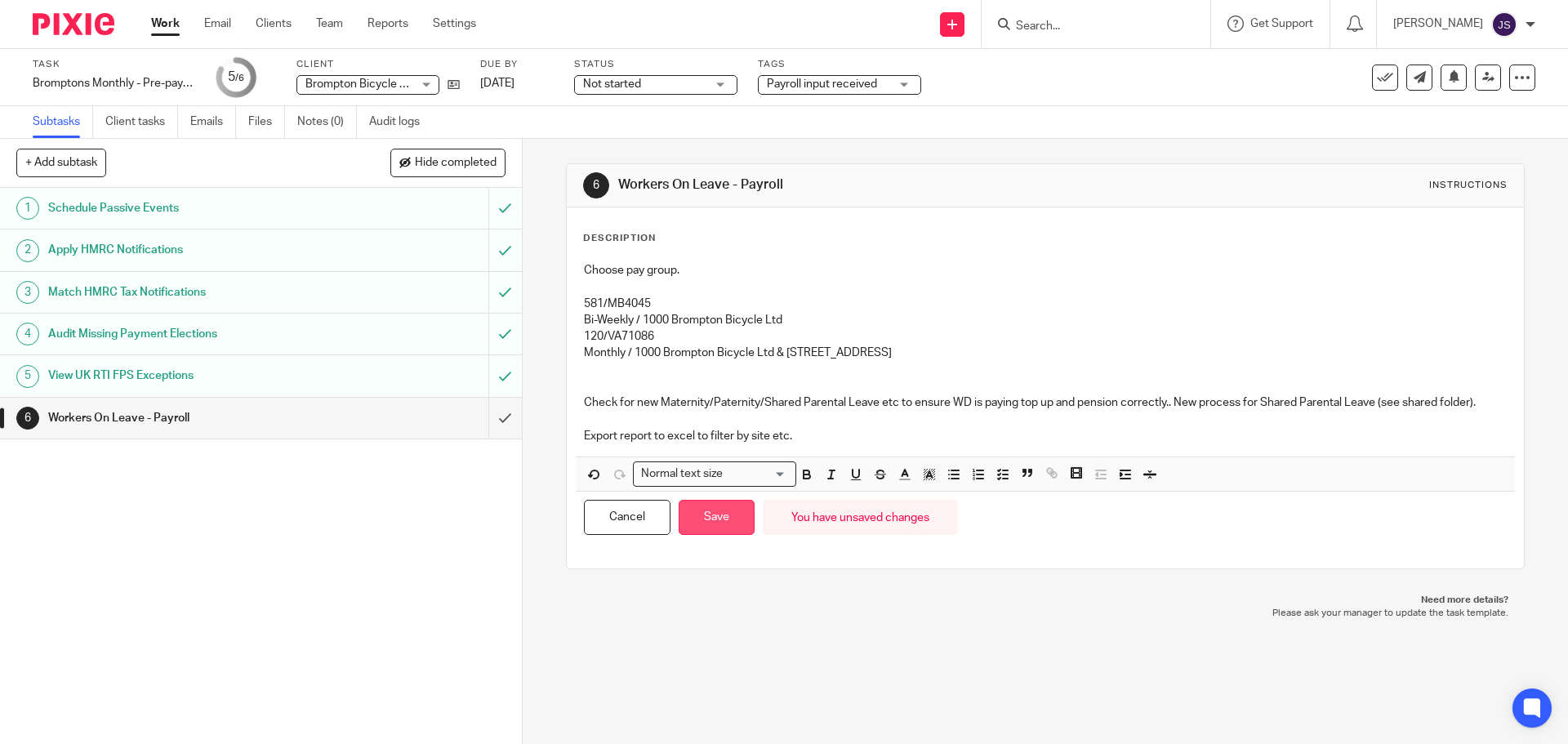
click at [718, 522] on button "Save" at bounding box center [717, 516] width 76 height 35
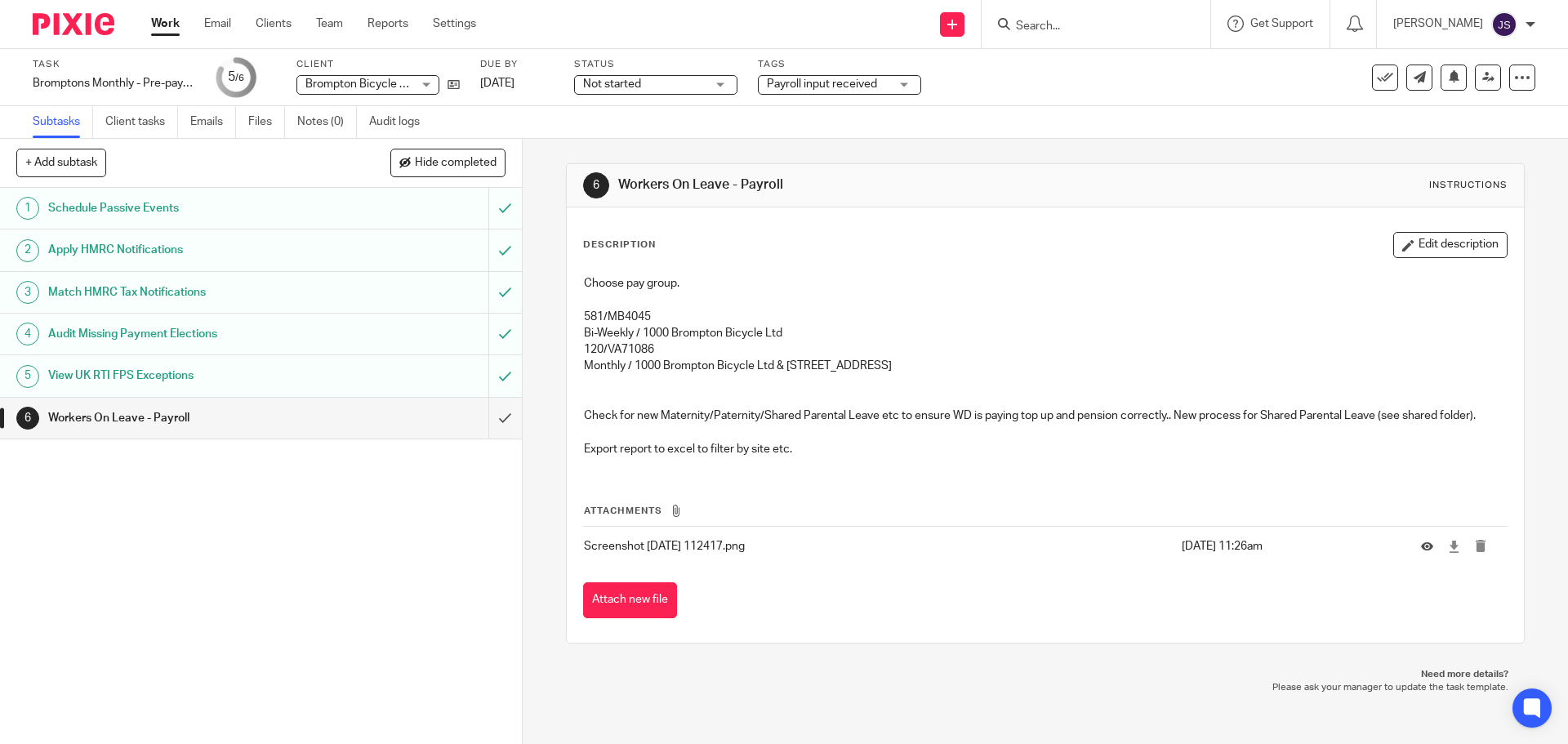
click at [1421, 233] on button "Edit description" at bounding box center [1449, 244] width 114 height 26
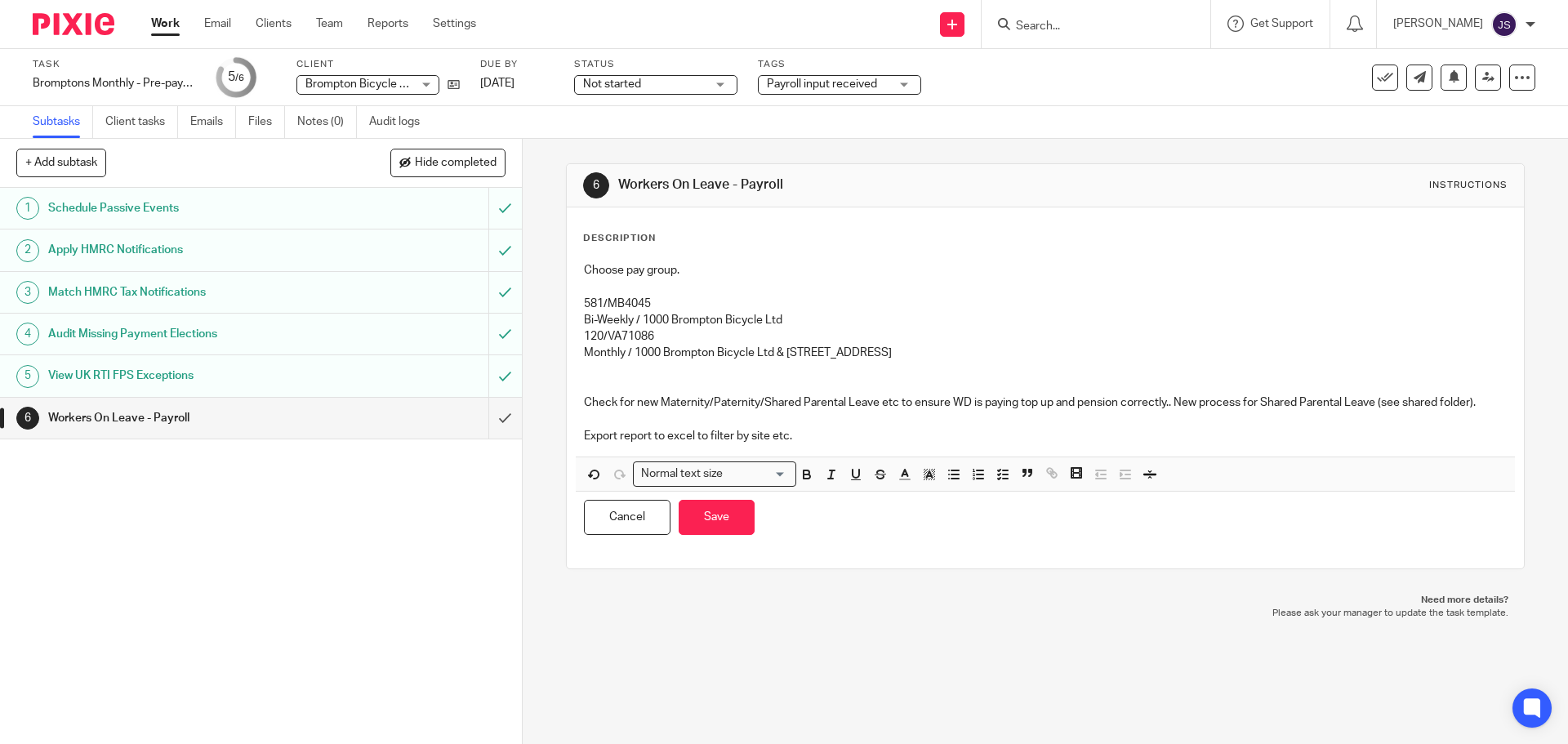
click at [815, 436] on p "Export report to excel to filter by site etc." at bounding box center [1044, 435] width 922 height 16
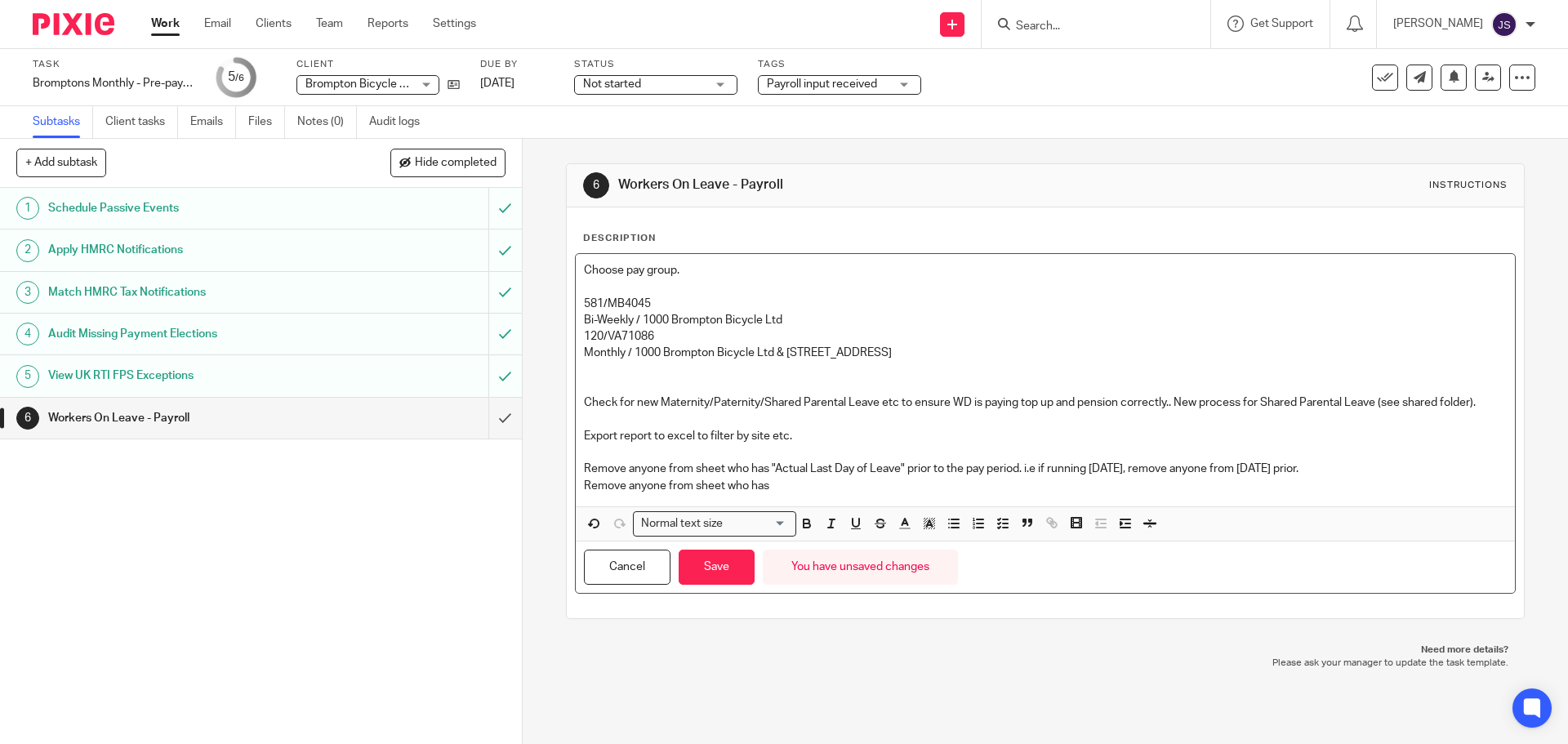
click at [822, 480] on p "Remove anyone from sheet who has" at bounding box center [1044, 486] width 922 height 16
drag, startPoint x: 829, startPoint y: 485, endPoint x: 579, endPoint y: 485, distance: 250.0
click at [584, 485] on p "Remove anyone from sheet who has" at bounding box center [1044, 486] width 922 height 16
